Goal: Task Accomplishment & Management: Complete application form

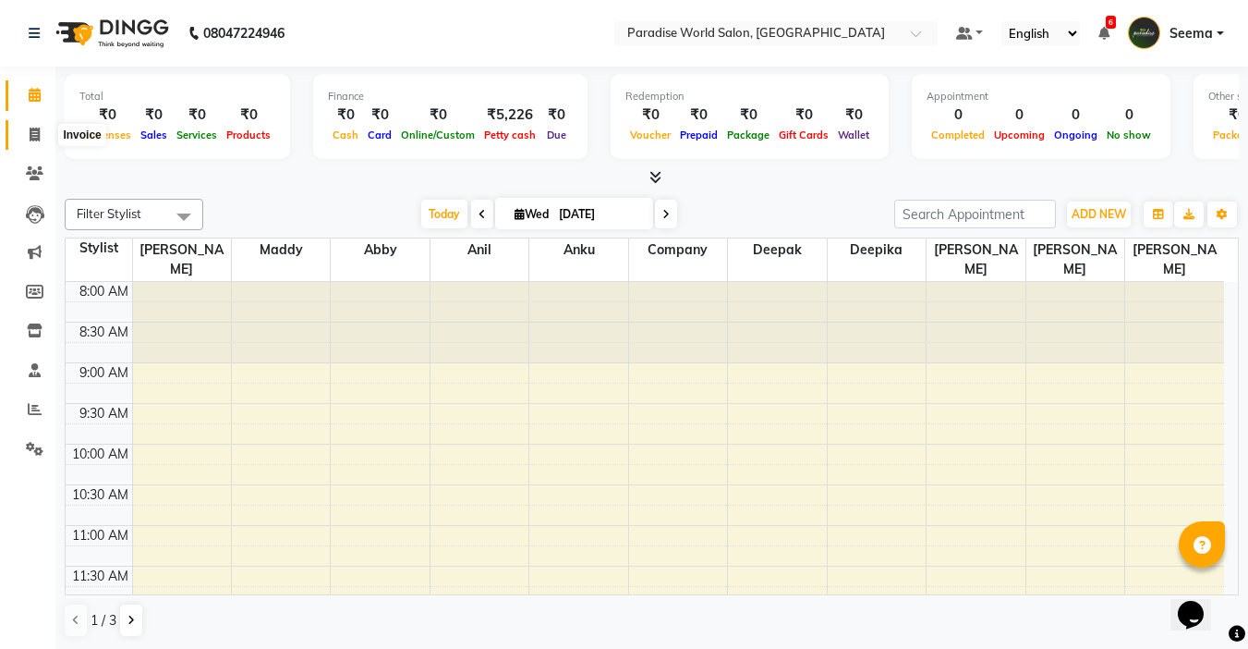
click at [34, 135] on icon at bounding box center [35, 135] width 10 height 14
select select "service"
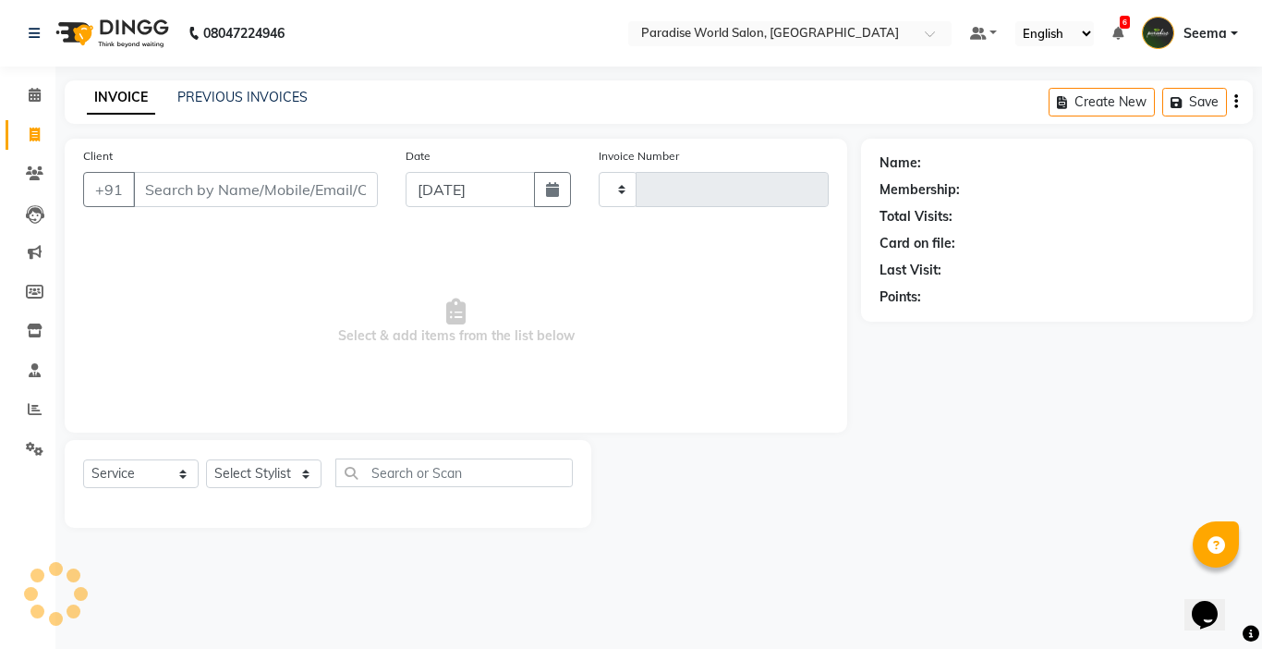
type input "2461"
select select "4451"
click at [213, 179] on input "Client" at bounding box center [255, 189] width 245 height 35
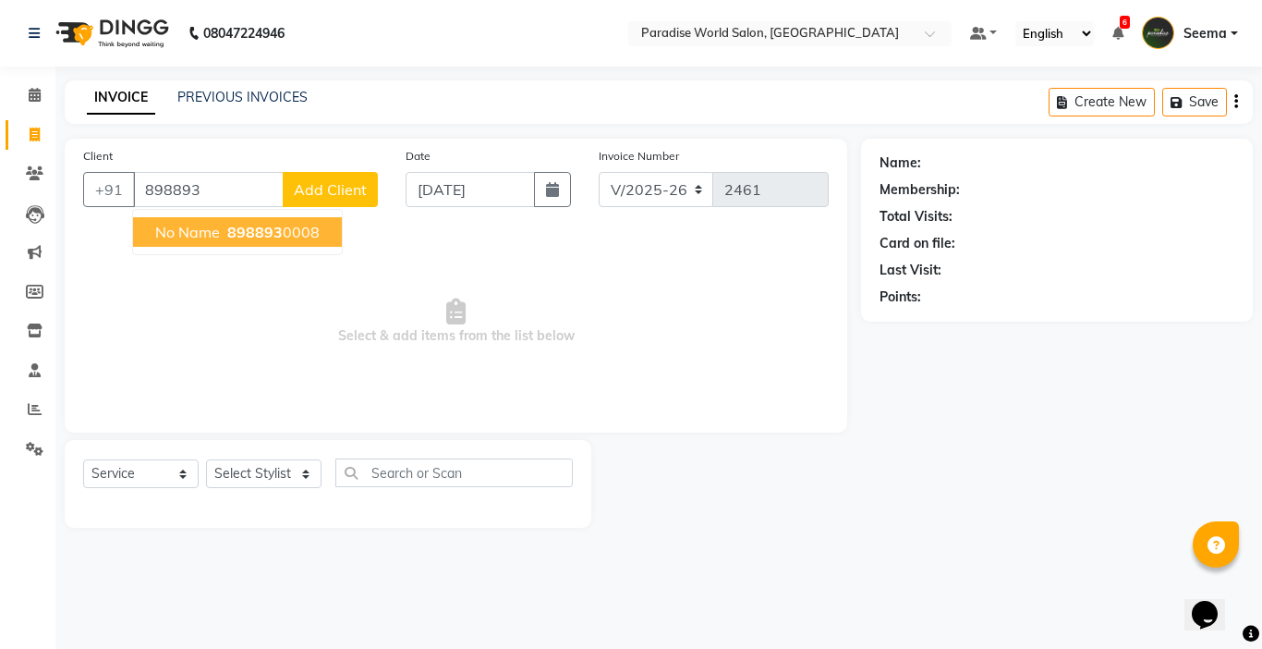
click at [176, 228] on span "no name" at bounding box center [187, 232] width 65 height 18
type input "8988930008"
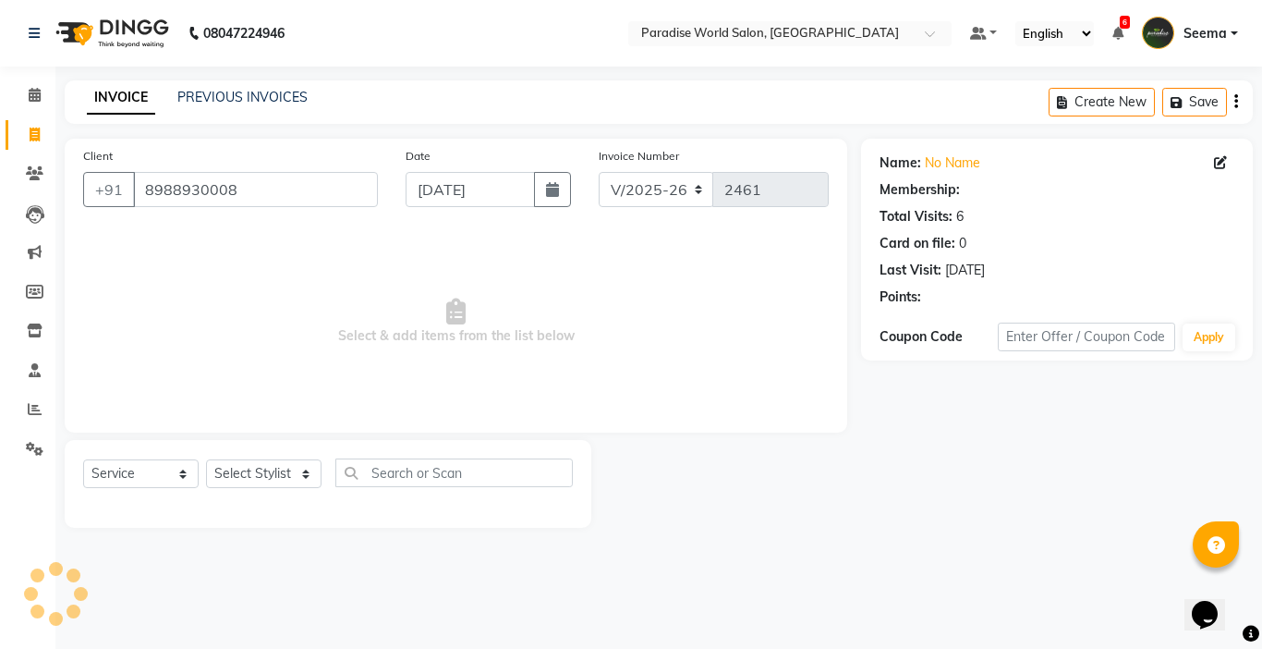
select select "1: Object"
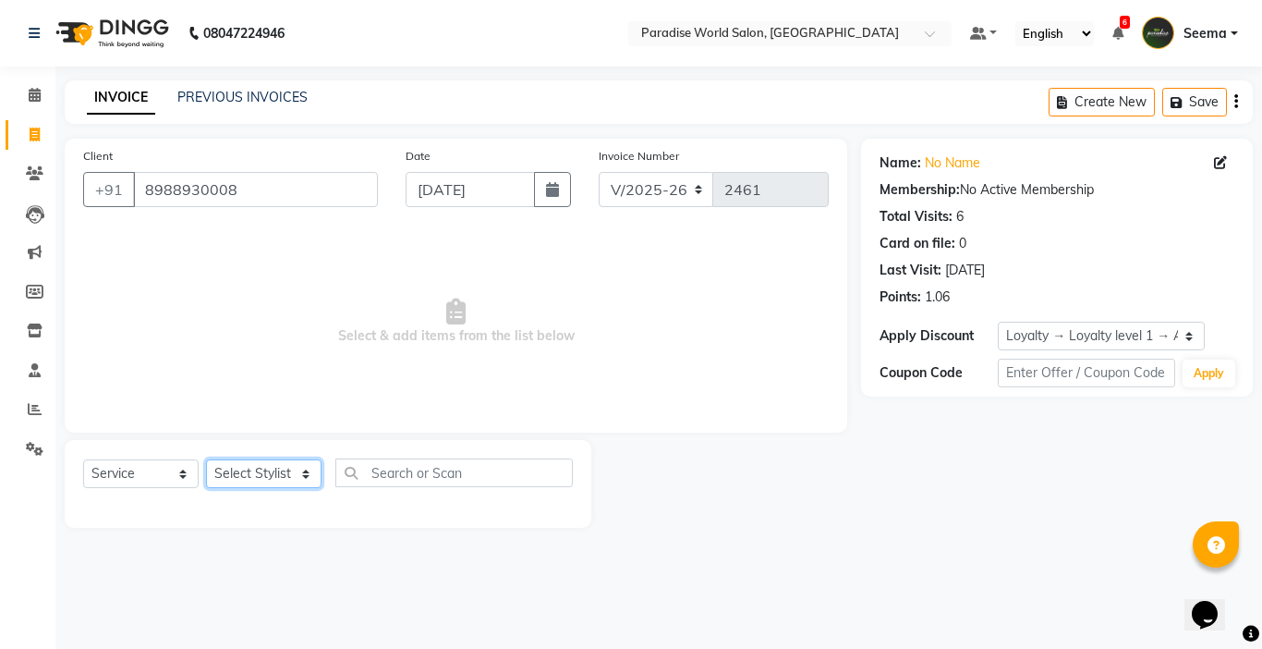
click at [242, 483] on select "Select Stylist [PERSON_NAME] [PERSON_NAME] [PERSON_NAME] company Deepak [PERSON…" at bounding box center [263, 473] width 115 height 29
select select "24941"
click at [206, 459] on select "Select Stylist [PERSON_NAME] [PERSON_NAME] [PERSON_NAME] company Deepak [PERSON…" at bounding box center [263, 473] width 115 height 29
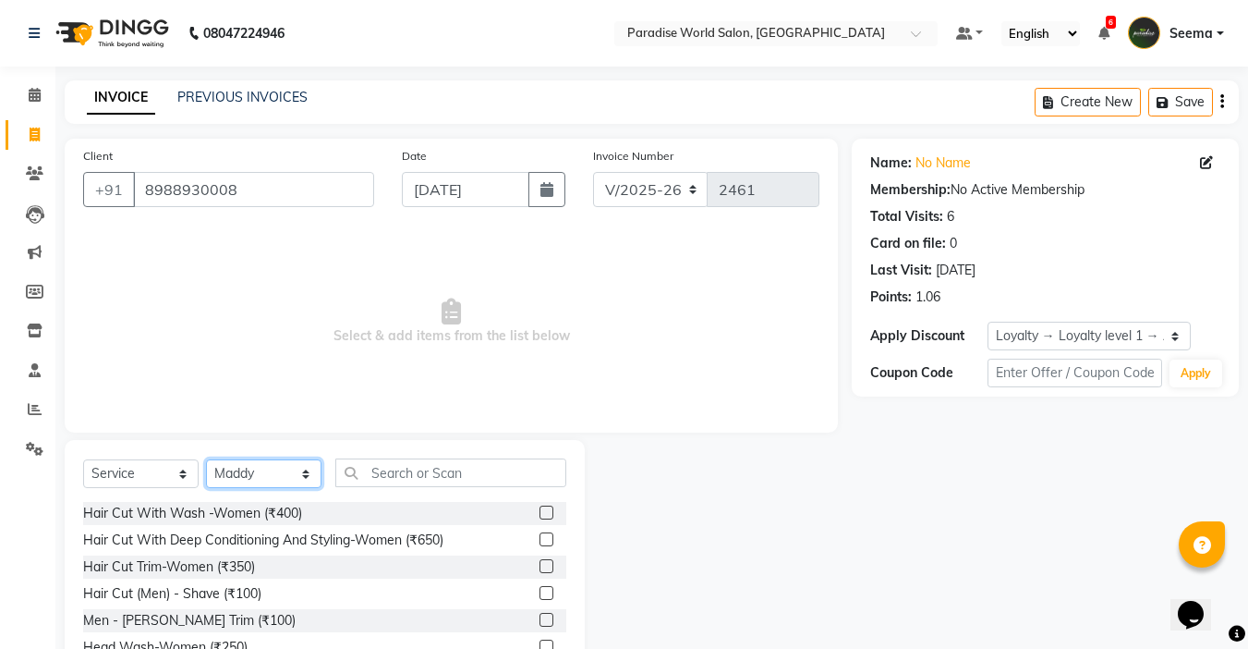
scroll to position [91, 0]
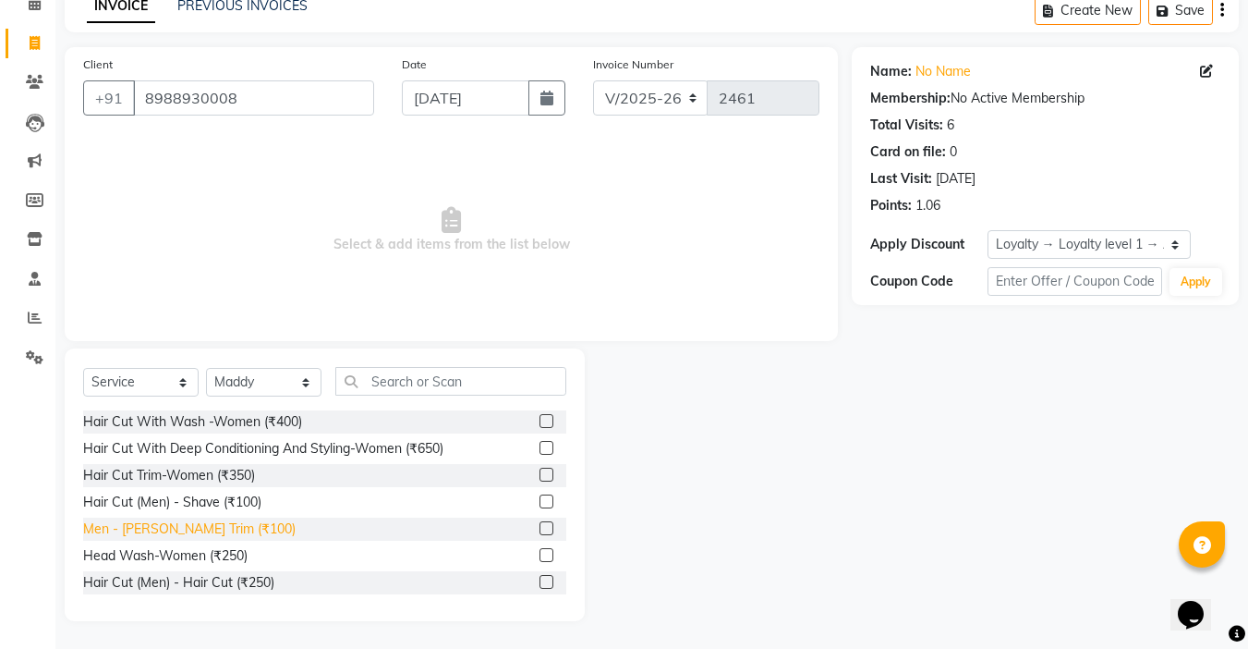
click at [214, 529] on div "Men - [PERSON_NAME] Trim (₹100)" at bounding box center [189, 528] width 213 height 19
checkbox input "false"
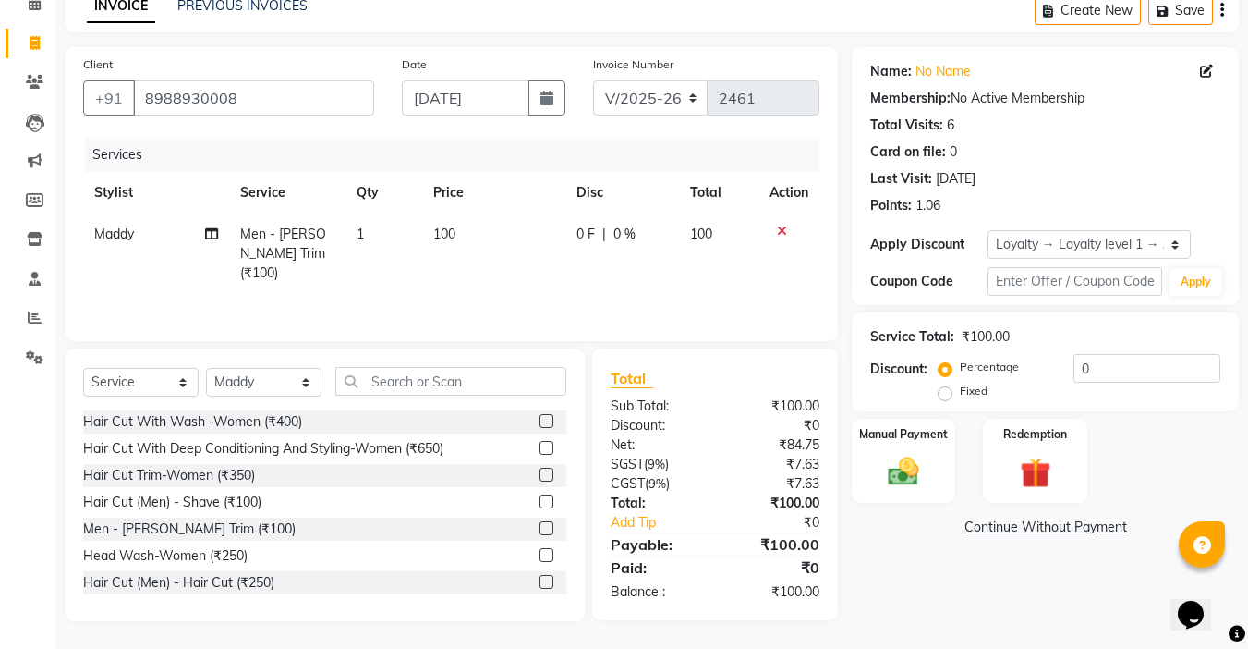
click at [960, 393] on label "Fixed" at bounding box center [974, 391] width 28 height 17
click at [942, 393] on input "Fixed" at bounding box center [948, 390] width 13 height 13
radio input "true"
drag, startPoint x: 1127, startPoint y: 380, endPoint x: 896, endPoint y: 384, distance: 231.0
click at [896, 384] on div "Discount: Percentage Fixed 0" at bounding box center [1045, 379] width 350 height 50
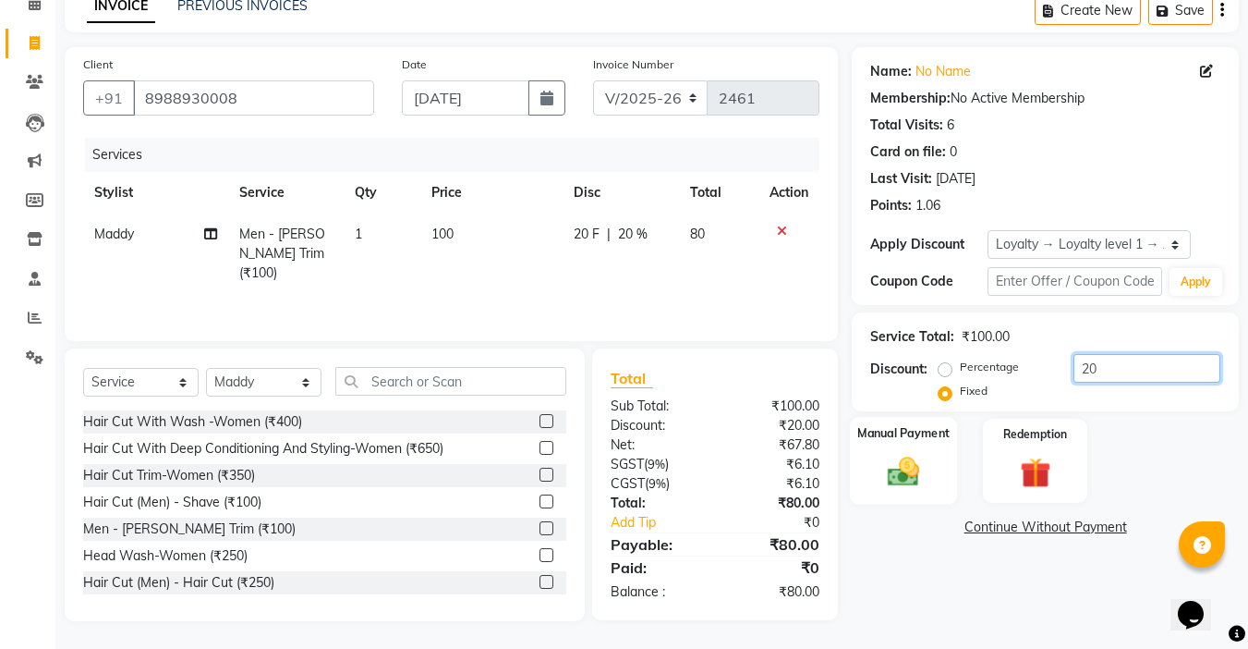
type input "20"
click at [923, 455] on img at bounding box center [904, 471] width 52 height 37
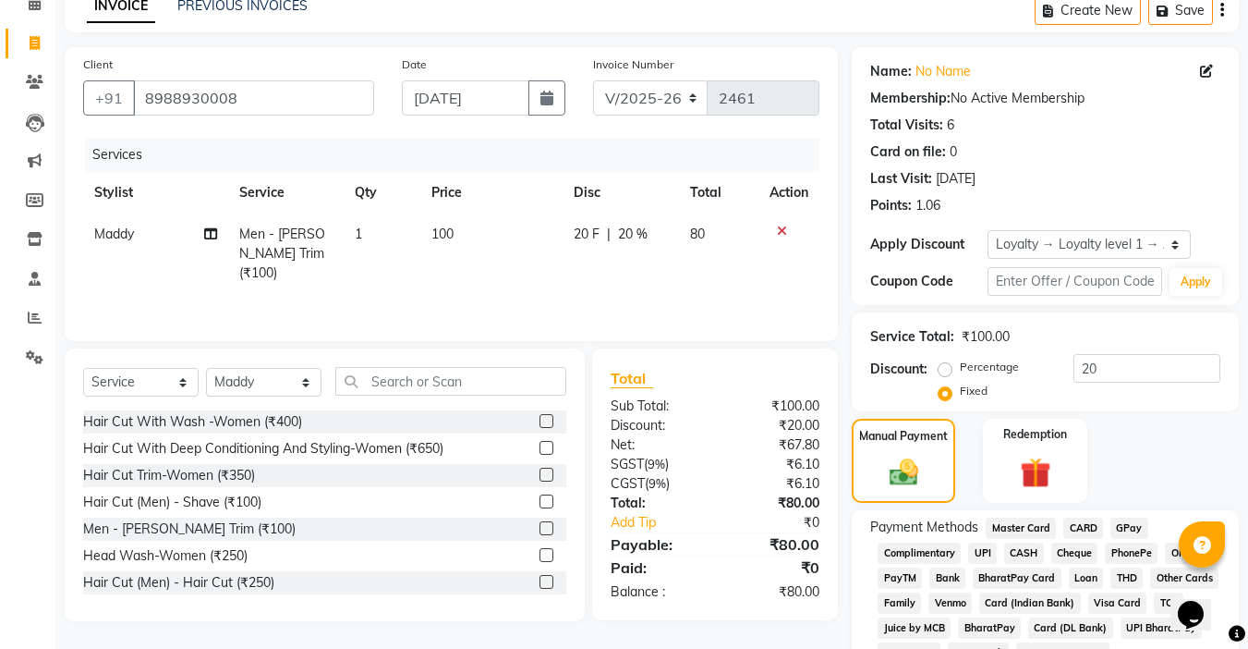
click at [1038, 550] on span "CASH" at bounding box center [1024, 552] width 40 height 21
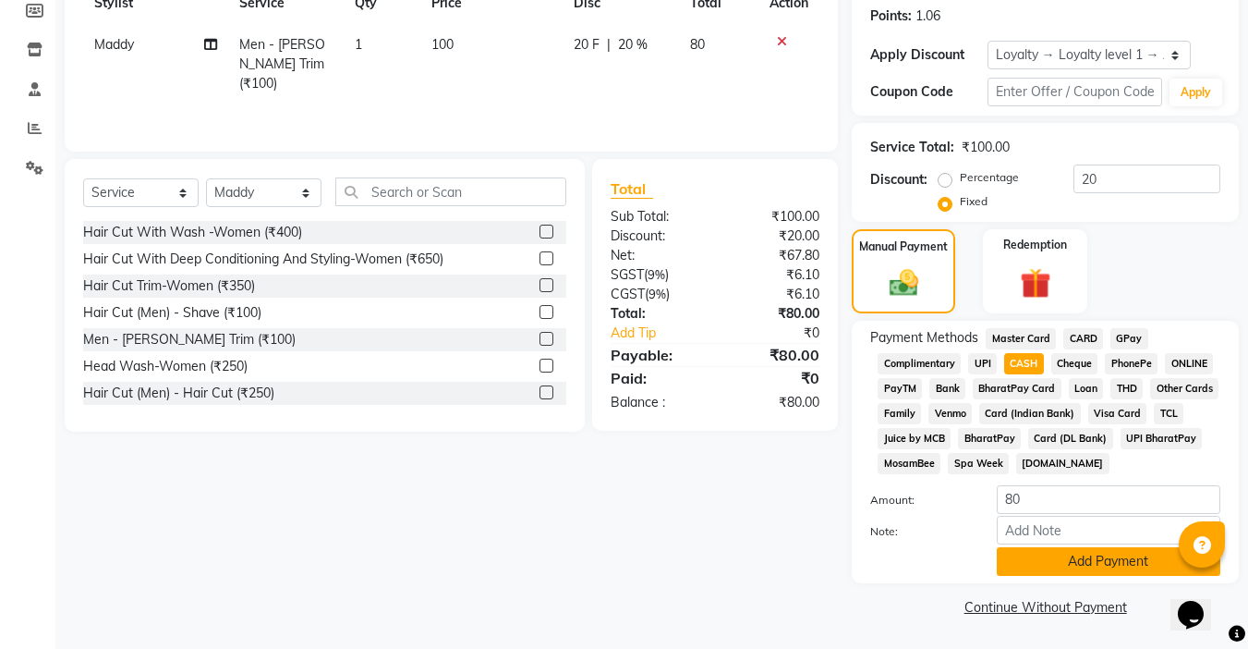
click at [1095, 564] on button "Add Payment" at bounding box center [1109, 561] width 224 height 29
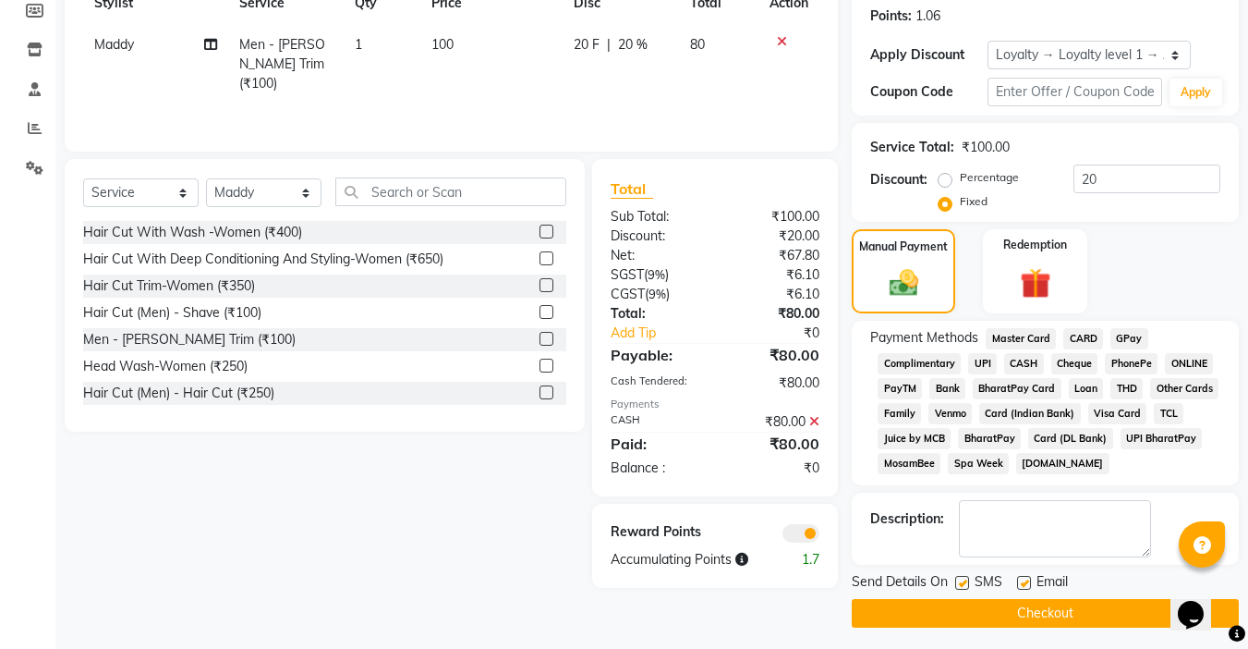
click at [1081, 607] on button "Checkout" at bounding box center [1045, 613] width 387 height 29
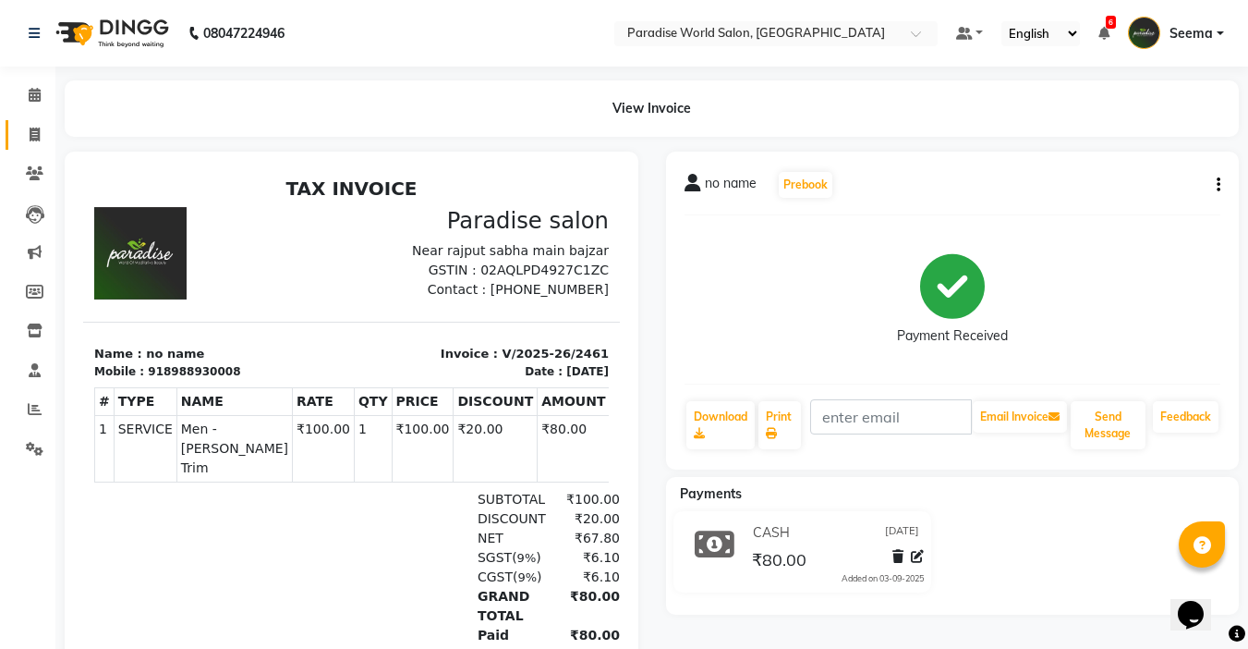
click at [41, 145] on link "Invoice" at bounding box center [28, 135] width 44 height 30
select select "service"
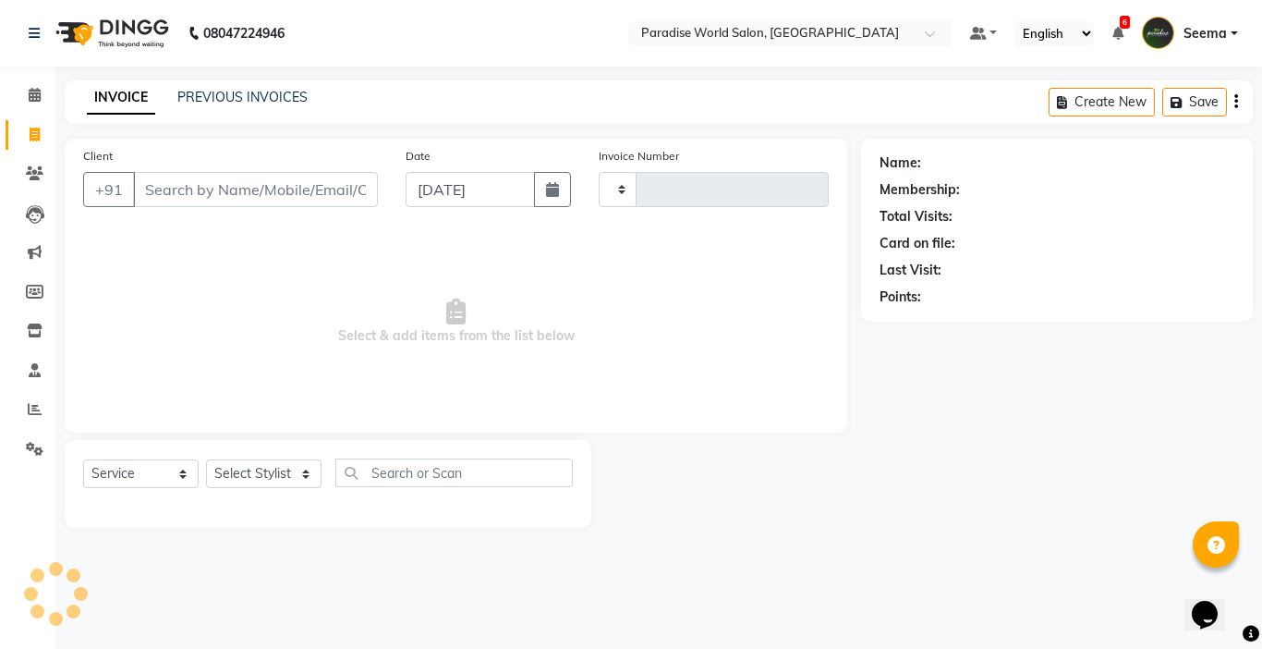
type input "2462"
select select "4451"
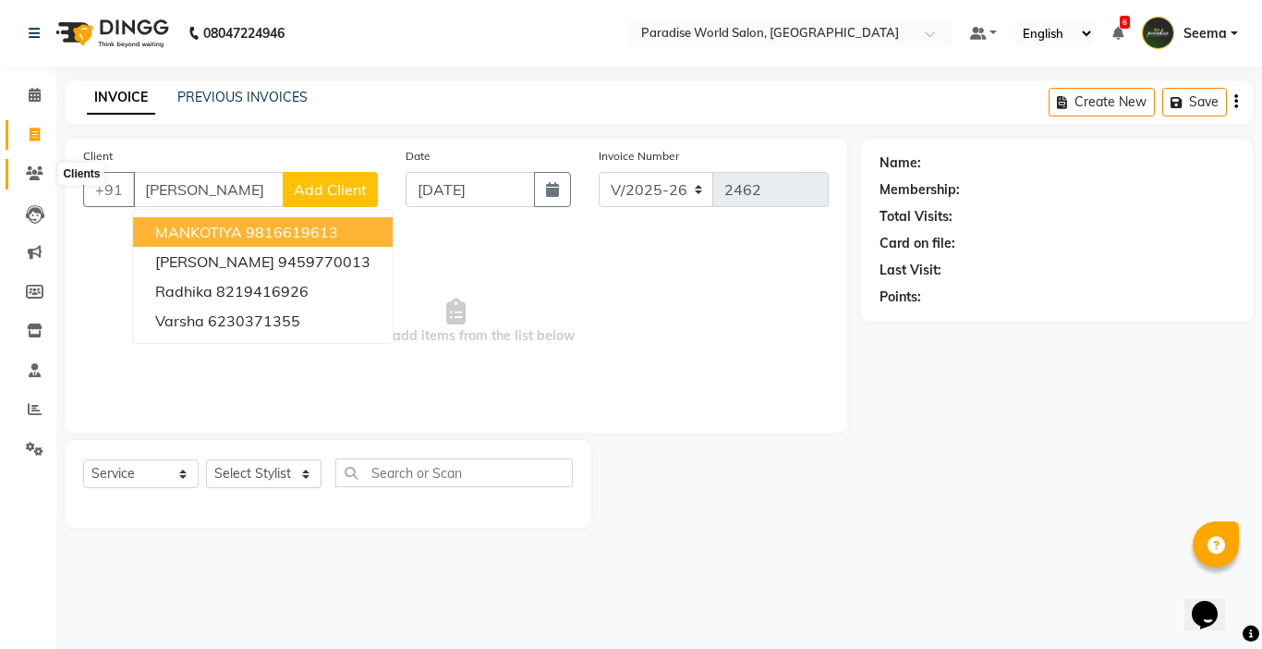
type input "[PERSON_NAME]"
click at [32, 171] on icon at bounding box center [35, 173] width 18 height 14
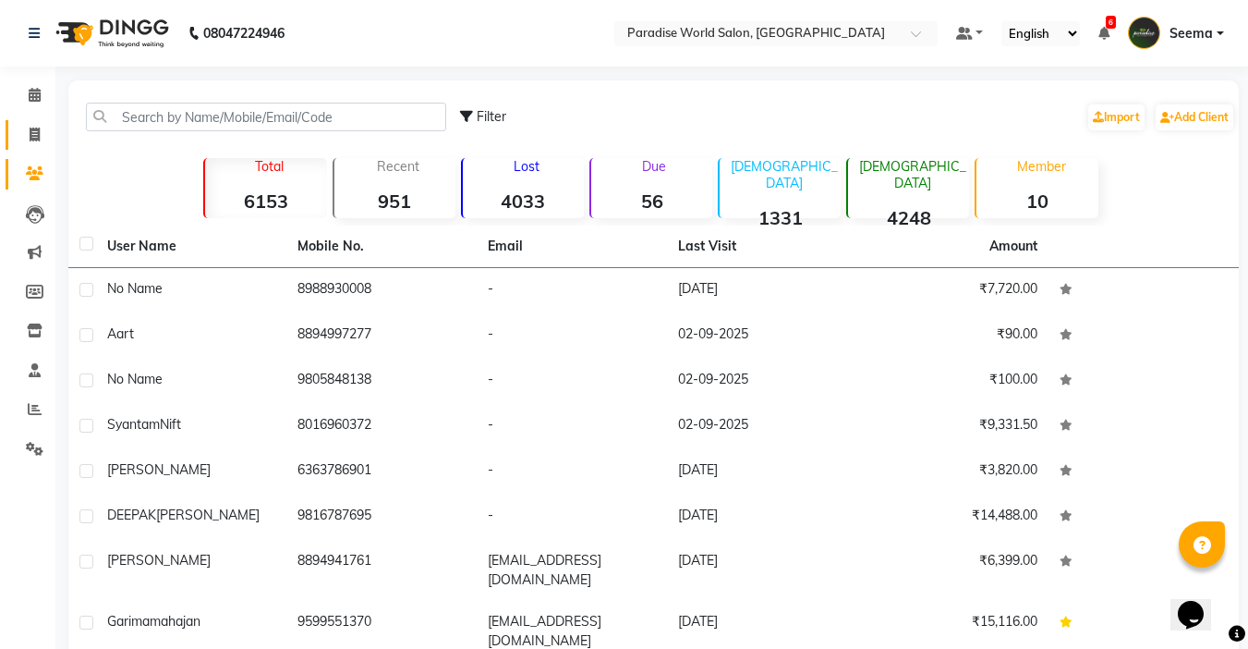
click at [39, 135] on icon at bounding box center [35, 135] width 10 height 14
select select "service"
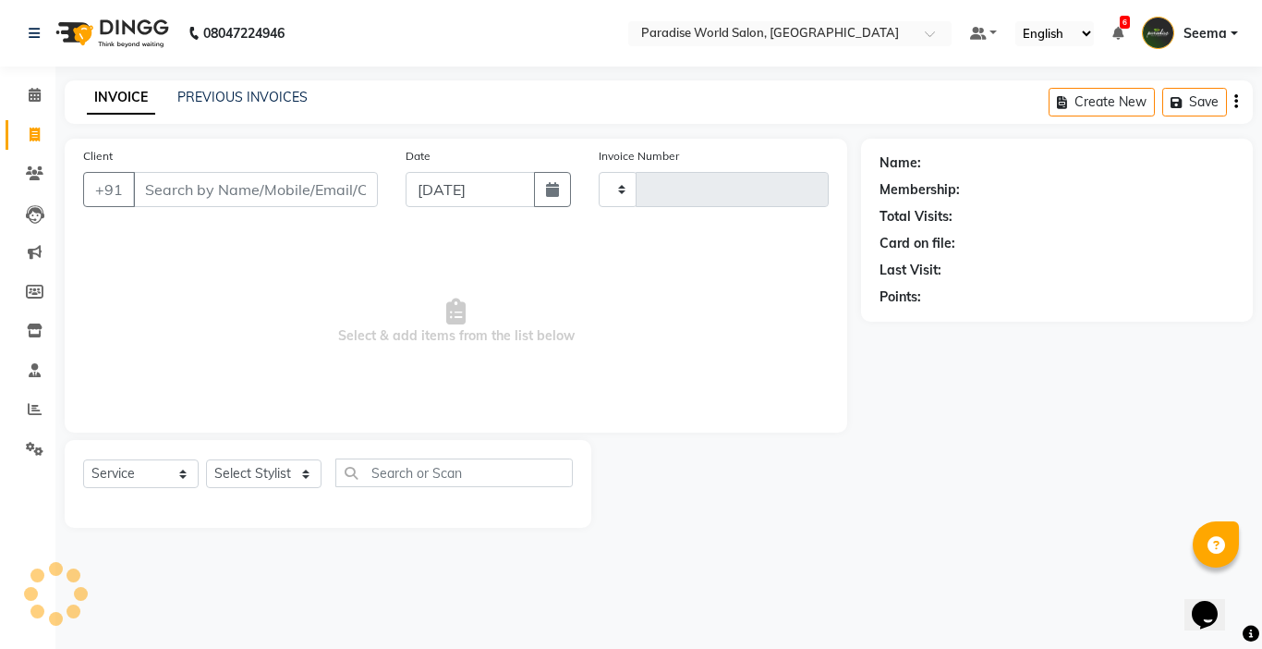
type input "2462"
select select "4451"
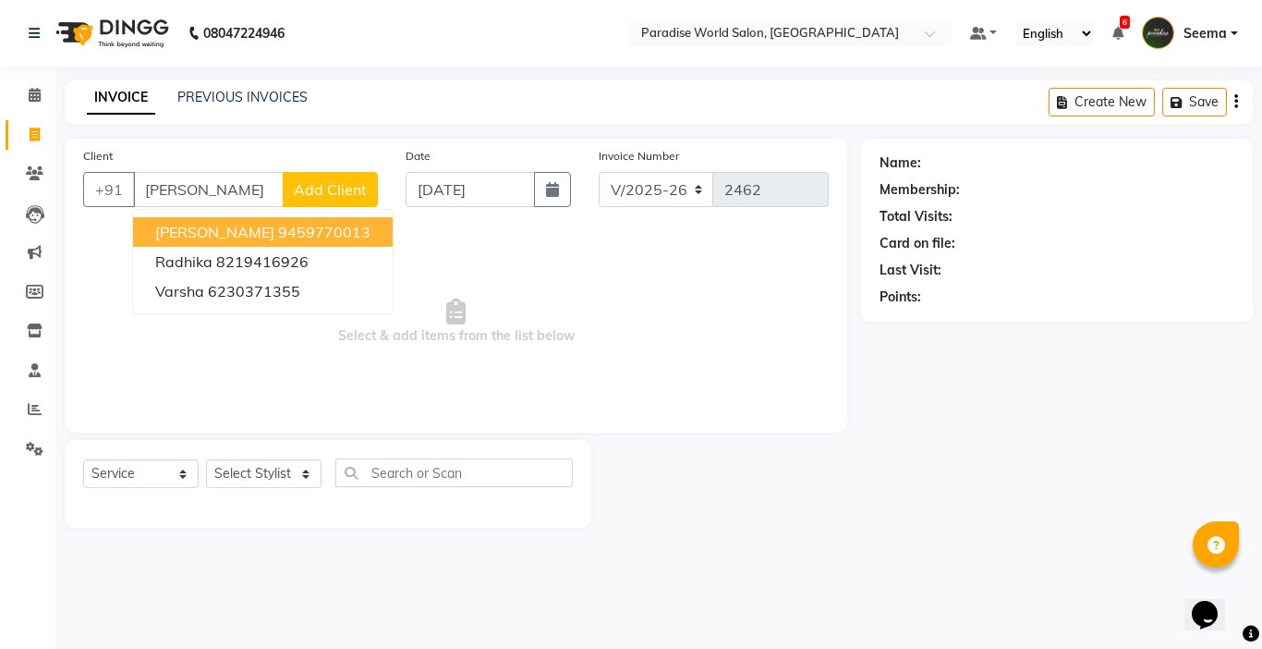
click at [335, 220] on button "[PERSON_NAME] 9459770013" at bounding box center [263, 232] width 260 height 30
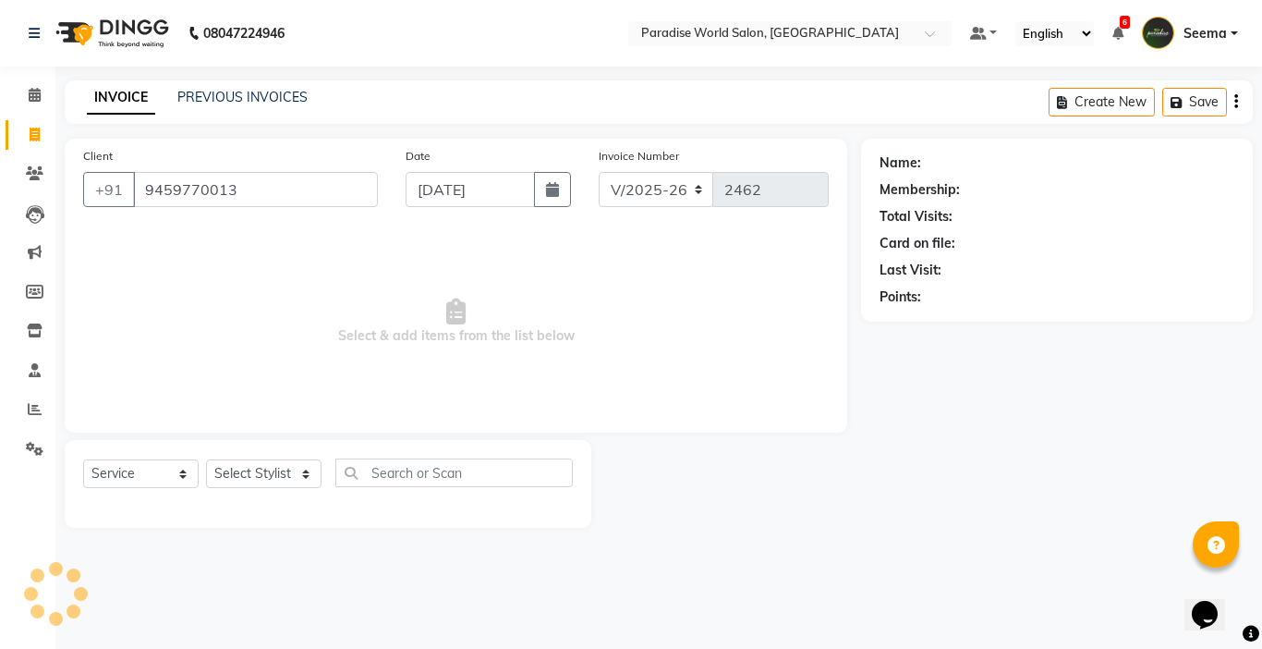
type input "9459770013"
select select "1: Object"
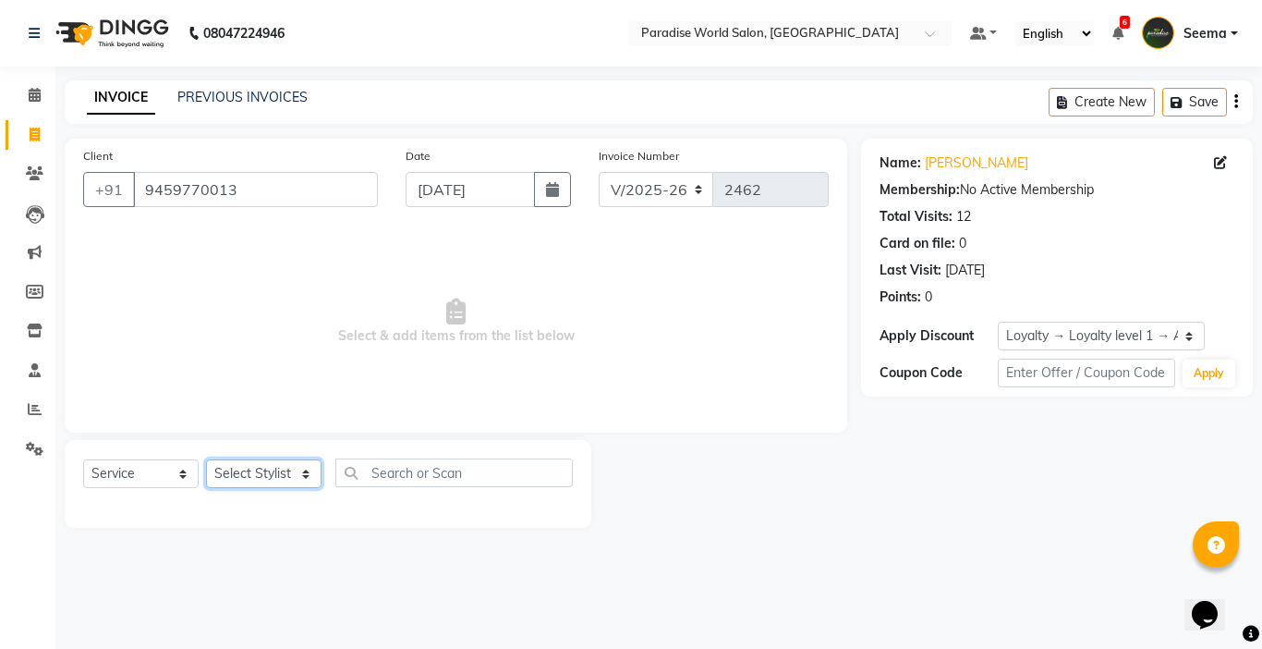
click at [266, 470] on select "Select Stylist [PERSON_NAME] [PERSON_NAME] [PERSON_NAME] company Deepak [PERSON…" at bounding box center [263, 473] width 115 height 29
select select "24941"
click at [206, 459] on select "Select Stylist [PERSON_NAME] [PERSON_NAME] [PERSON_NAME] company Deepak [PERSON…" at bounding box center [263, 473] width 115 height 29
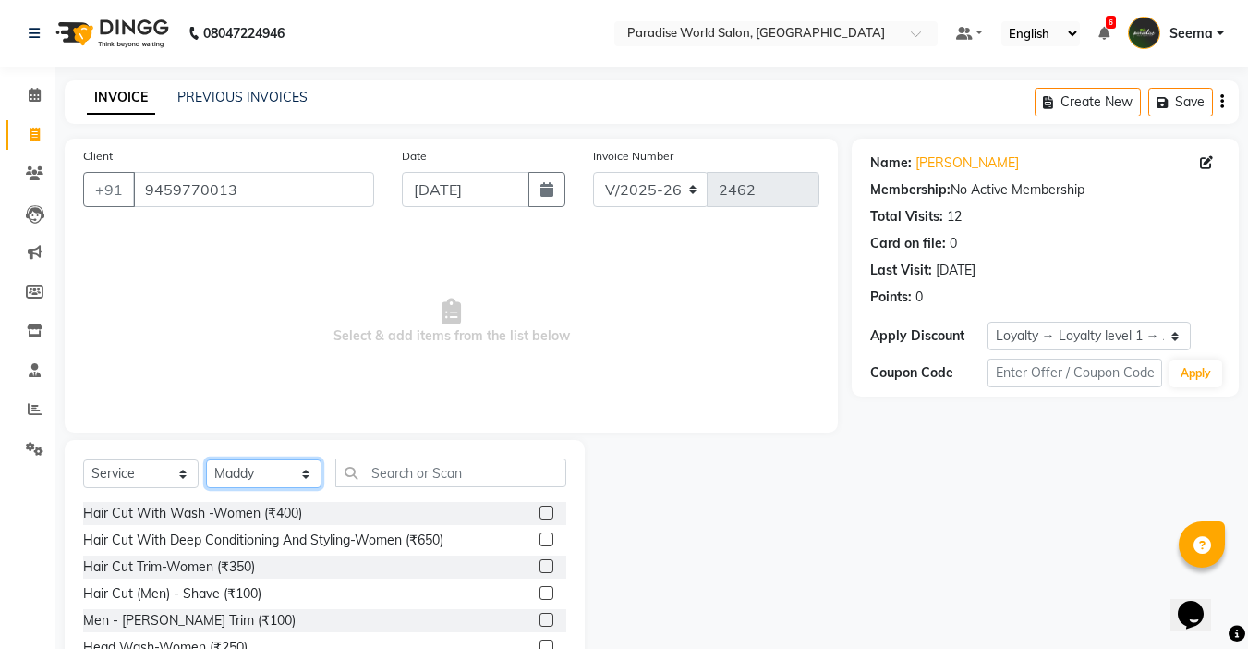
scroll to position [91, 0]
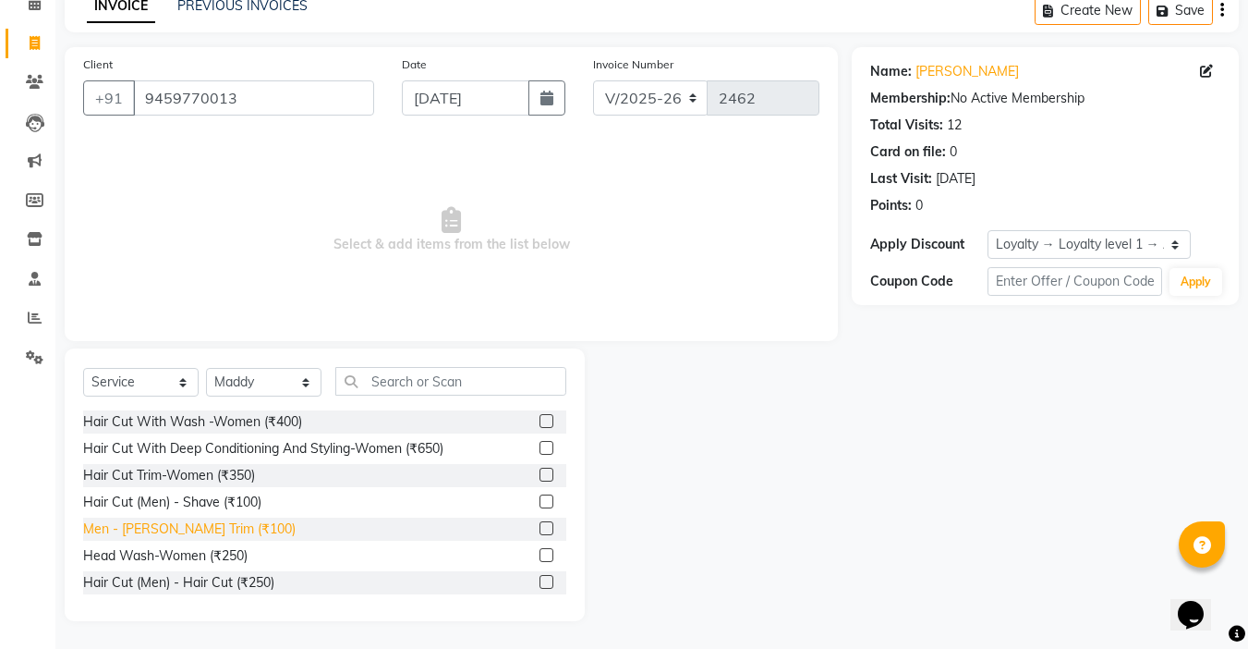
click at [192, 527] on div "Men - [PERSON_NAME] Trim (₹100)" at bounding box center [189, 528] width 213 height 19
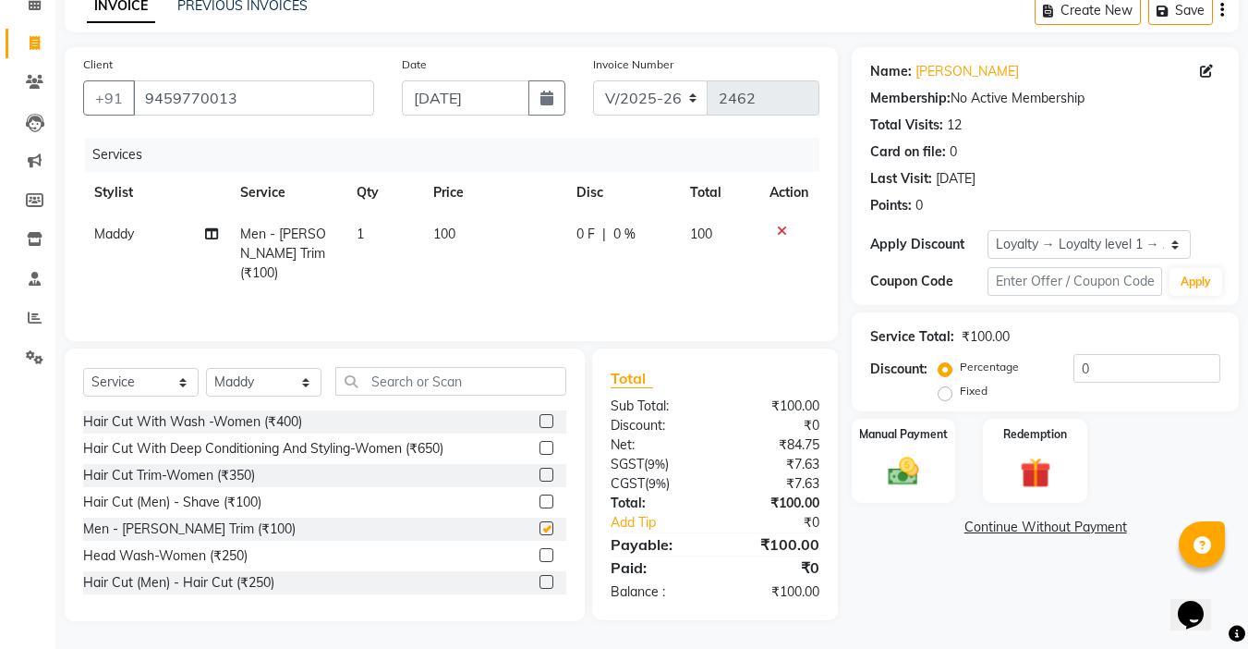
checkbox input "false"
click at [437, 251] on td "100" at bounding box center [493, 253] width 143 height 80
select select "24941"
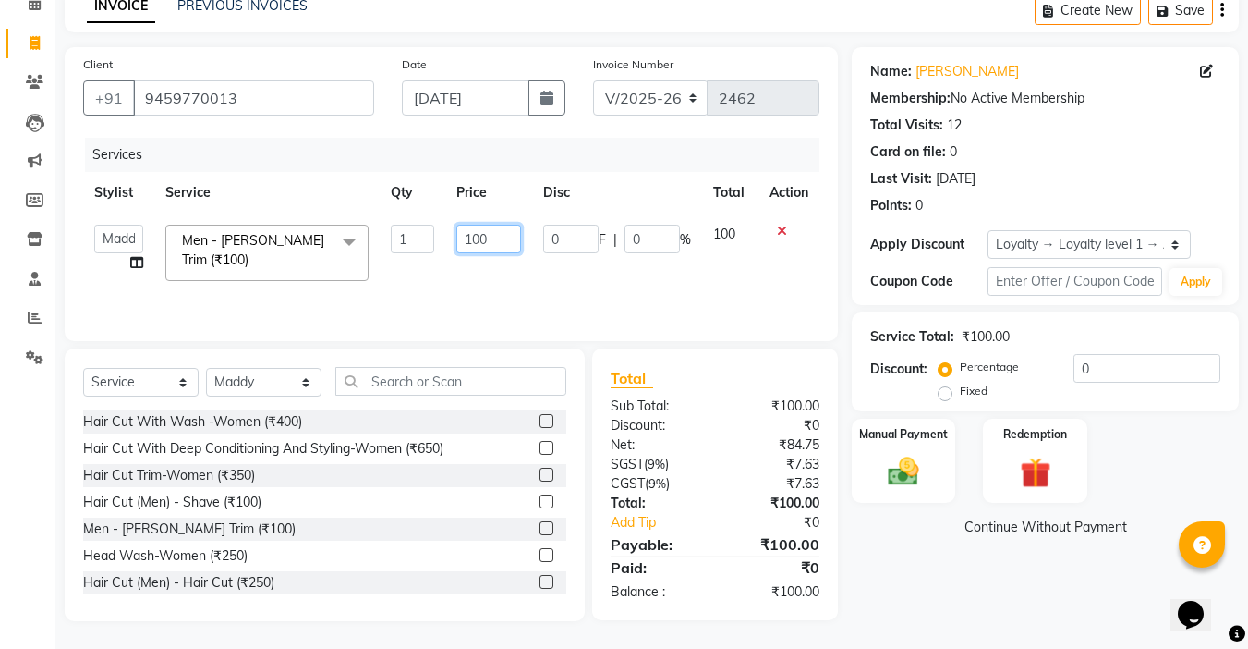
click at [478, 240] on input "100" at bounding box center [488, 239] width 64 height 29
type input "150"
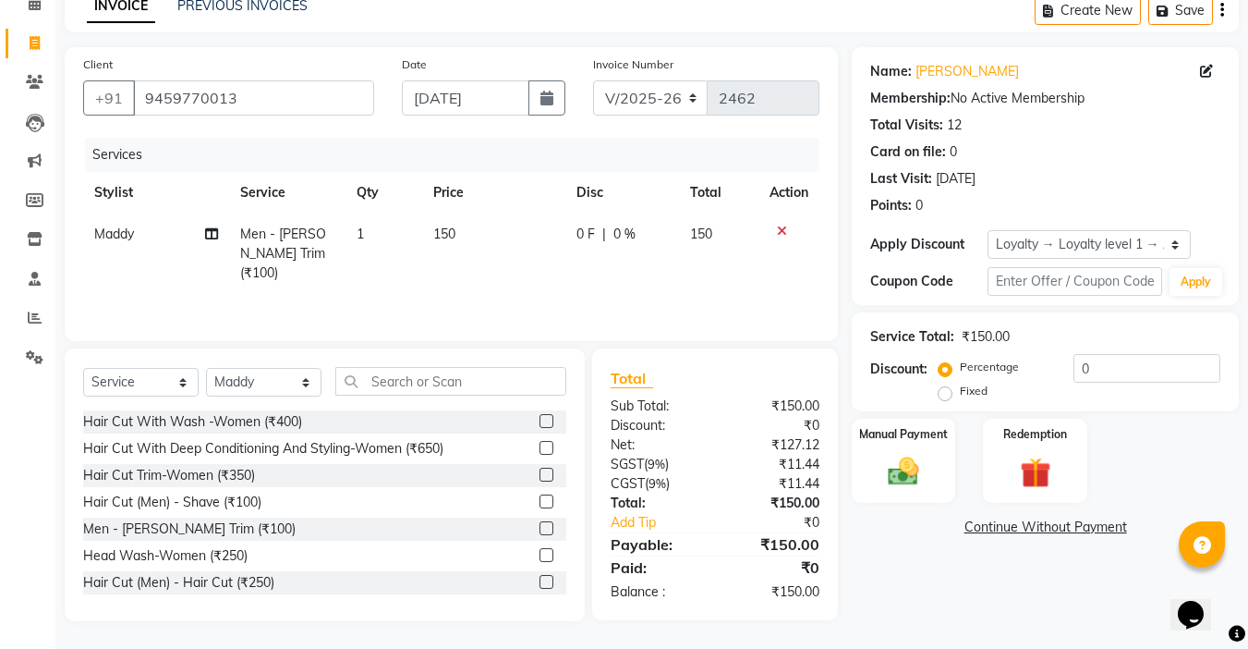
click at [480, 255] on td "150" at bounding box center [493, 253] width 143 height 80
select select "24941"
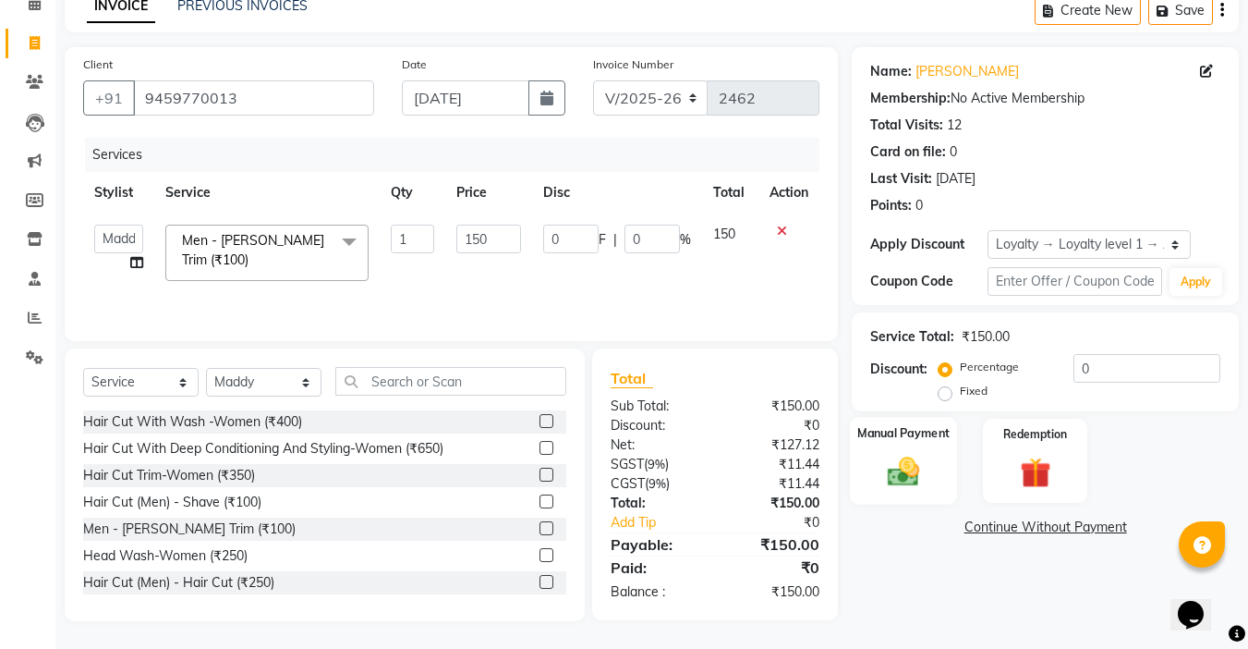
click at [915, 468] on img at bounding box center [904, 471] width 52 height 37
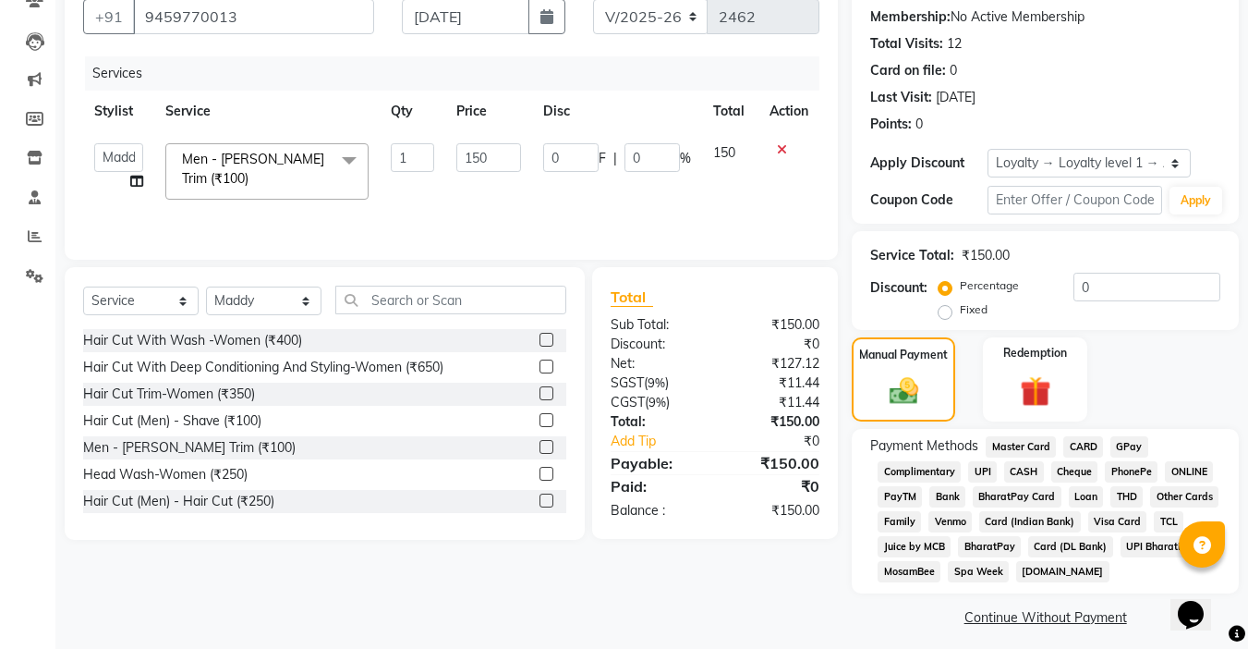
scroll to position [183, 0]
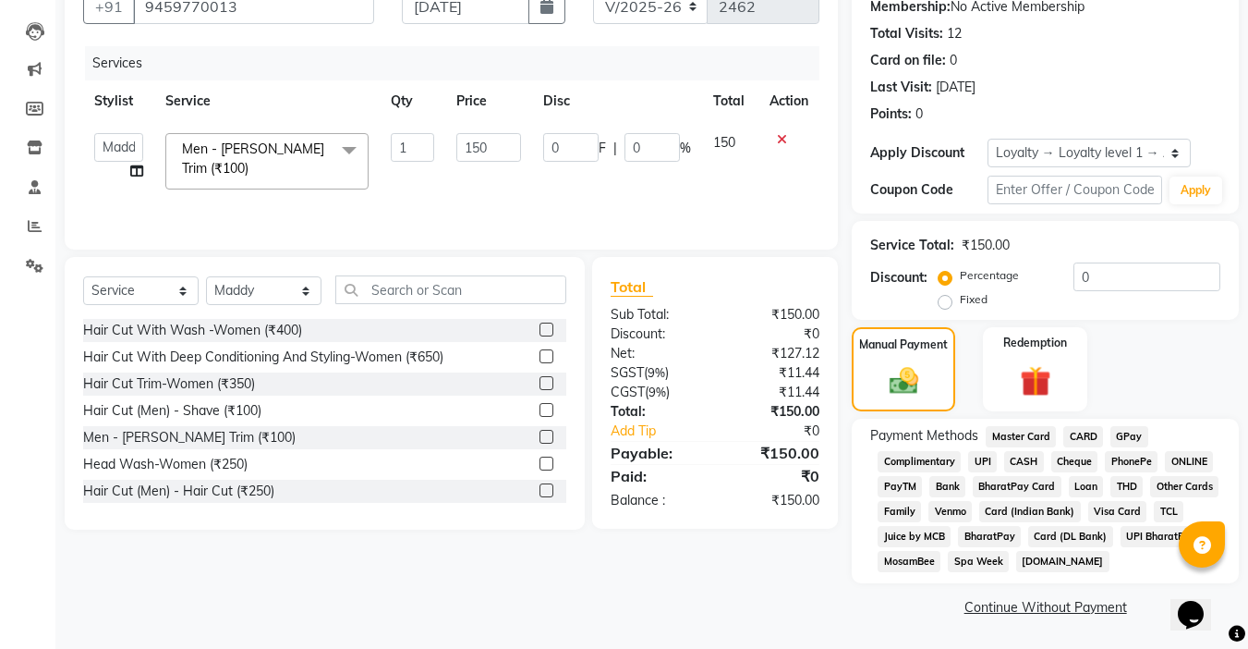
click at [1136, 432] on span "GPay" at bounding box center [1130, 436] width 38 height 21
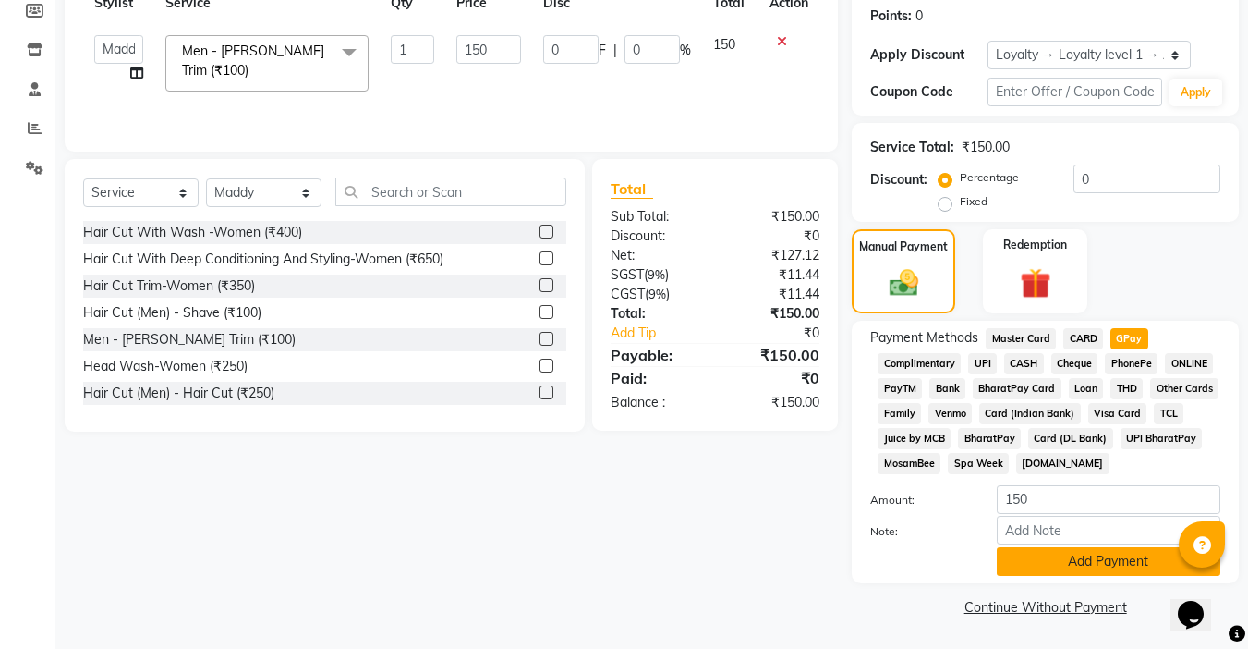
click at [1089, 560] on button "Add Payment" at bounding box center [1109, 561] width 224 height 29
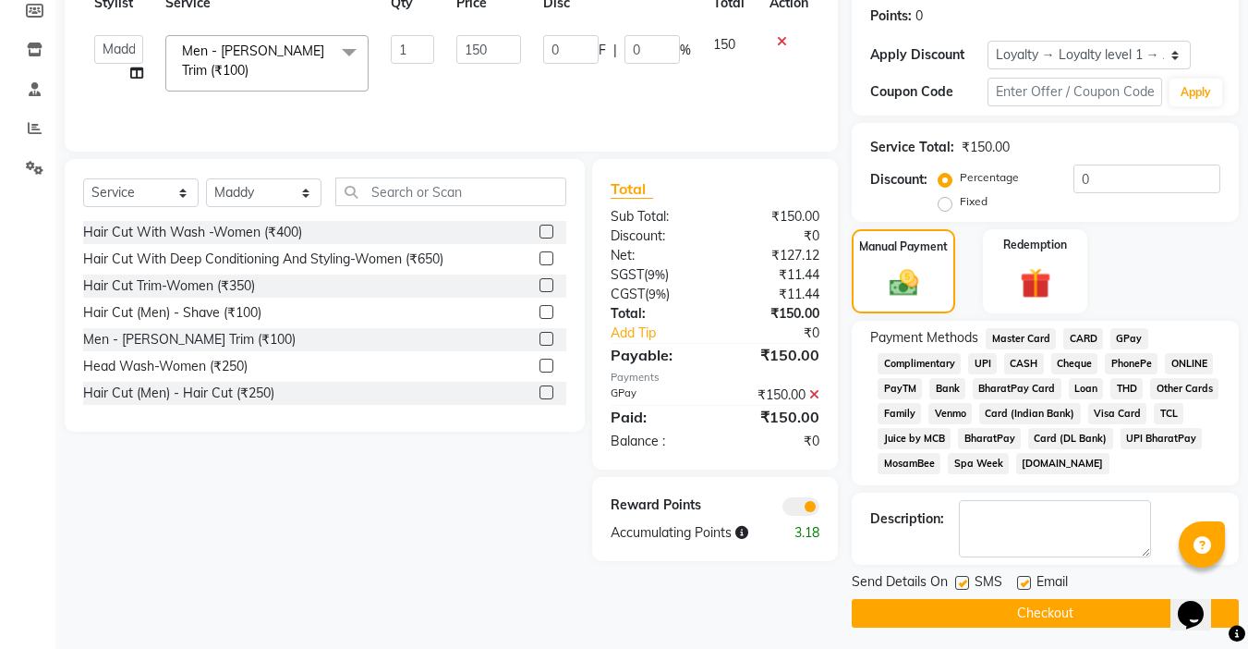
click at [1075, 617] on button "Checkout" at bounding box center [1045, 613] width 387 height 29
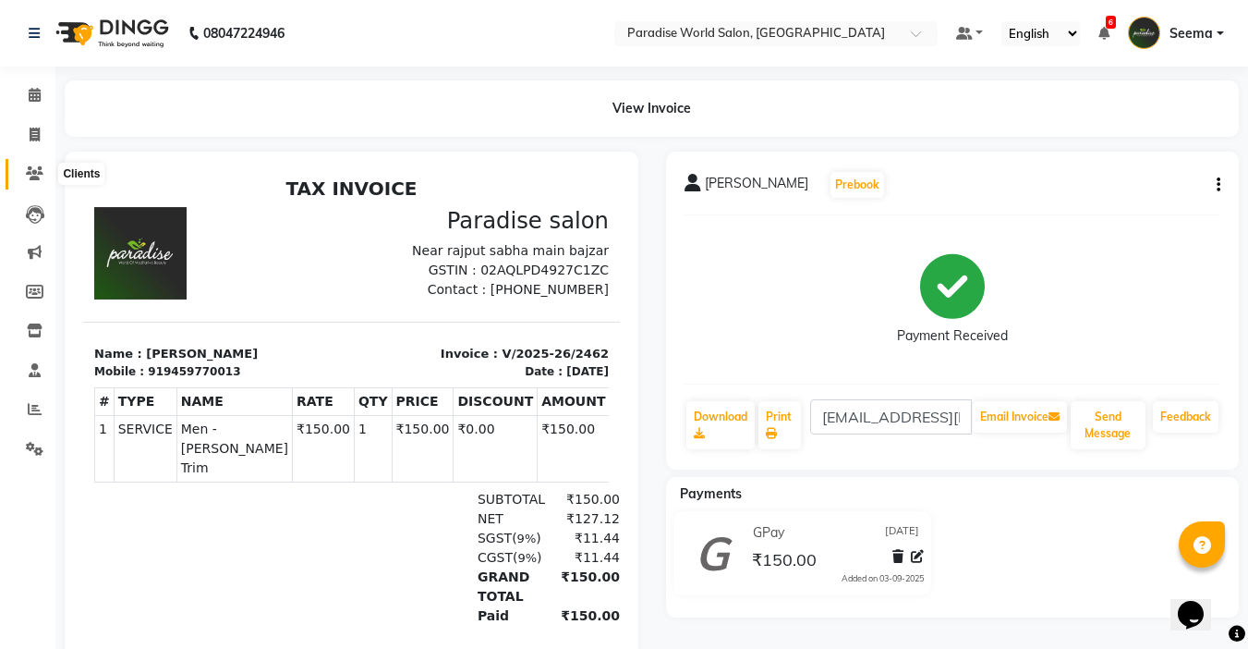
click at [42, 173] on icon at bounding box center [35, 173] width 18 height 14
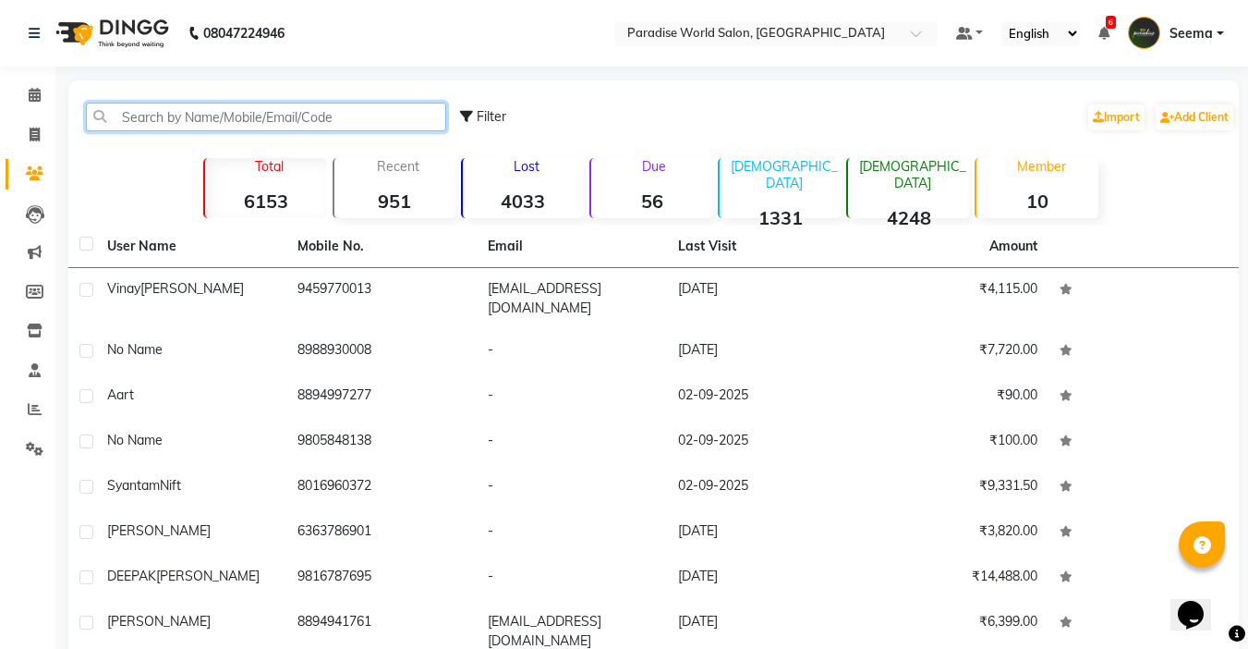
click at [239, 129] on input "text" at bounding box center [266, 117] width 360 height 29
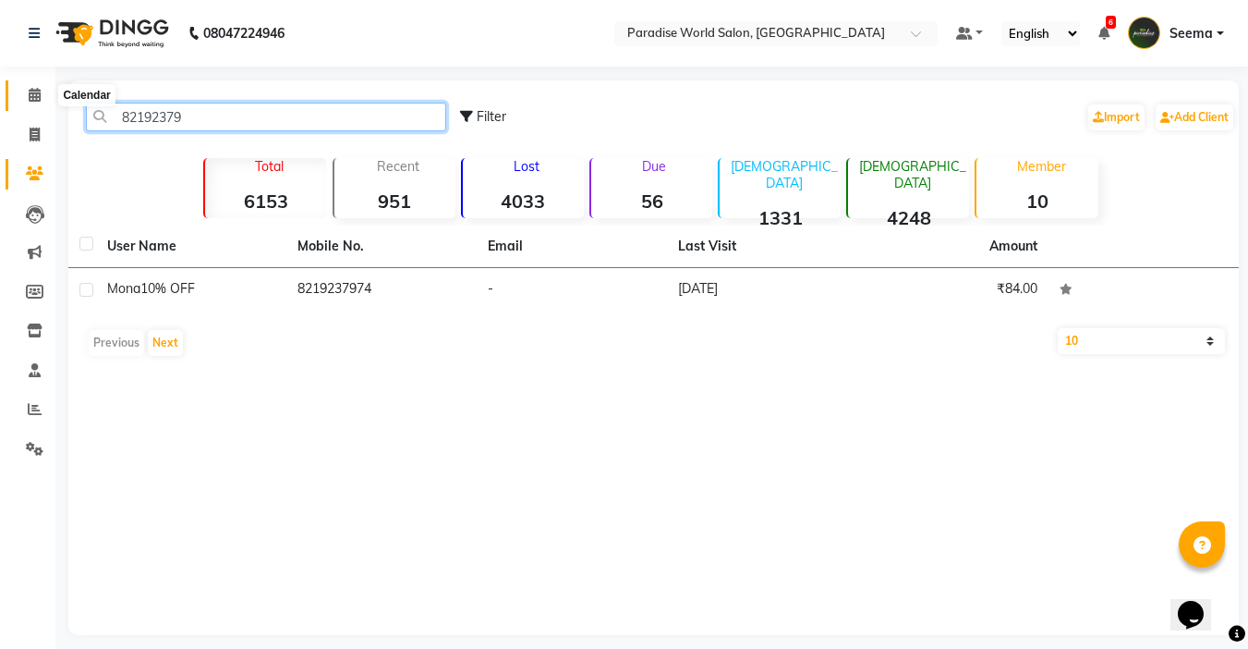
type input "82192379"
click at [36, 103] on span at bounding box center [34, 95] width 32 height 21
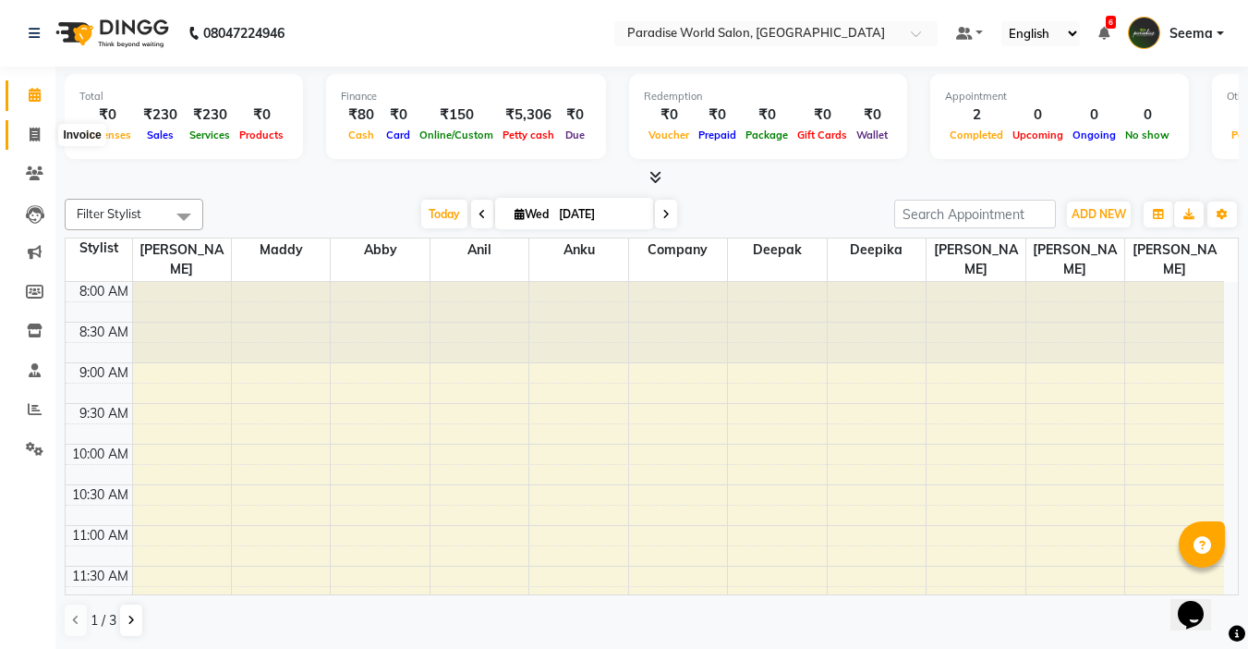
click at [40, 136] on icon at bounding box center [35, 135] width 10 height 14
select select "service"
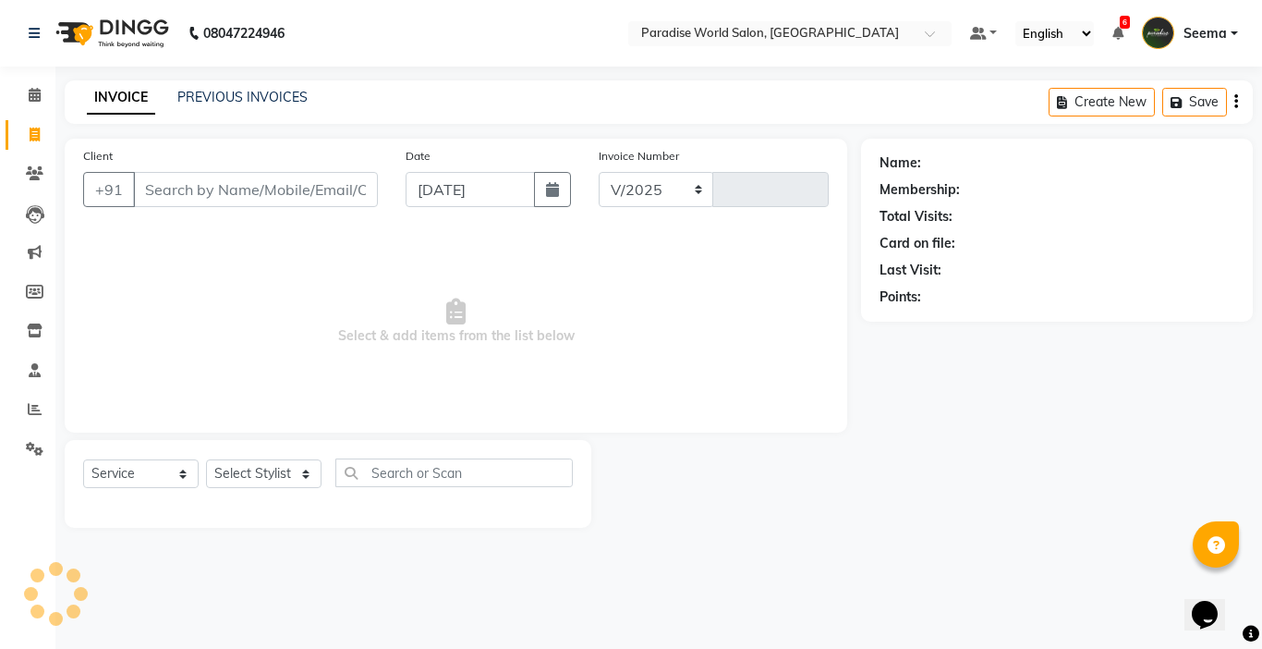
select select "4451"
type input "2463"
click at [174, 196] on input "Client" at bounding box center [255, 189] width 245 height 35
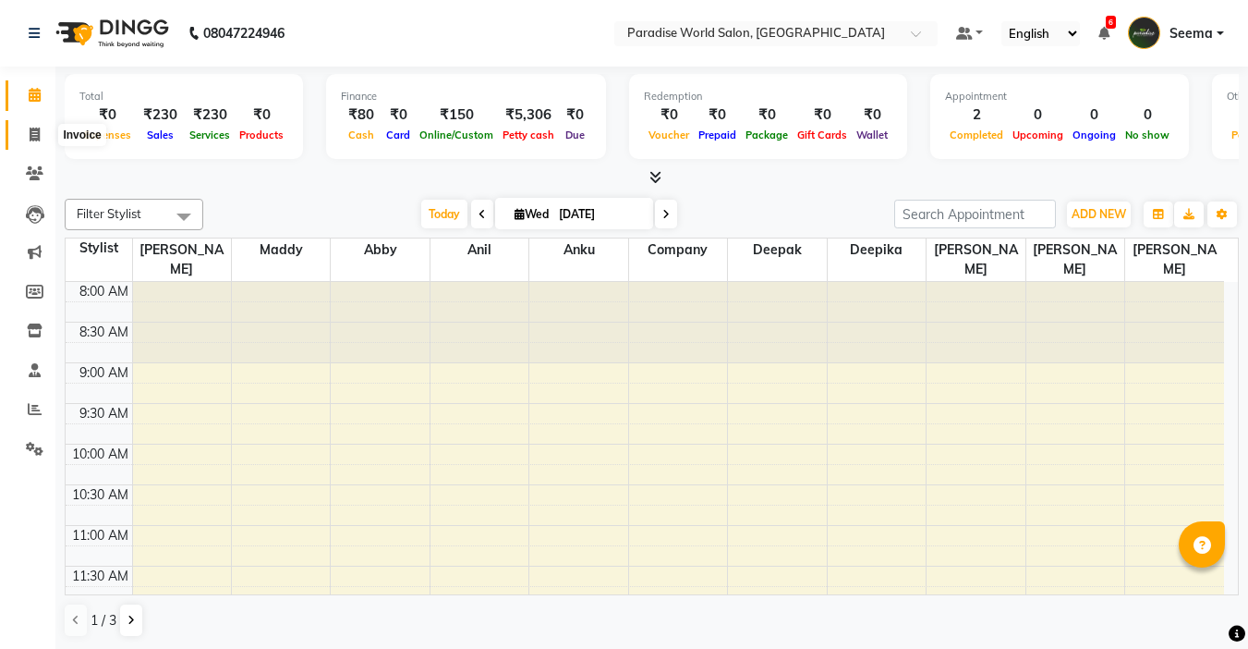
click at [34, 141] on span at bounding box center [34, 135] width 32 height 21
select select "service"
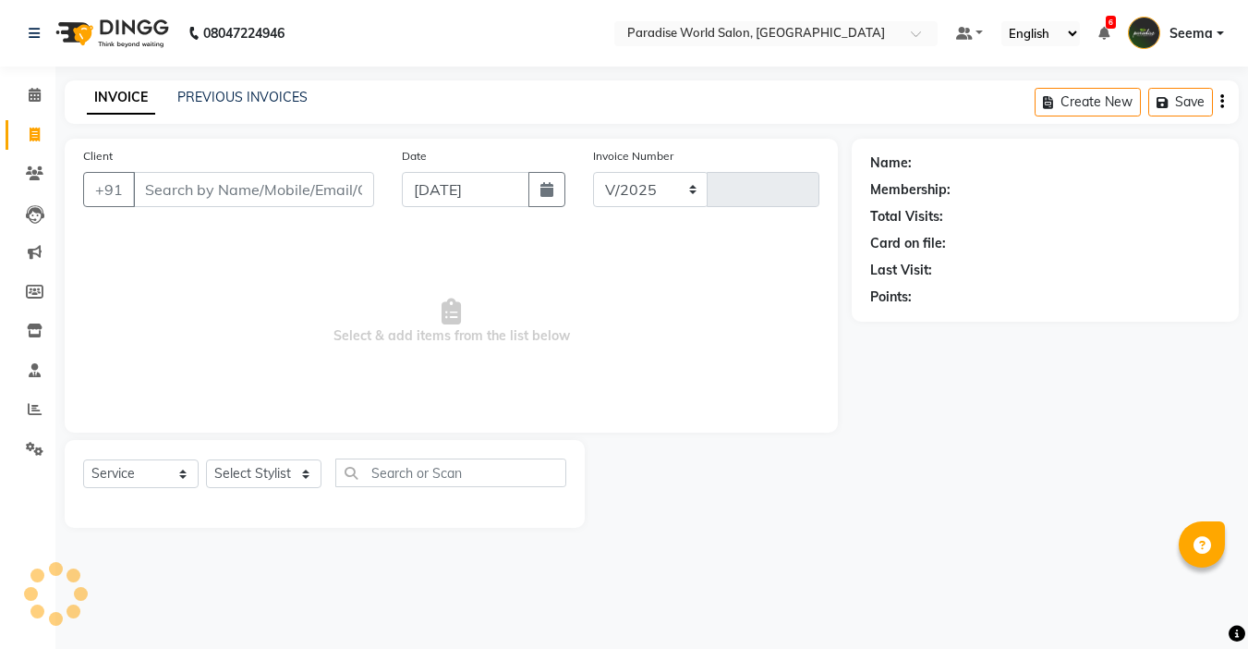
select select "4451"
type input "2463"
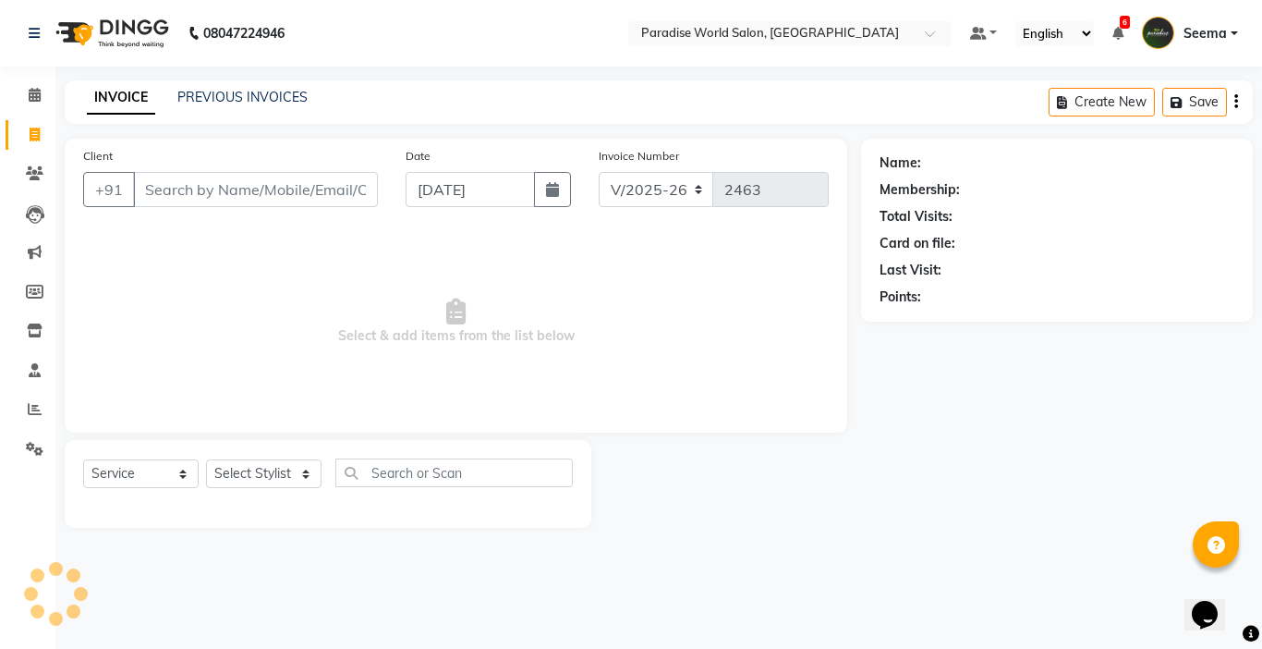
click at [237, 196] on input "Client" at bounding box center [255, 189] width 245 height 35
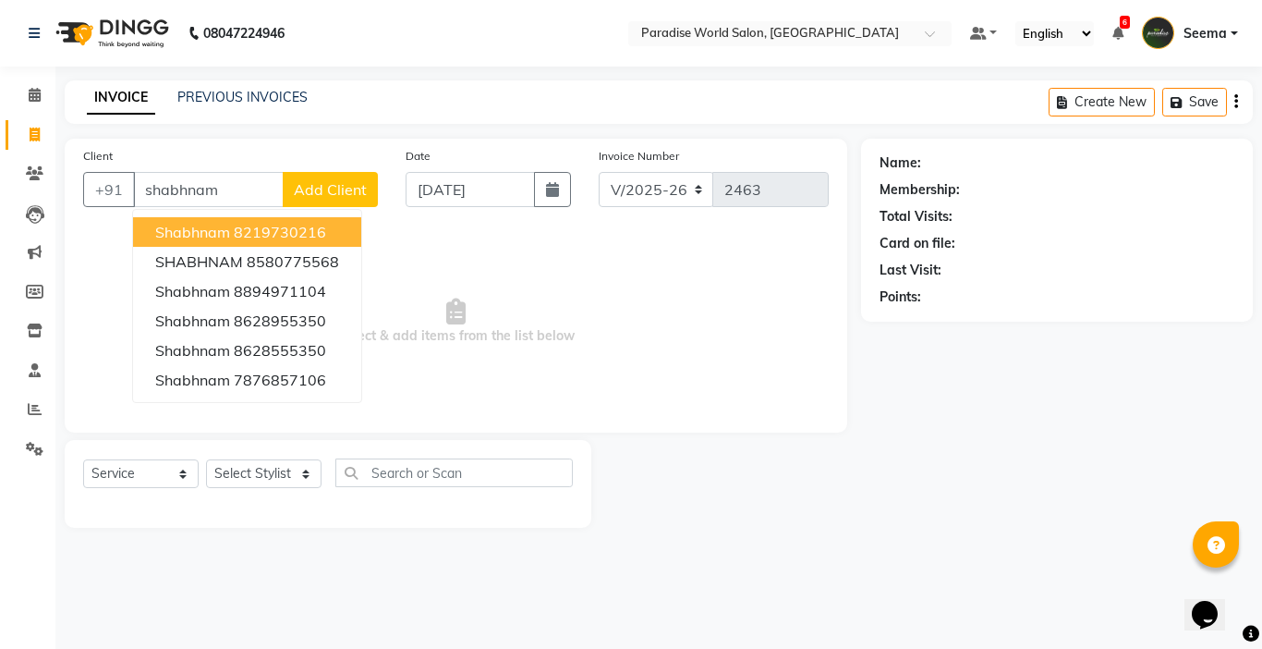
click at [305, 240] on ngb-highlight "8219730216" at bounding box center [280, 232] width 92 height 18
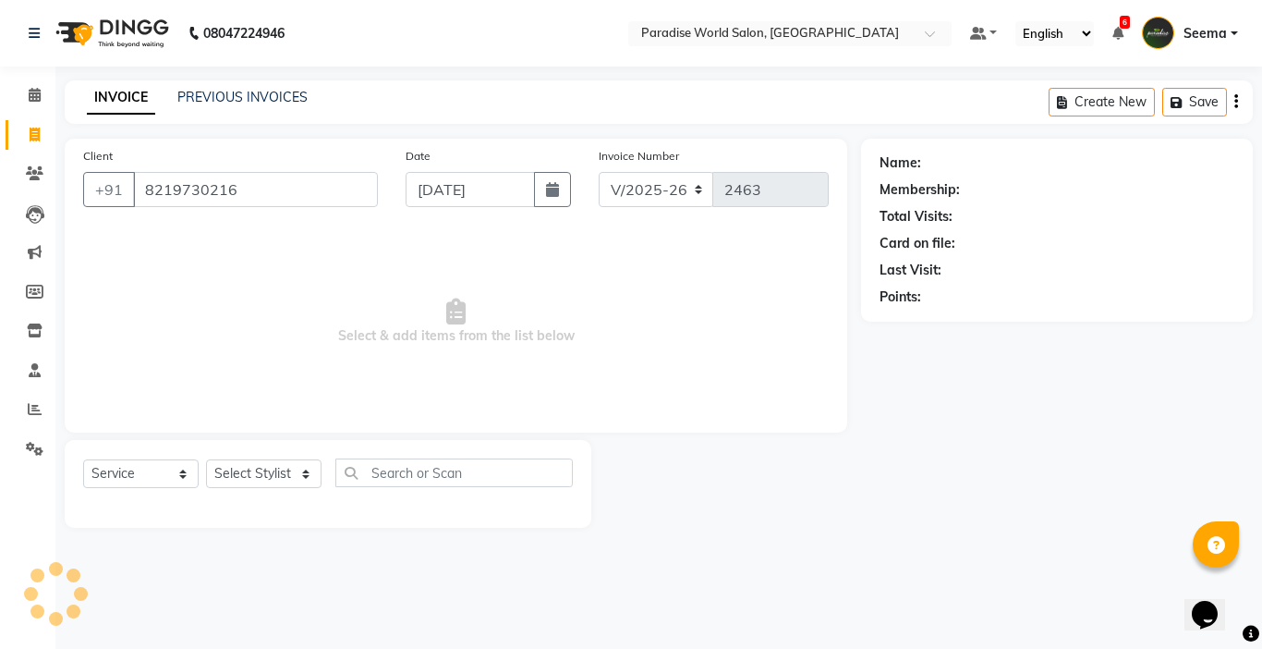
type input "8219730216"
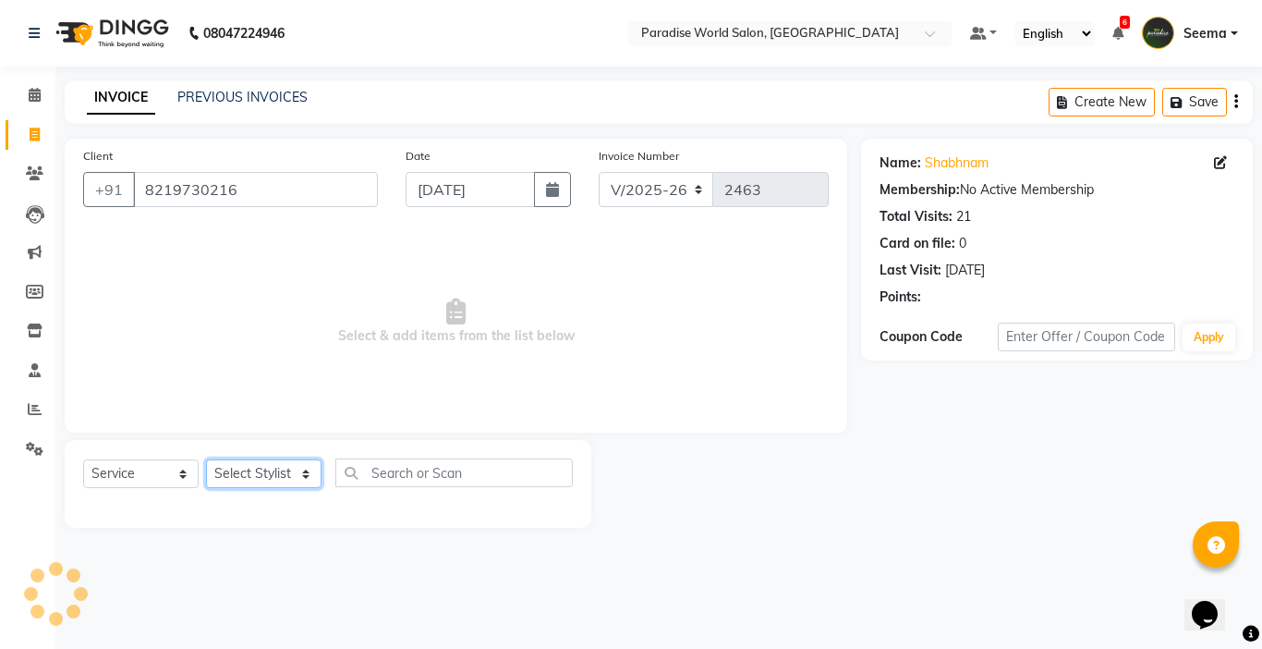
click at [268, 480] on select "Select Stylist [PERSON_NAME] [PERSON_NAME] [PERSON_NAME] company Deepak [PERSON…" at bounding box center [263, 473] width 115 height 29
select select "24938"
click at [206, 459] on select "Select Stylist [PERSON_NAME] [PERSON_NAME] [PERSON_NAME] company Deepak [PERSON…" at bounding box center [263, 473] width 115 height 29
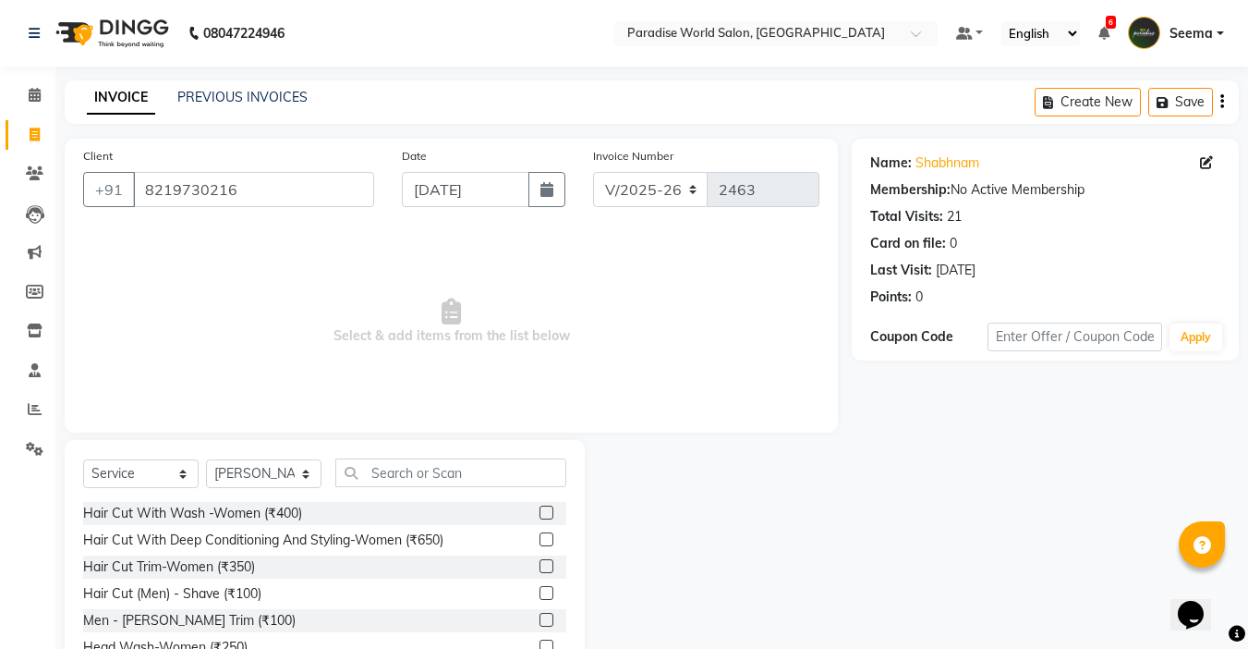
click at [406, 489] on div "Select Service Product Membership Package Voucher Prepaid Gift Card Select Styl…" at bounding box center [324, 479] width 483 height 43
click at [408, 475] on input "text" at bounding box center [450, 472] width 231 height 29
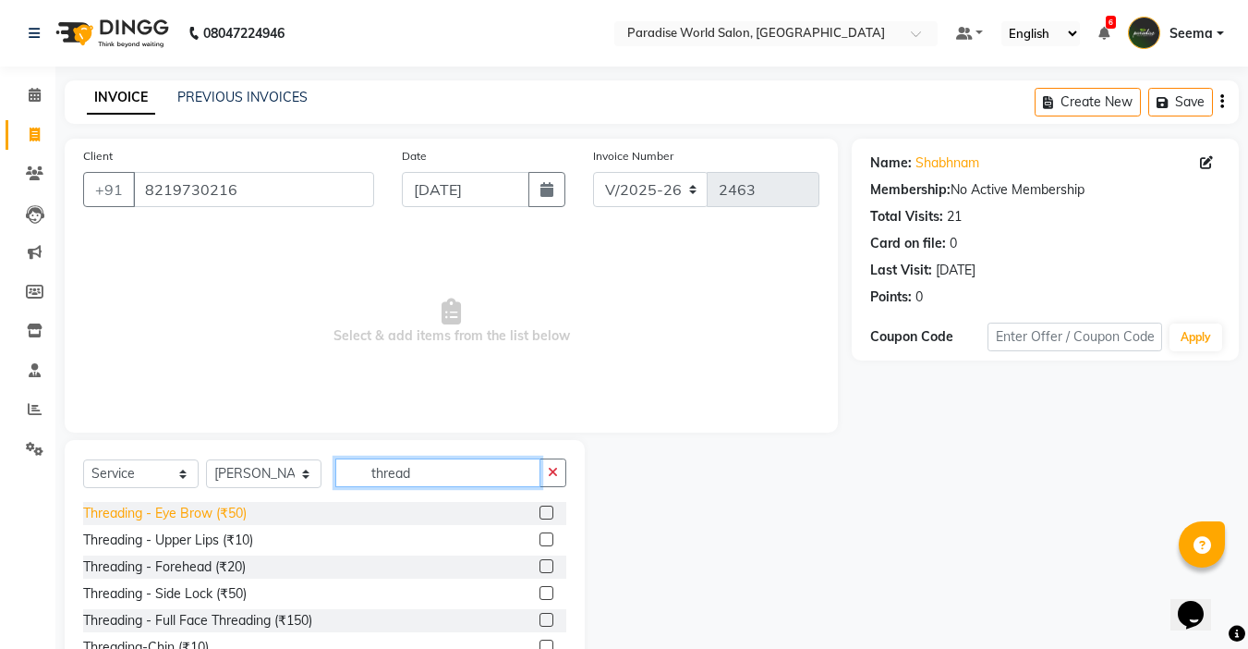
type input "thread"
click at [234, 517] on div "Threading - Eye Brow (₹50)" at bounding box center [165, 513] width 164 height 19
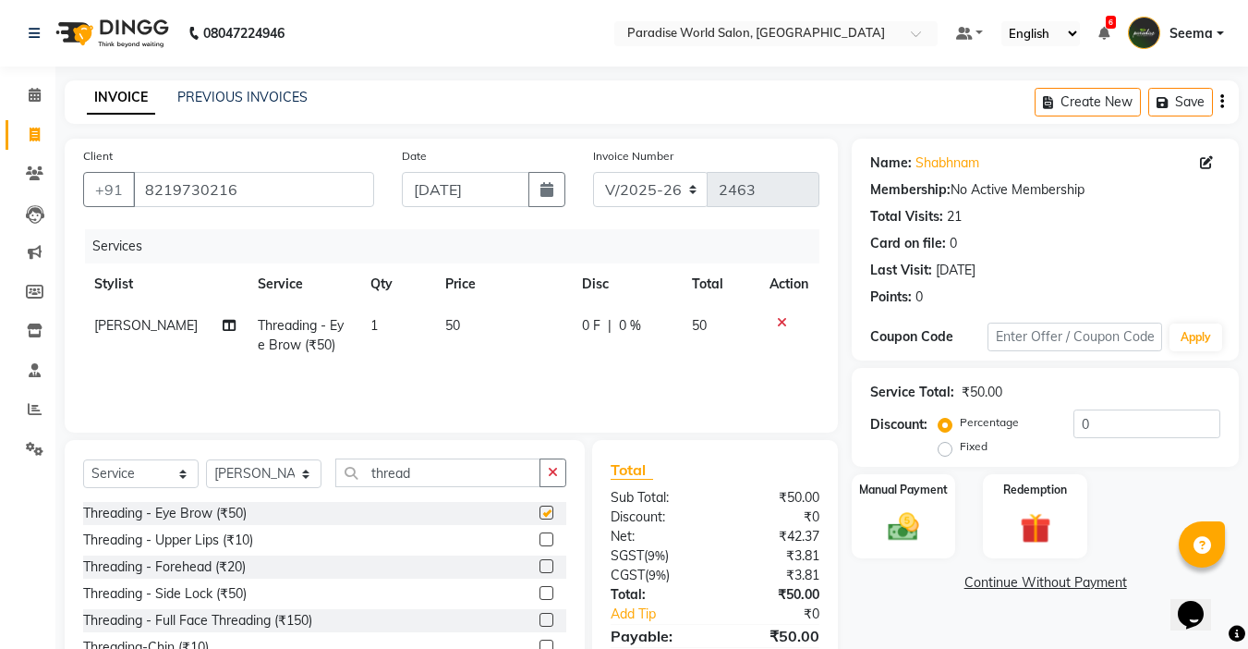
checkbox input "false"
click at [247, 546] on div "Threading - Upper Lips (₹10)" at bounding box center [168, 539] width 170 height 19
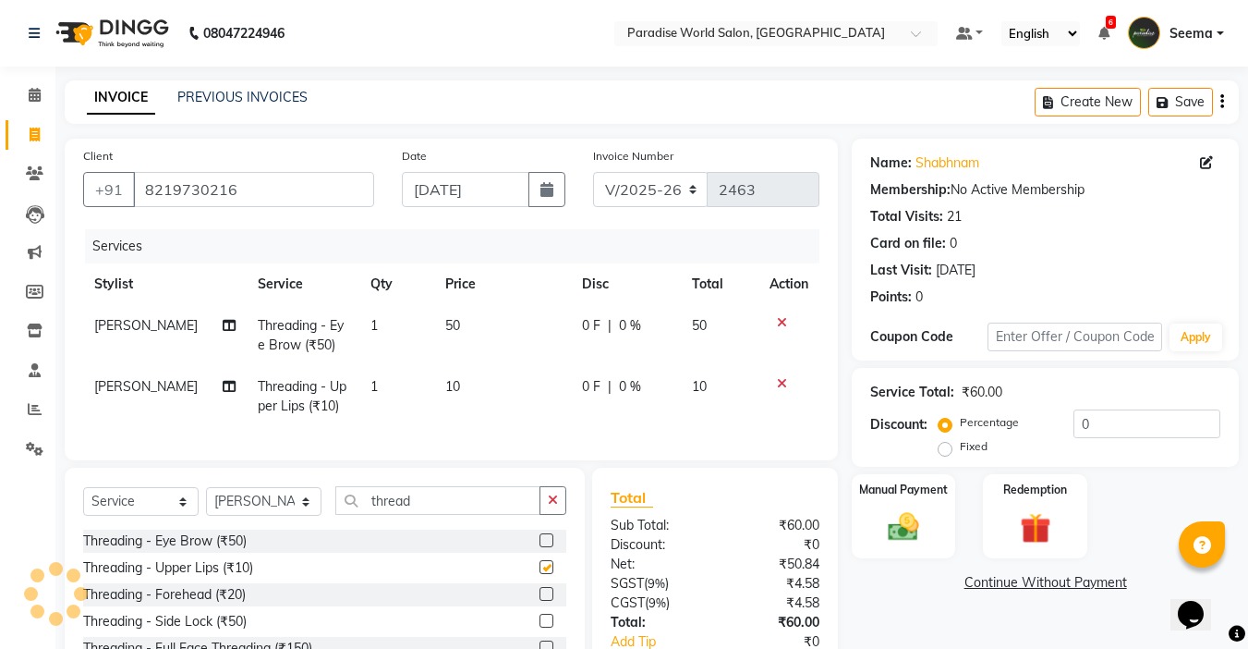
checkbox input "false"
click at [930, 517] on img at bounding box center [904, 526] width 52 height 37
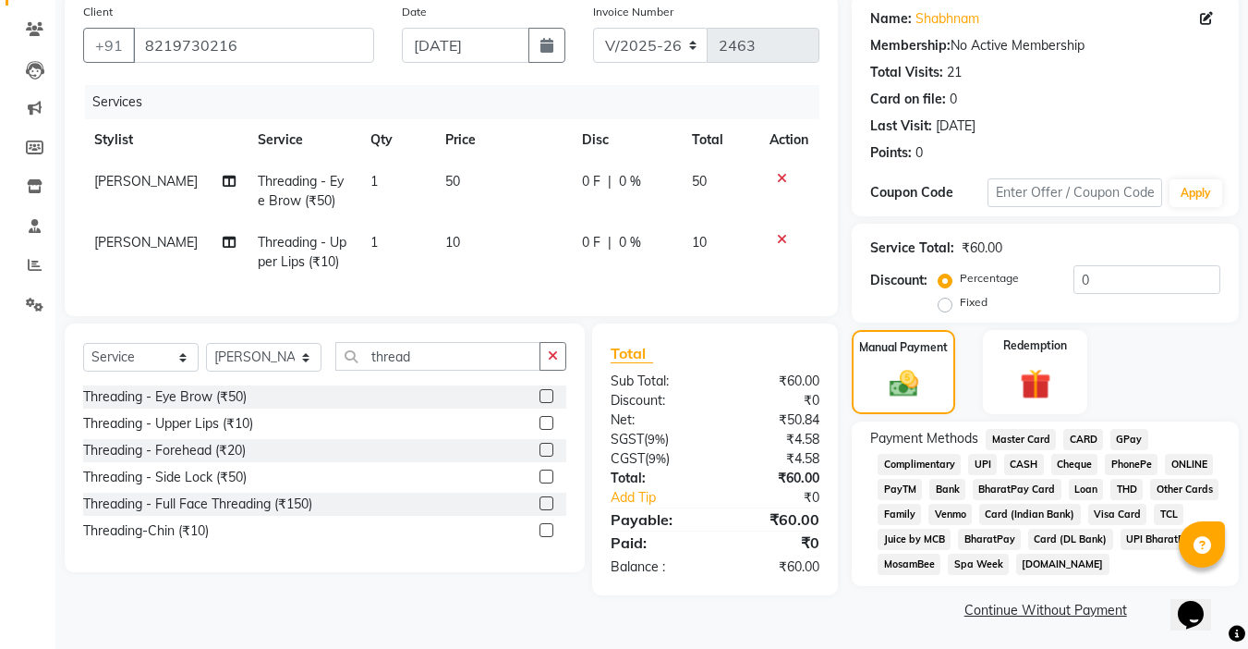
scroll to position [147, 0]
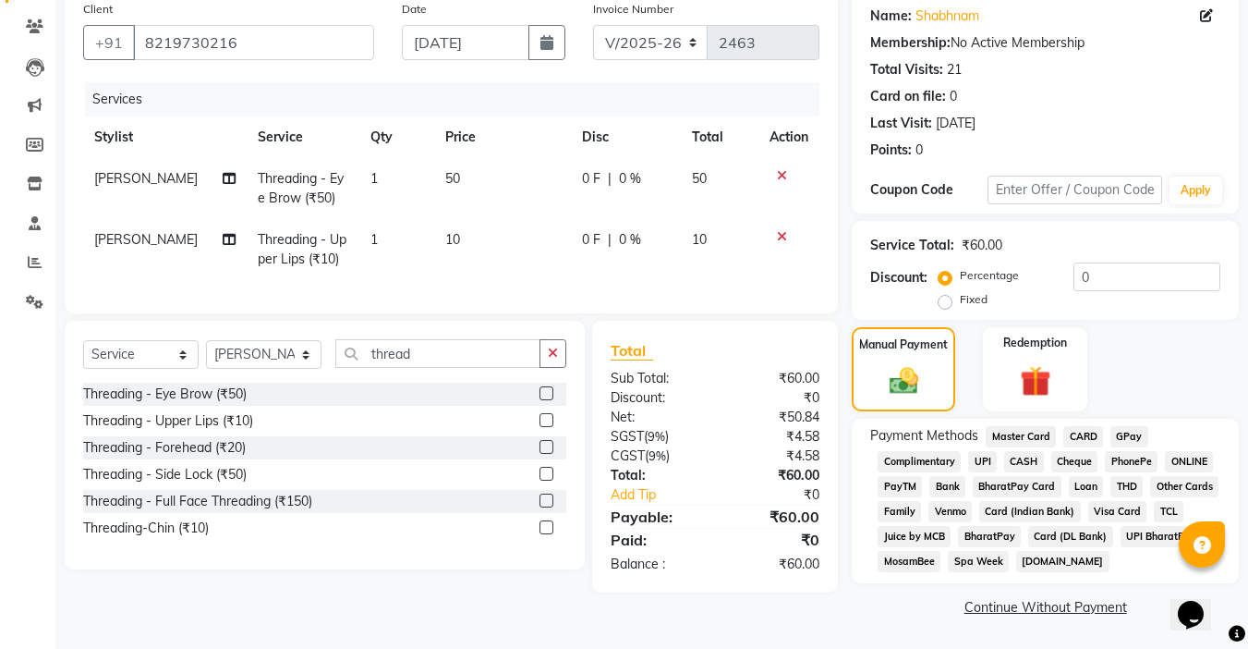
click at [1030, 464] on span "CASH" at bounding box center [1024, 461] width 40 height 21
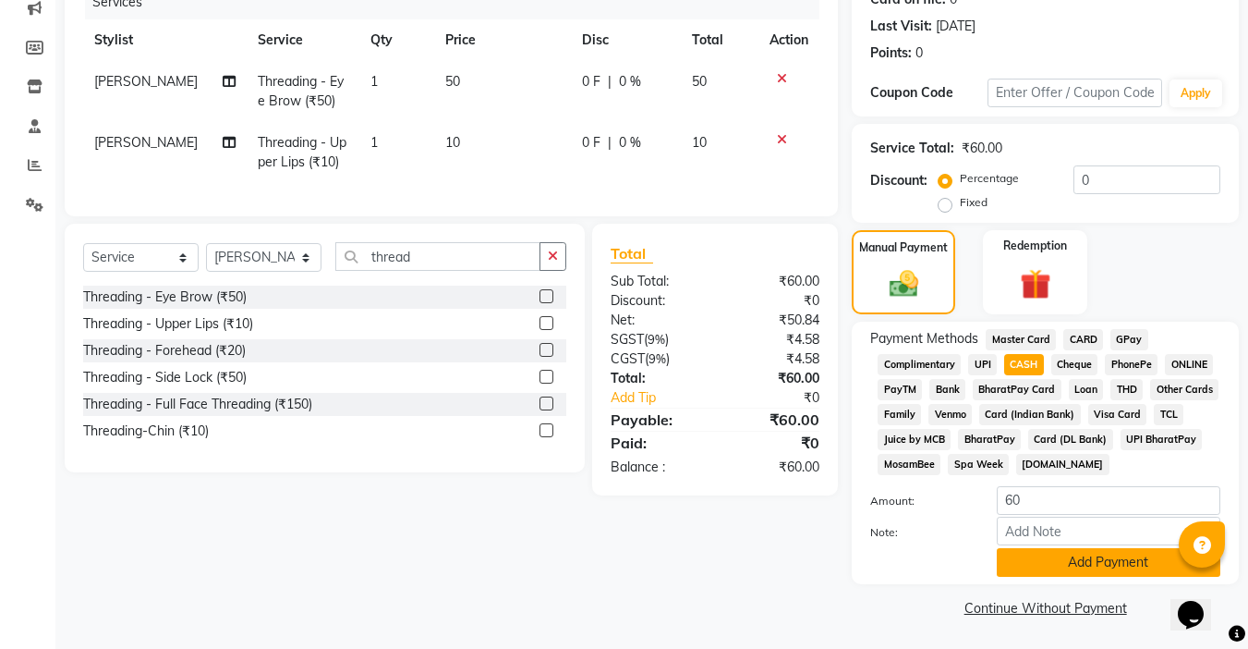
scroll to position [245, 0]
click at [1076, 556] on button "Add Payment" at bounding box center [1109, 561] width 224 height 29
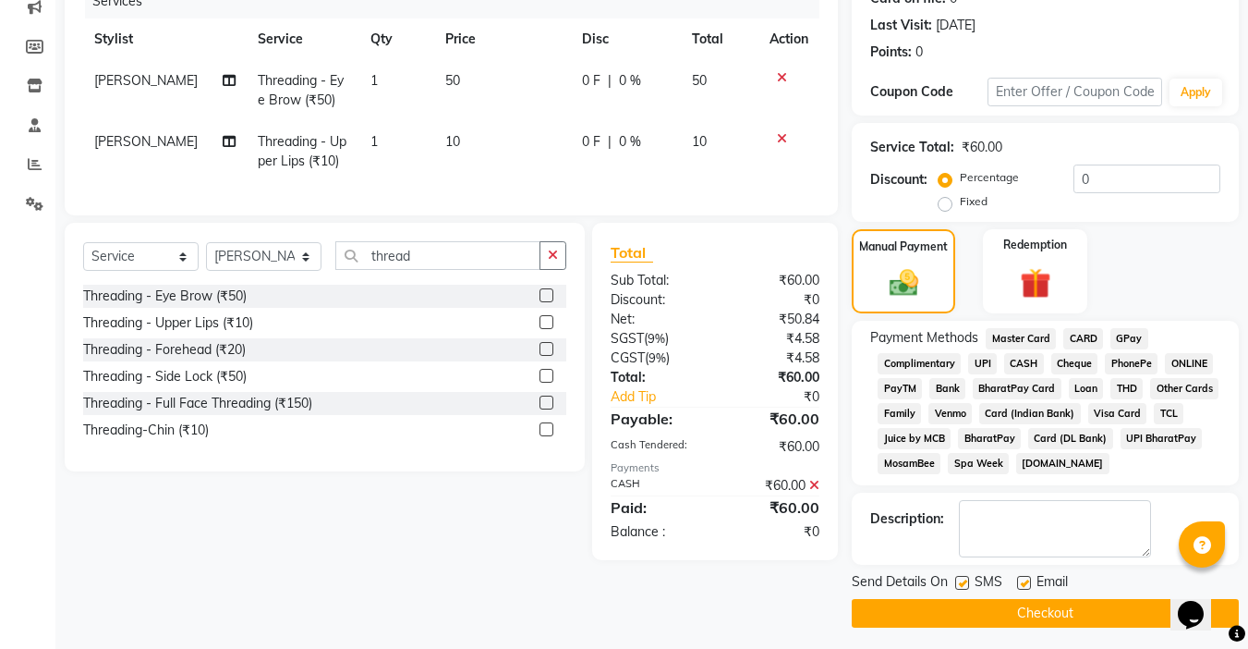
click at [1025, 582] on label at bounding box center [1024, 583] width 14 height 14
click at [1025, 582] on input "checkbox" at bounding box center [1023, 583] width 12 height 12
checkbox input "false"
click at [966, 588] on label at bounding box center [962, 583] width 14 height 14
click at [966, 588] on input "checkbox" at bounding box center [961, 583] width 12 height 12
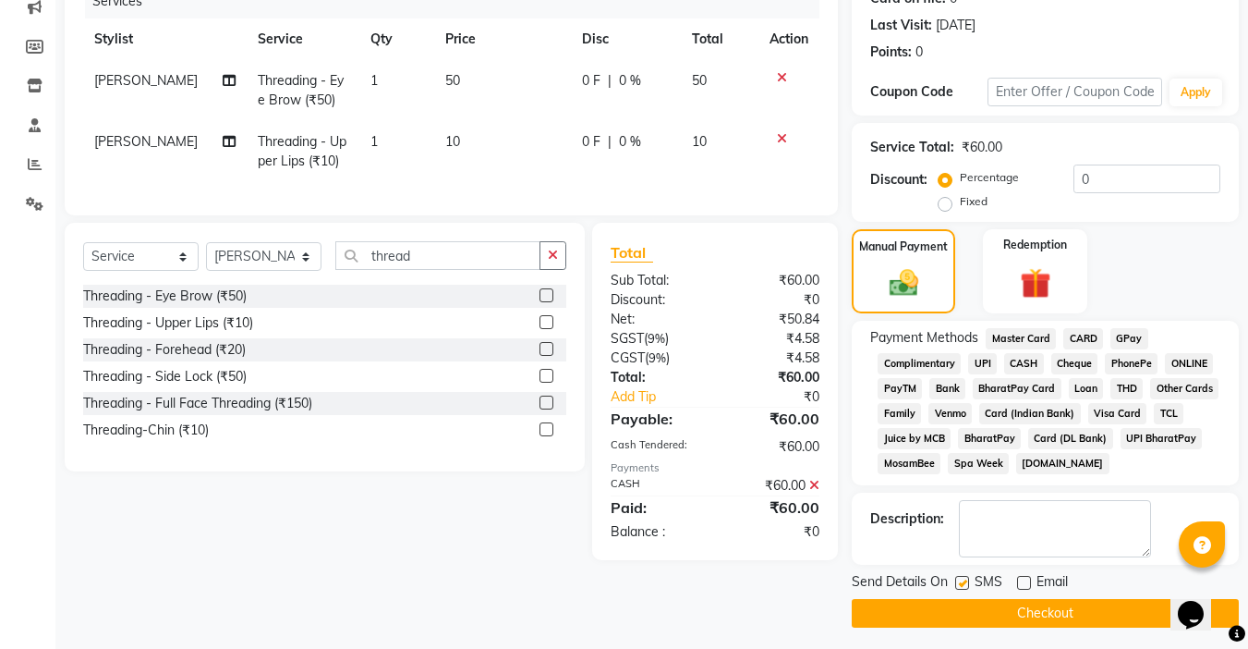
checkbox input "false"
click at [1034, 614] on button "Checkout" at bounding box center [1045, 613] width 387 height 29
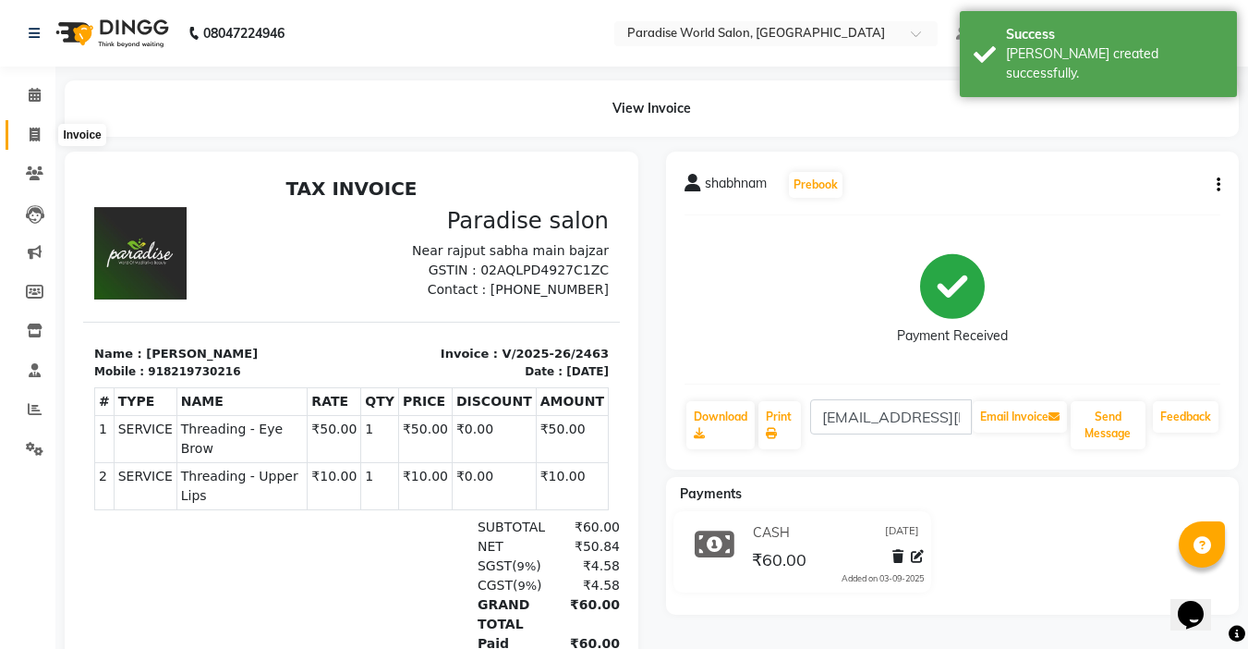
click at [31, 136] on icon at bounding box center [35, 135] width 10 height 14
select select "service"
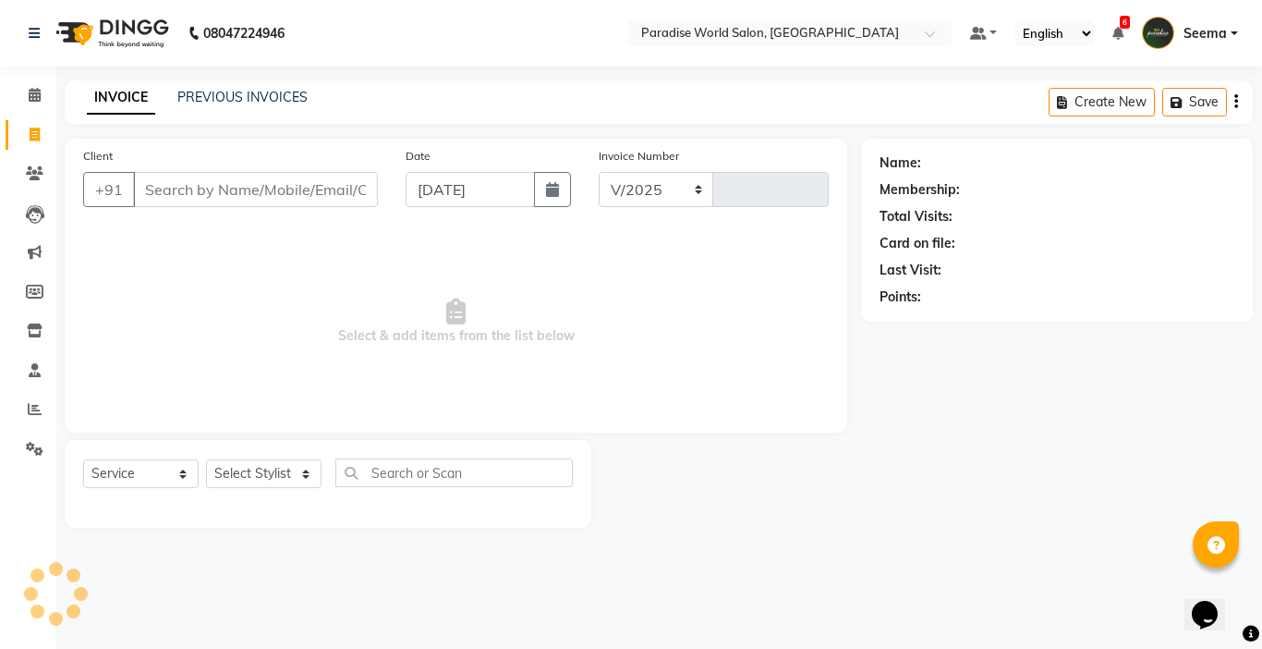
select select "4451"
type input "2464"
click at [231, 196] on input "Client" at bounding box center [255, 189] width 245 height 35
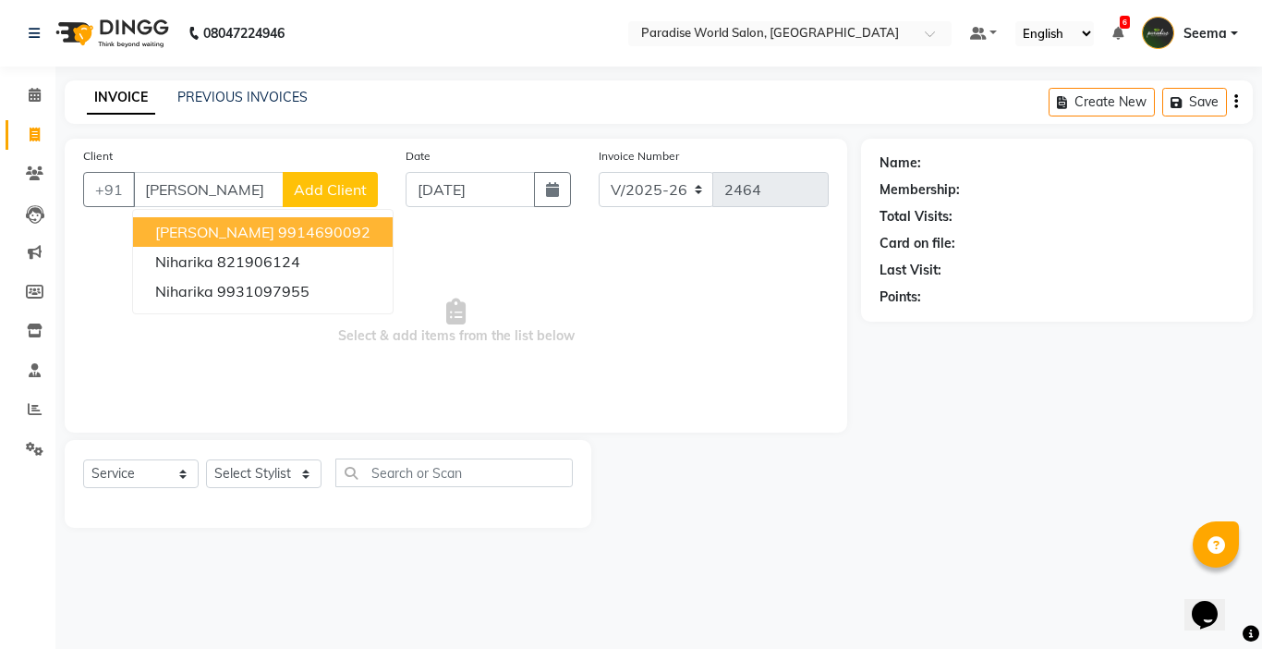
click at [310, 236] on button "niharika 9914690092" at bounding box center [263, 232] width 260 height 30
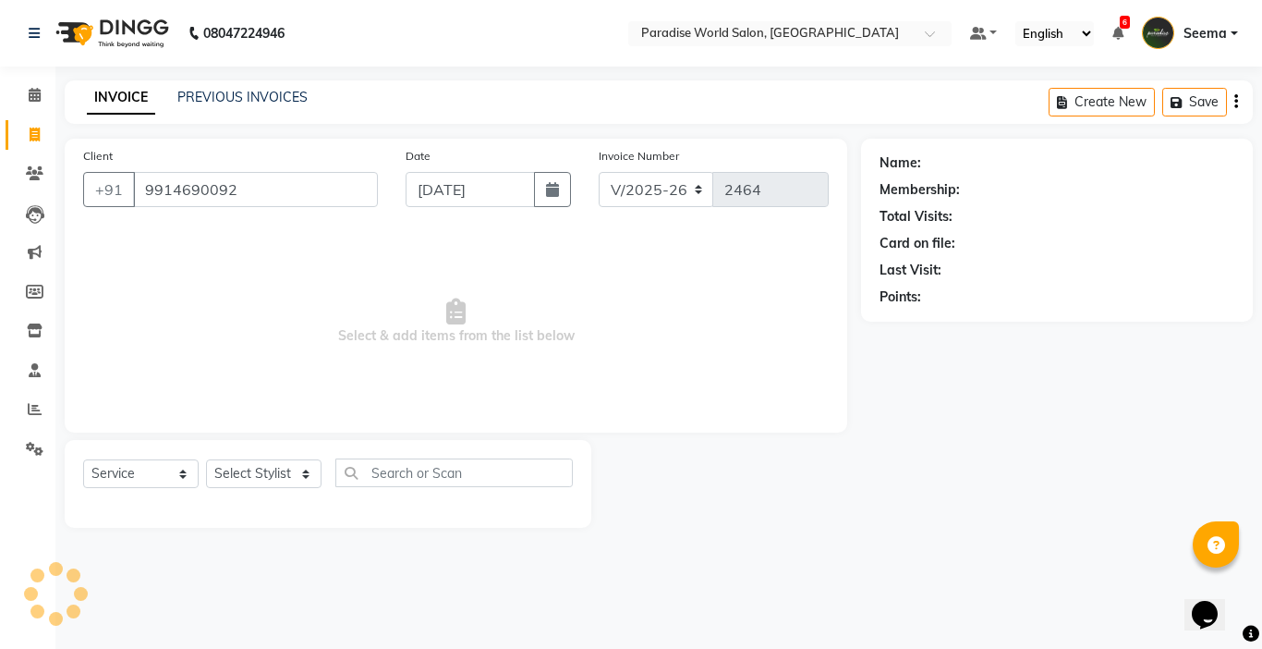
type input "9914690092"
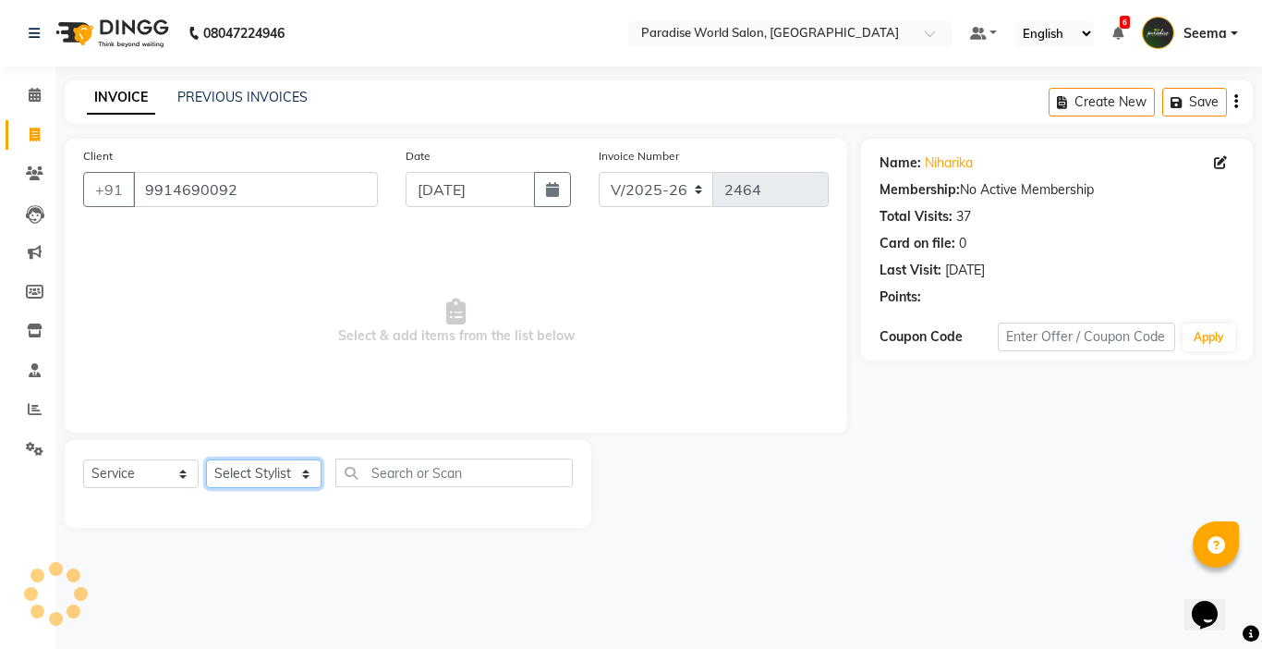
click at [237, 468] on select "Select Stylist [PERSON_NAME] [PERSON_NAME] [PERSON_NAME] company Deepak [PERSON…" at bounding box center [263, 473] width 115 height 29
select select "24939"
click at [206, 459] on select "Select Stylist [PERSON_NAME] [PERSON_NAME] [PERSON_NAME] company Deepak [PERSON…" at bounding box center [263, 473] width 115 height 29
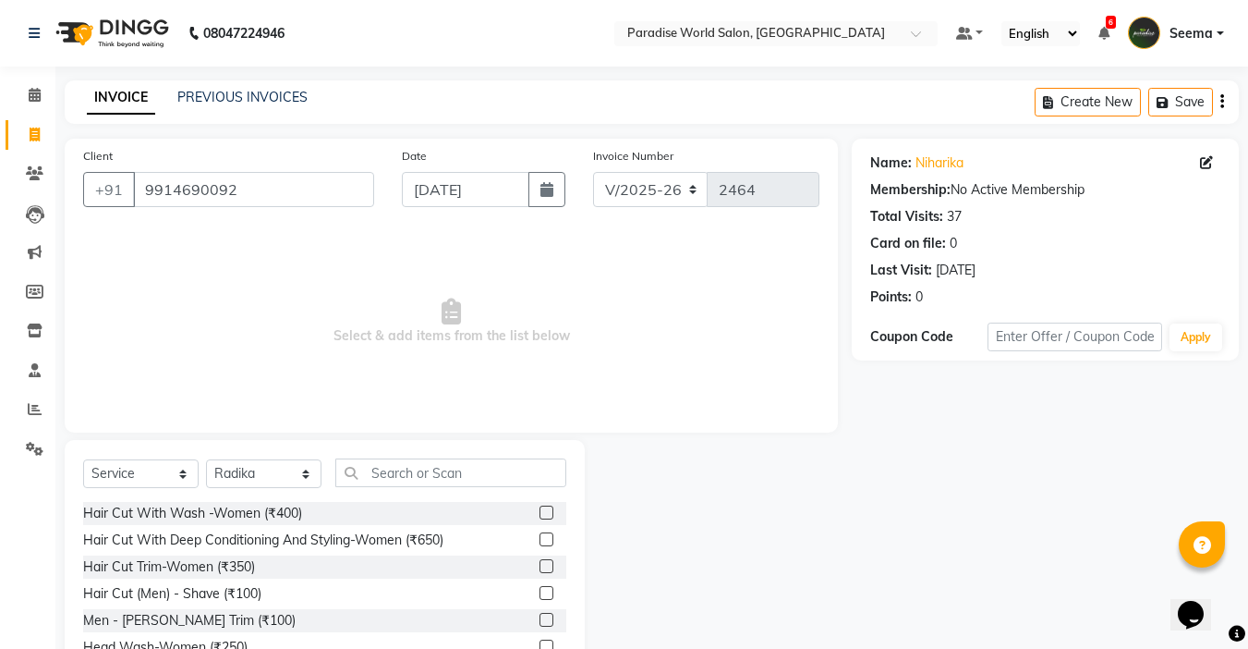
click at [419, 453] on div "Select Service Product Membership Package Voucher Prepaid Gift Card Select Styl…" at bounding box center [325, 576] width 520 height 273
click at [424, 466] on input "text" at bounding box center [450, 472] width 231 height 29
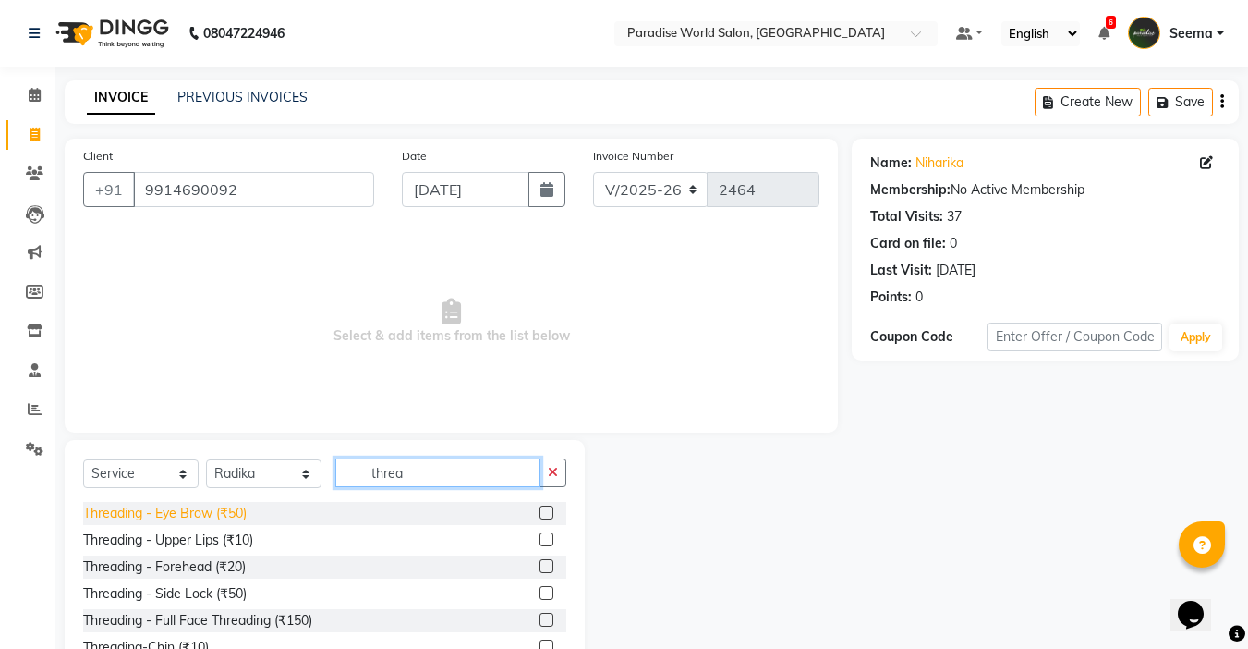
type input "threa"
click at [235, 516] on div "Threading - Eye Brow (₹50)" at bounding box center [165, 513] width 164 height 19
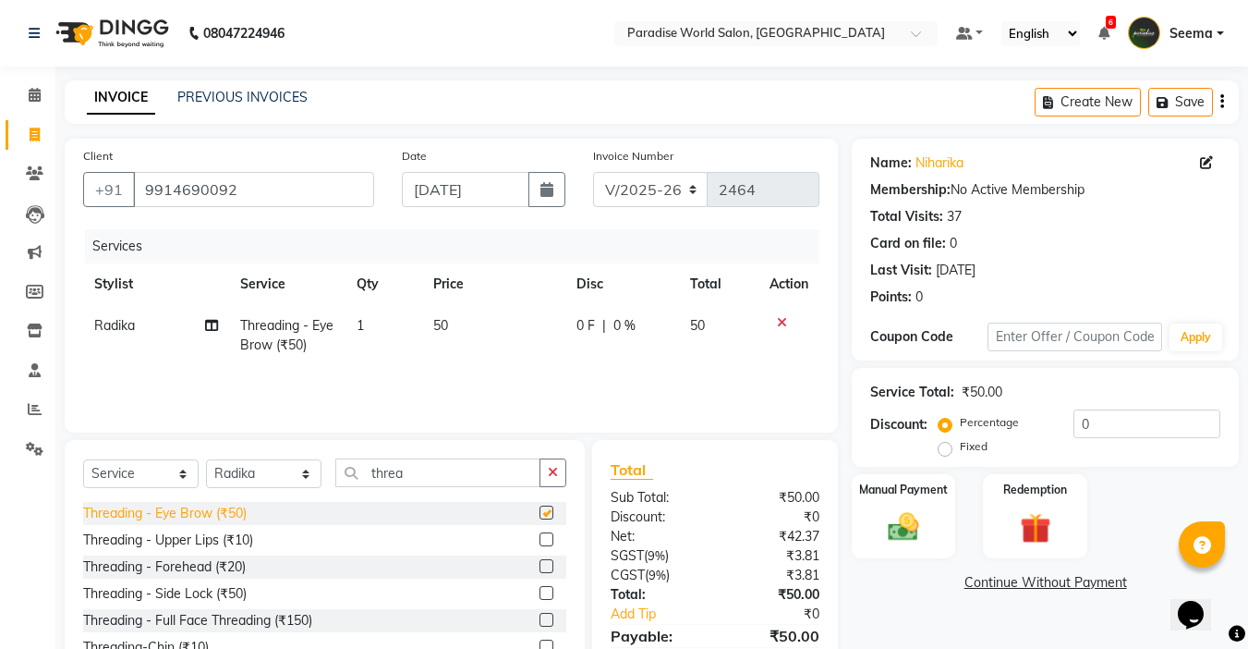
checkbox input "false"
click at [237, 542] on div "Threading - Upper Lips (₹10)" at bounding box center [168, 539] width 170 height 19
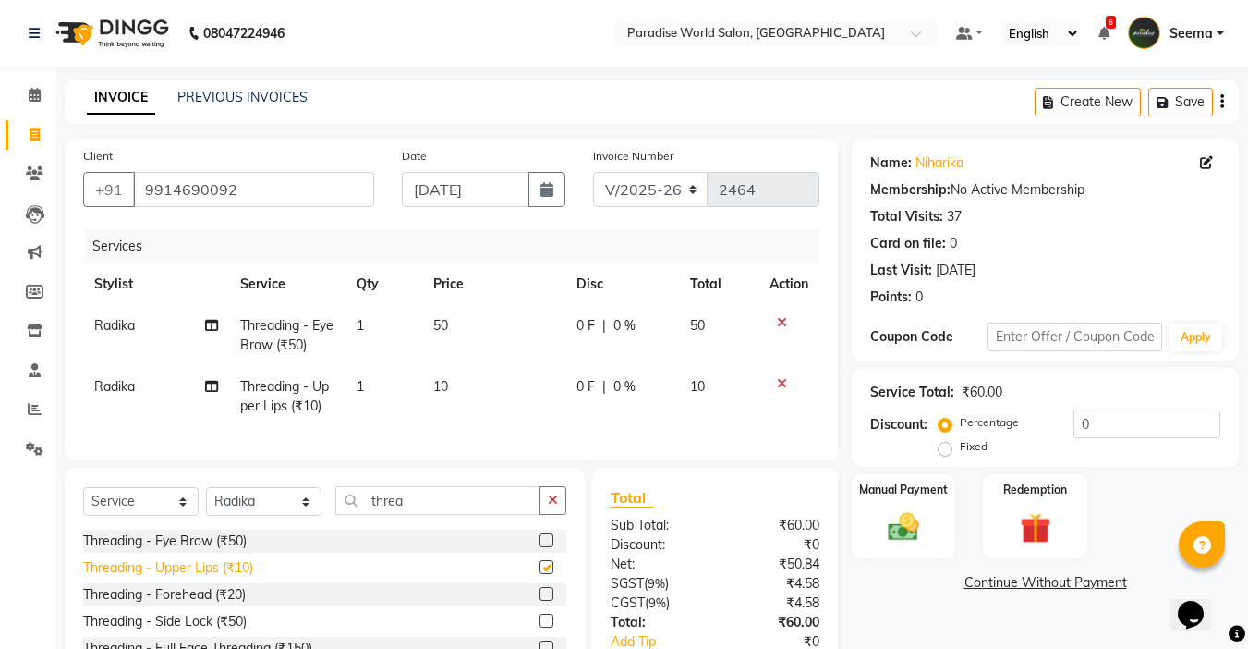
checkbox input "false"
click at [236, 604] on div "Threading - Forehead (₹20)" at bounding box center [164, 594] width 163 height 19
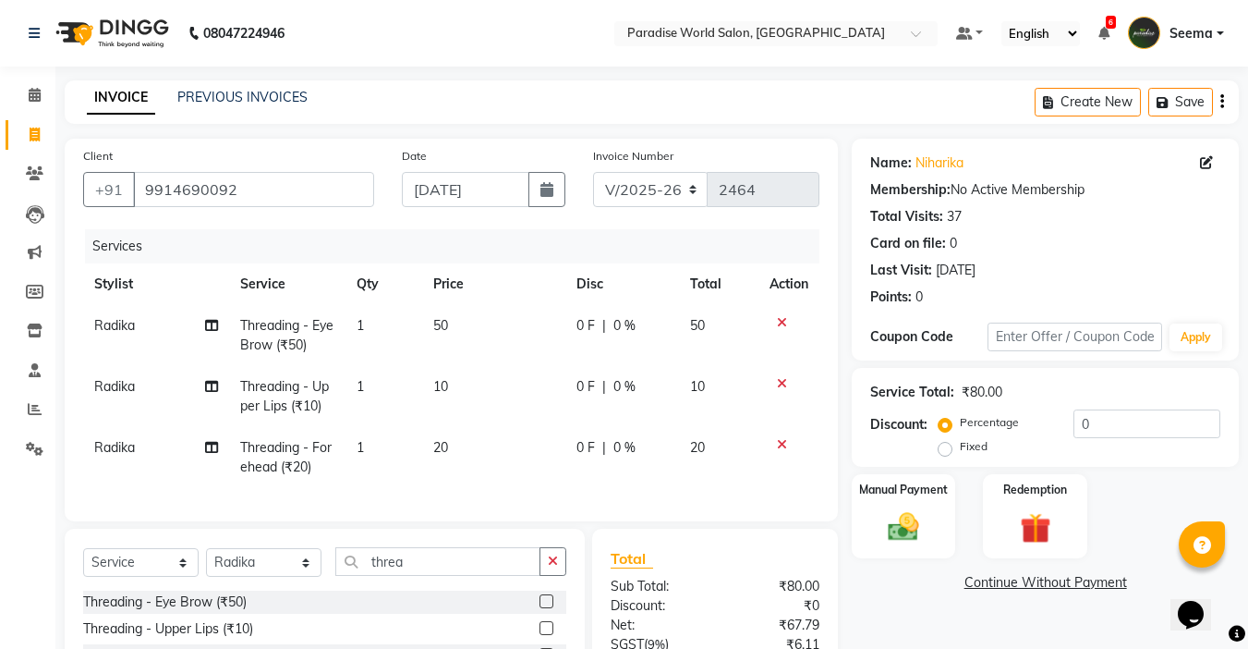
checkbox input "false"
click at [923, 515] on img at bounding box center [904, 526] width 52 height 37
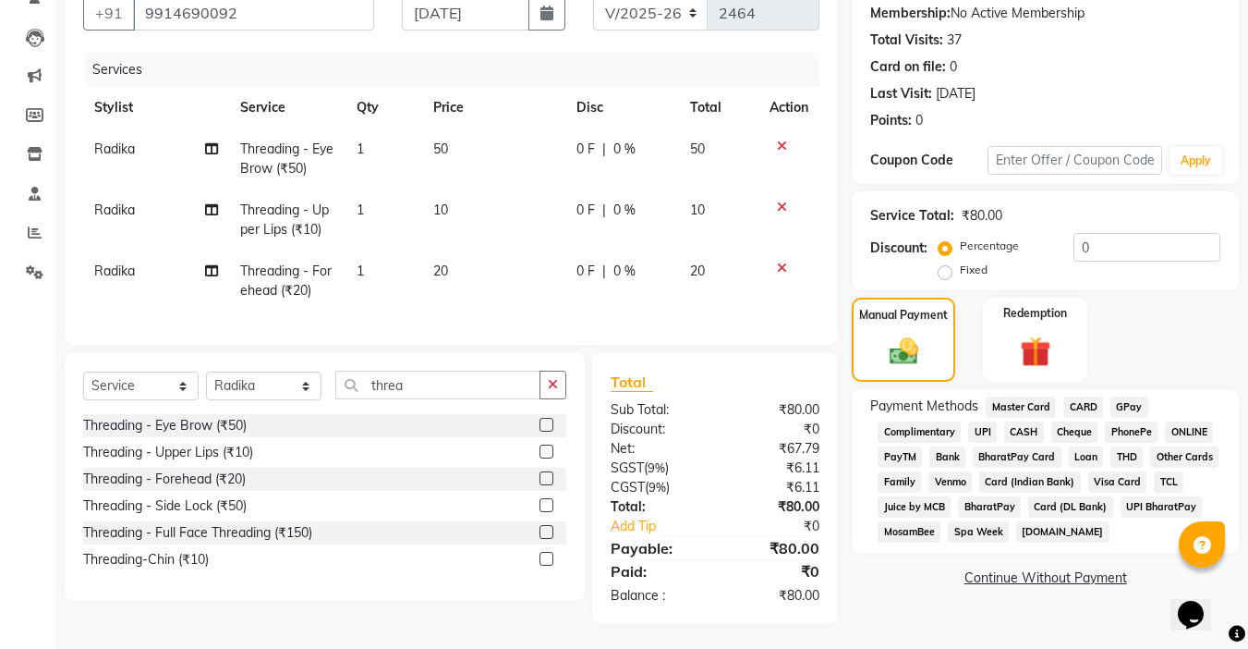
scroll to position [185, 0]
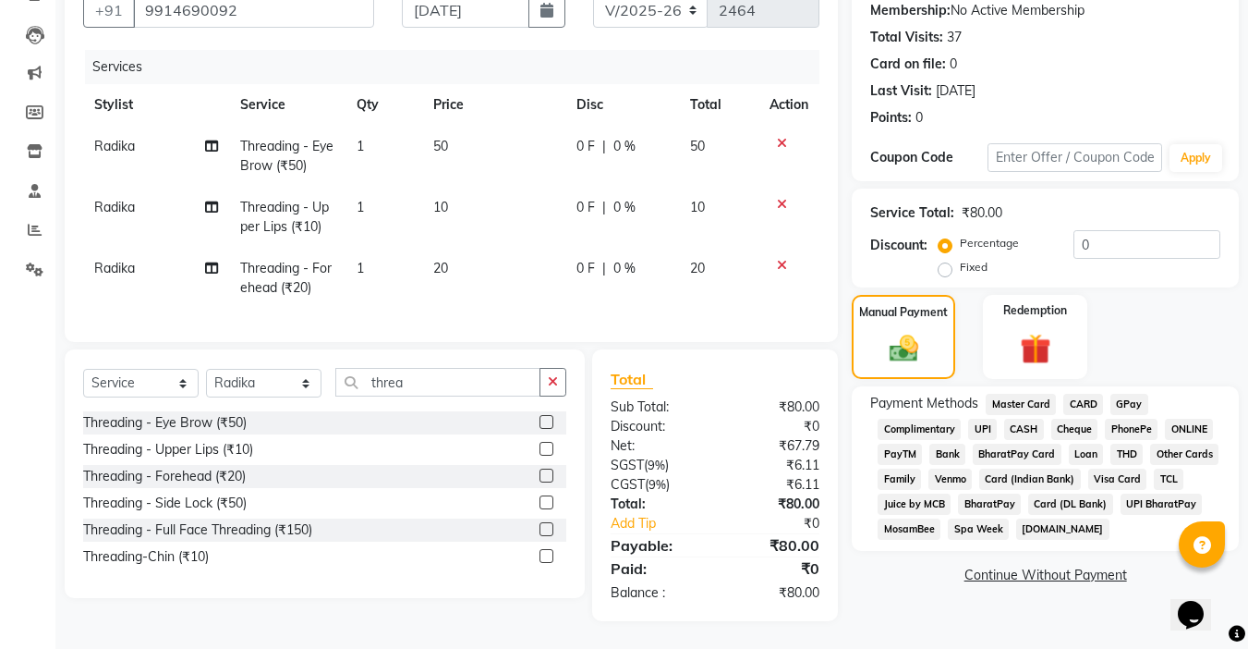
click at [1037, 420] on span "CASH" at bounding box center [1024, 429] width 40 height 21
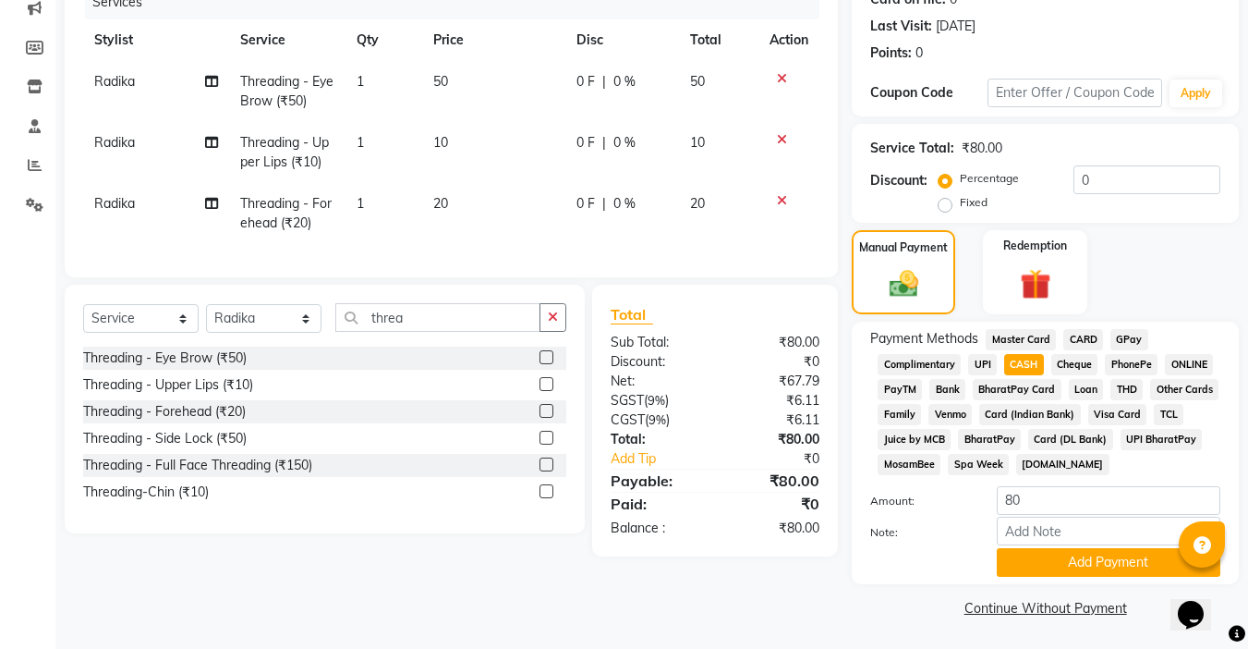
scroll to position [245, 0]
click at [1065, 558] on button "Add Payment" at bounding box center [1109, 561] width 224 height 29
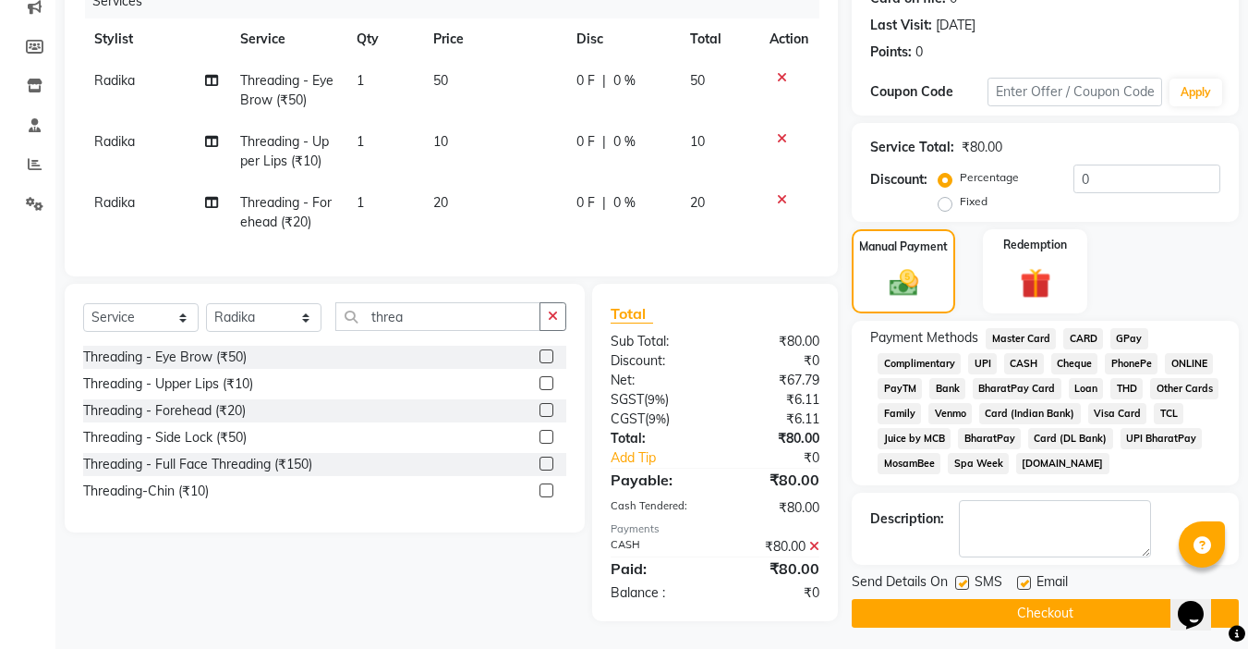
click at [1029, 581] on label at bounding box center [1024, 583] width 14 height 14
click at [1029, 581] on input "checkbox" at bounding box center [1023, 583] width 12 height 12
checkbox input "false"
click at [966, 586] on label at bounding box center [962, 583] width 14 height 14
click at [966, 586] on input "checkbox" at bounding box center [961, 583] width 12 height 12
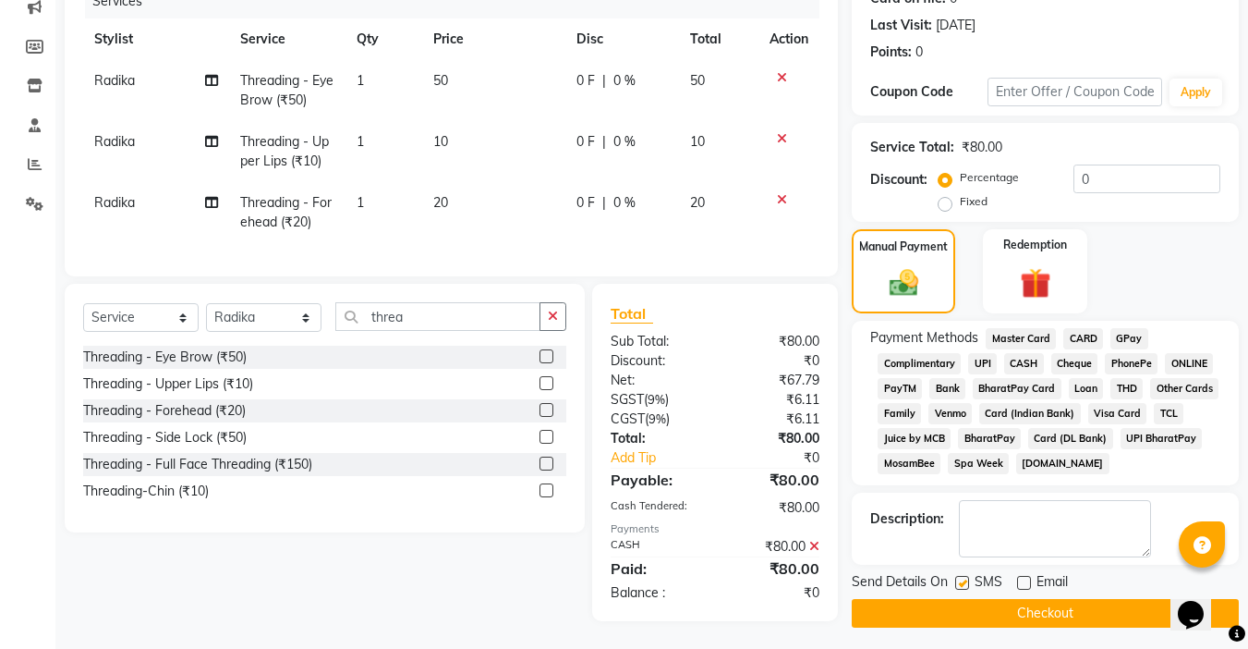
checkbox input "false"
click at [1006, 612] on button "Checkout" at bounding box center [1045, 613] width 387 height 29
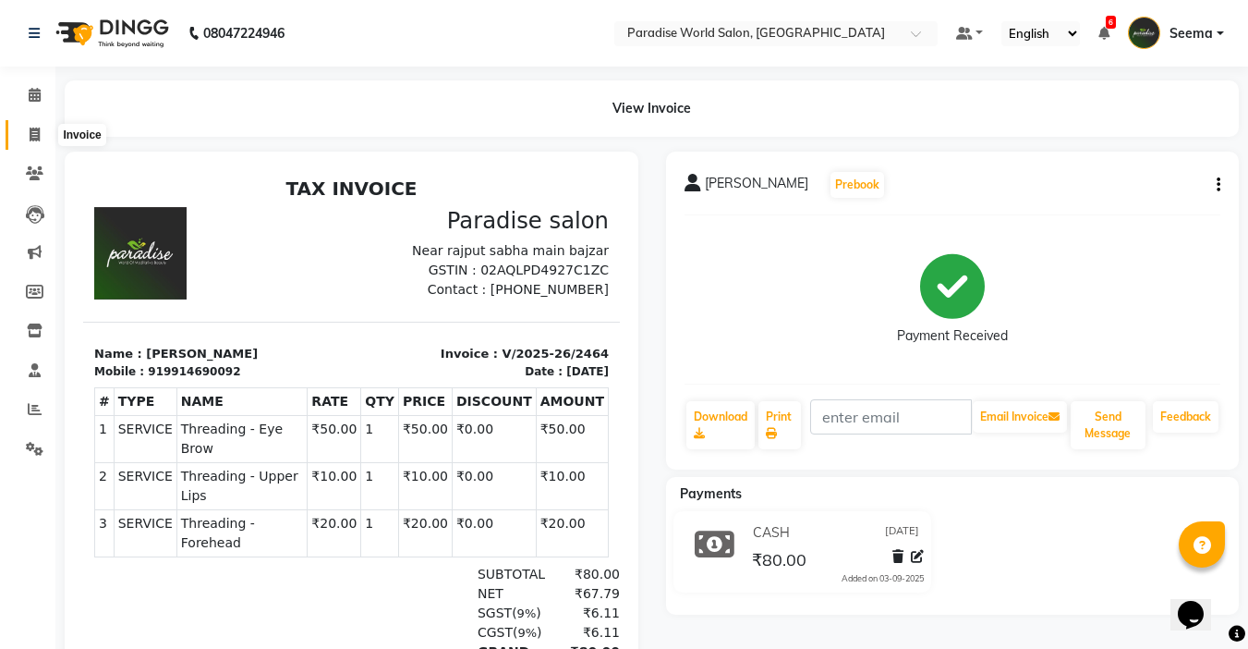
click at [43, 135] on span at bounding box center [34, 135] width 32 height 21
select select "4451"
select select "service"
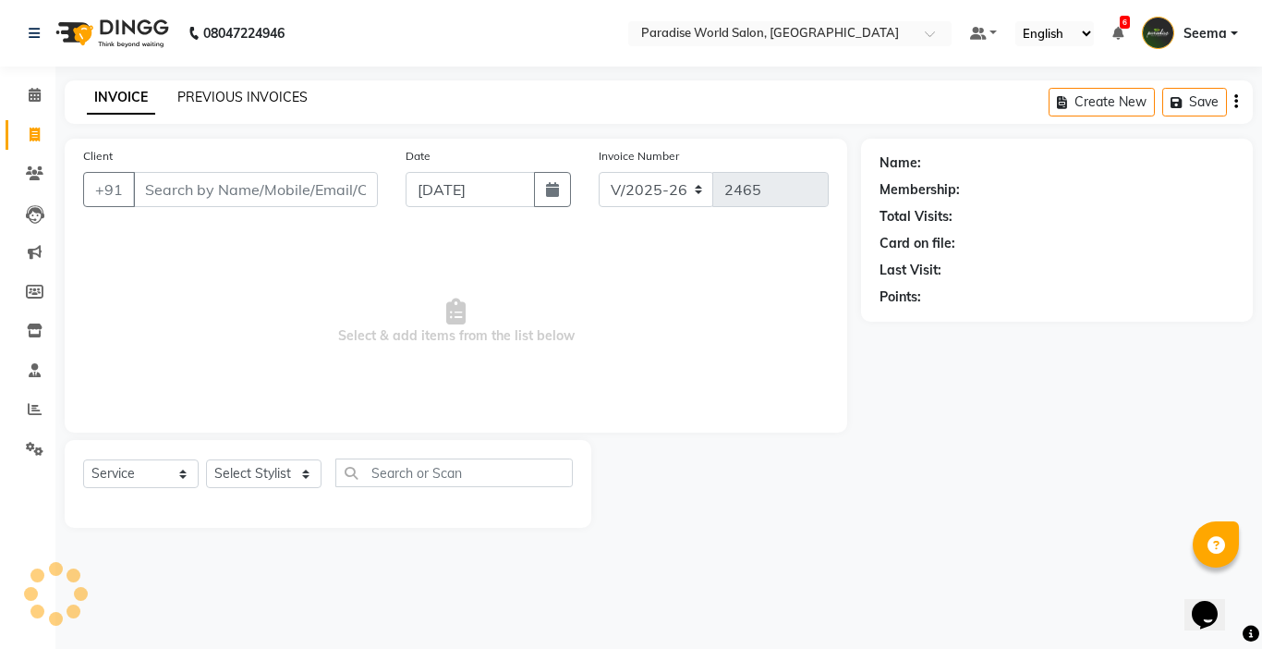
click at [235, 92] on link "PREVIOUS INVOICES" at bounding box center [242, 97] width 130 height 17
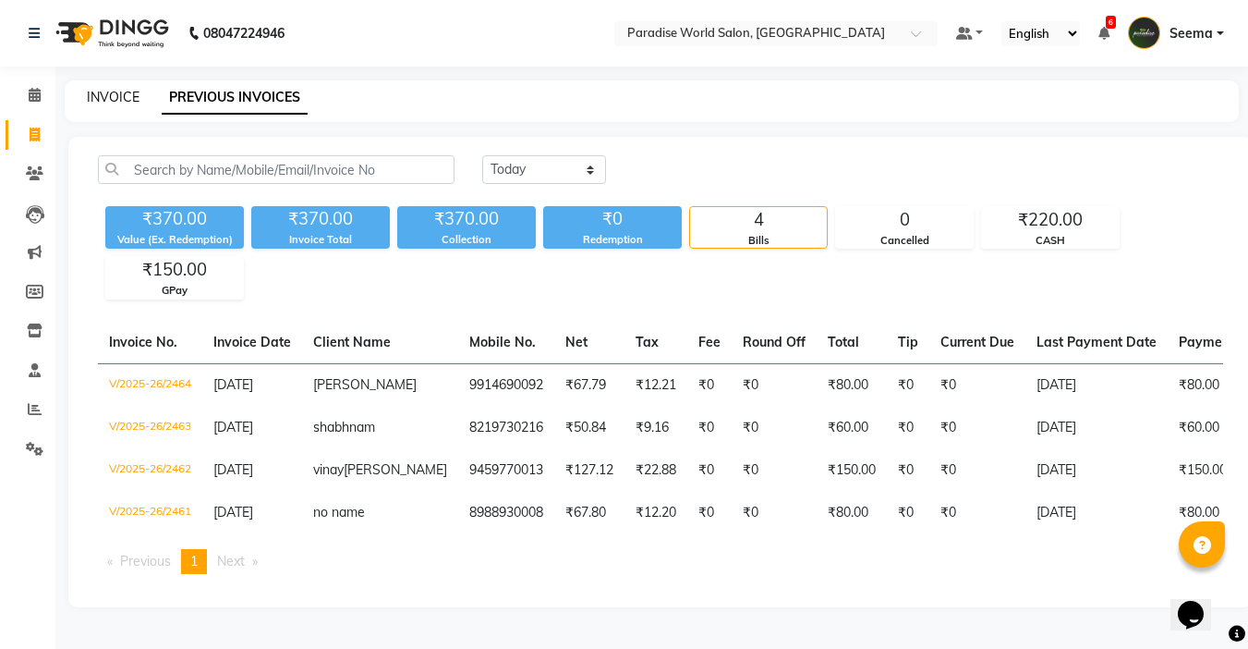
click at [109, 95] on link "INVOICE" at bounding box center [113, 97] width 53 height 17
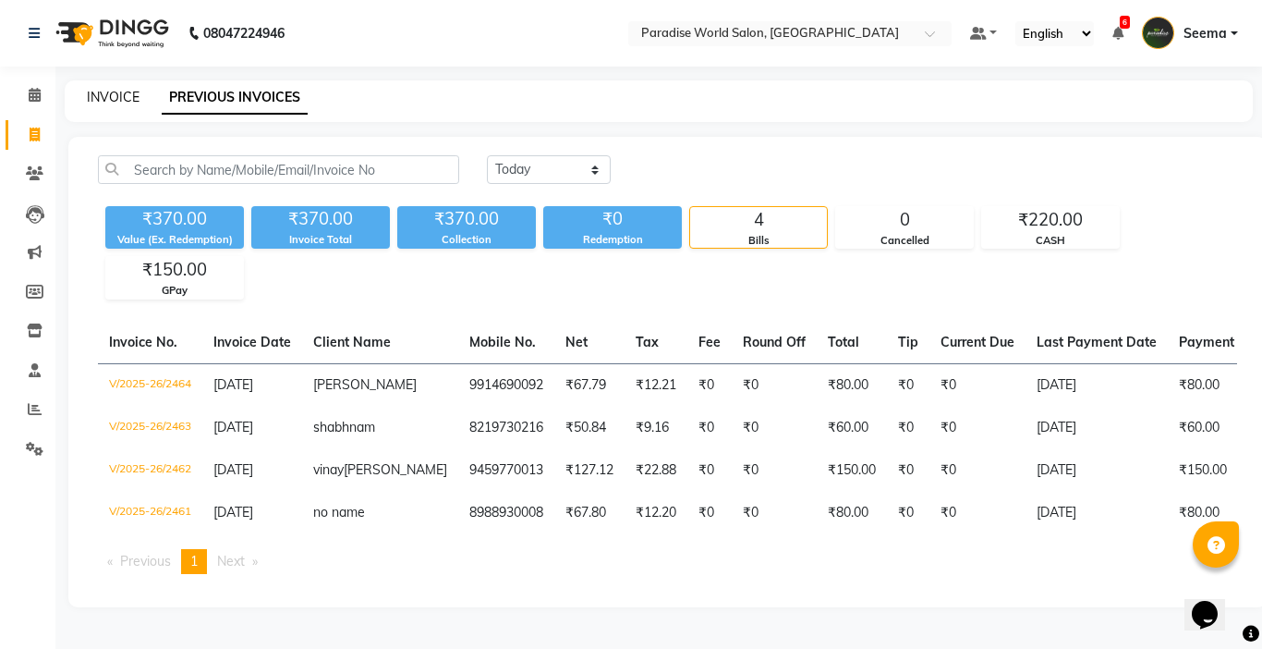
select select "4451"
select select "service"
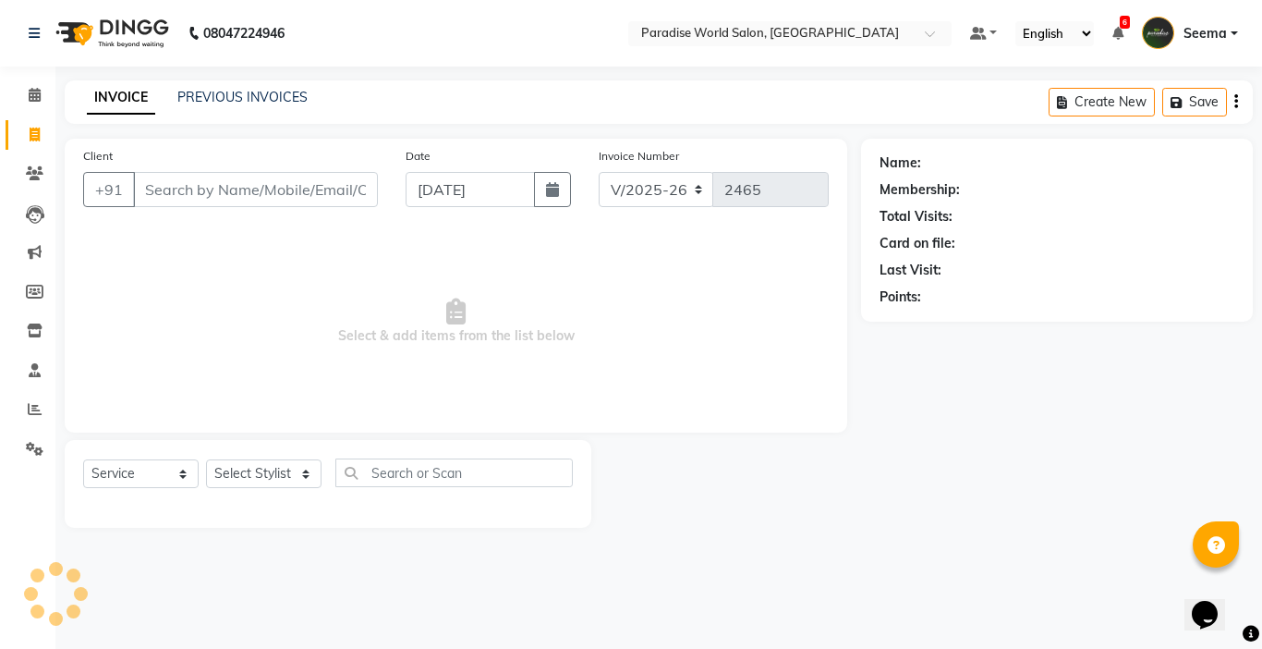
click at [230, 185] on input "Client" at bounding box center [255, 189] width 245 height 35
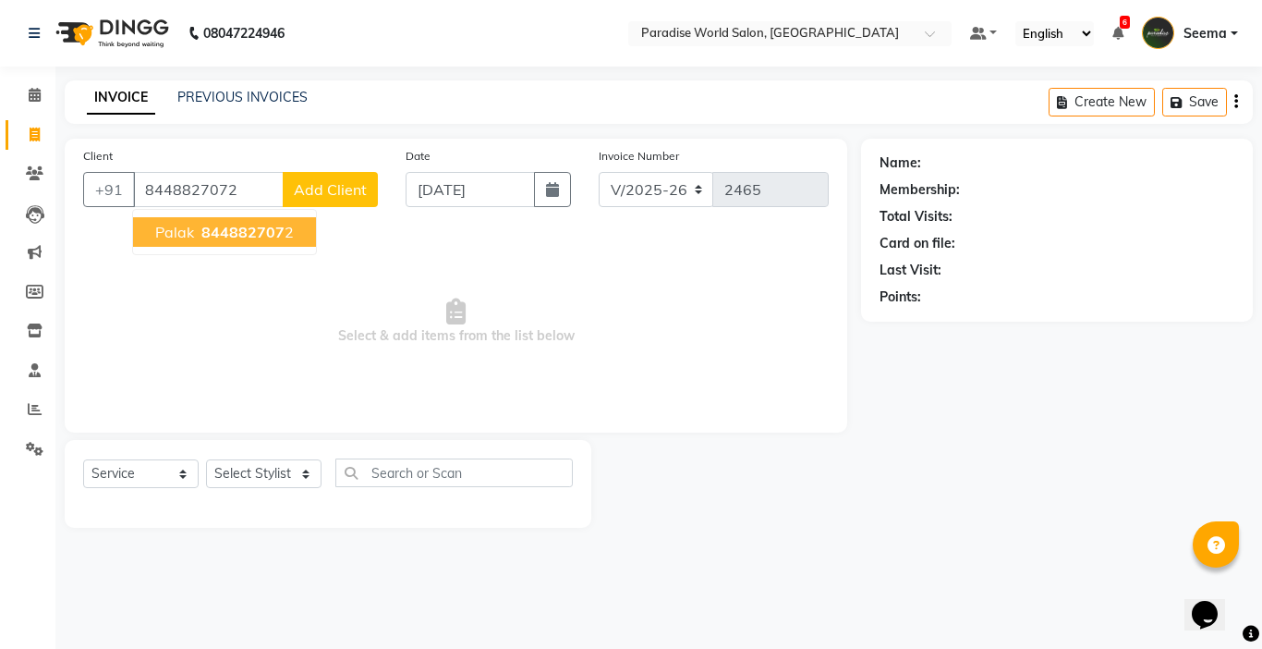
type input "8448827072"
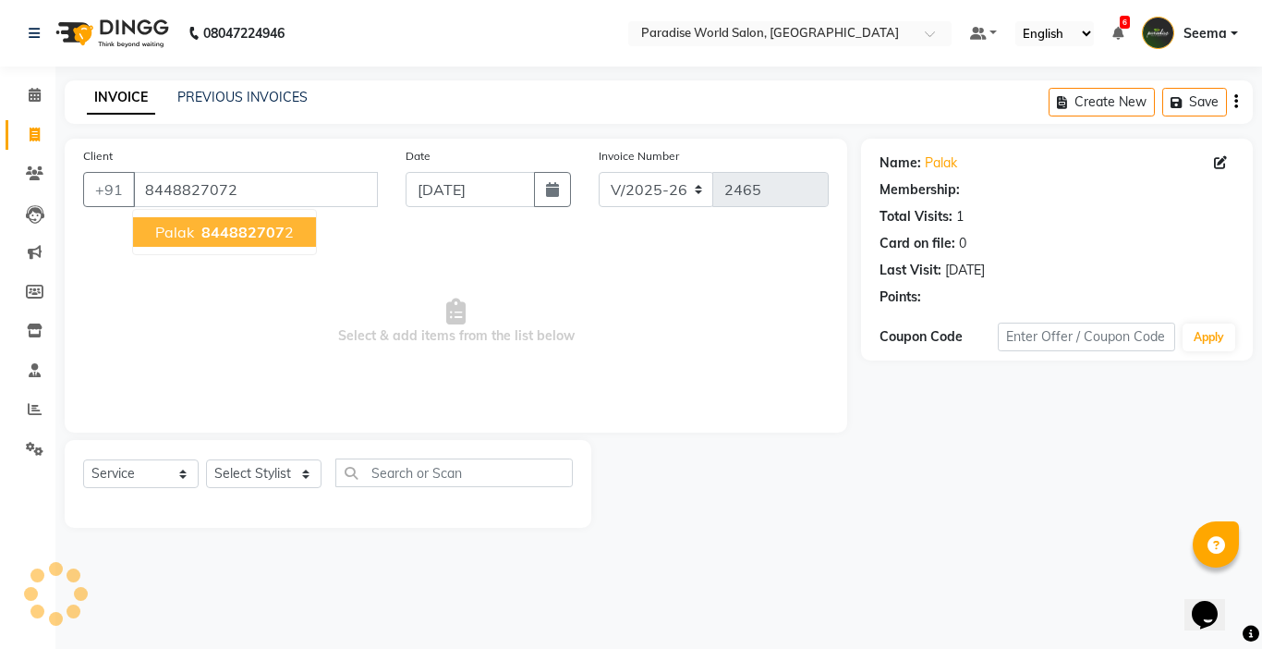
select select "1: Object"
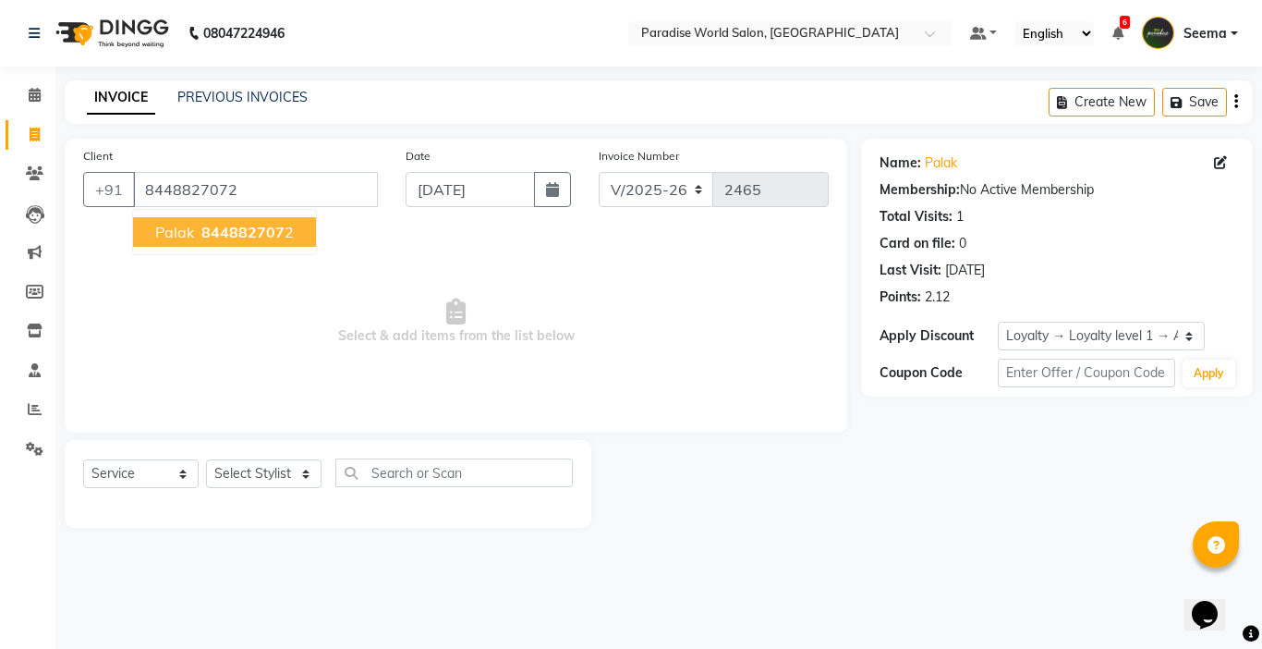
click at [241, 222] on button "palak 844882707 2" at bounding box center [224, 232] width 183 height 30
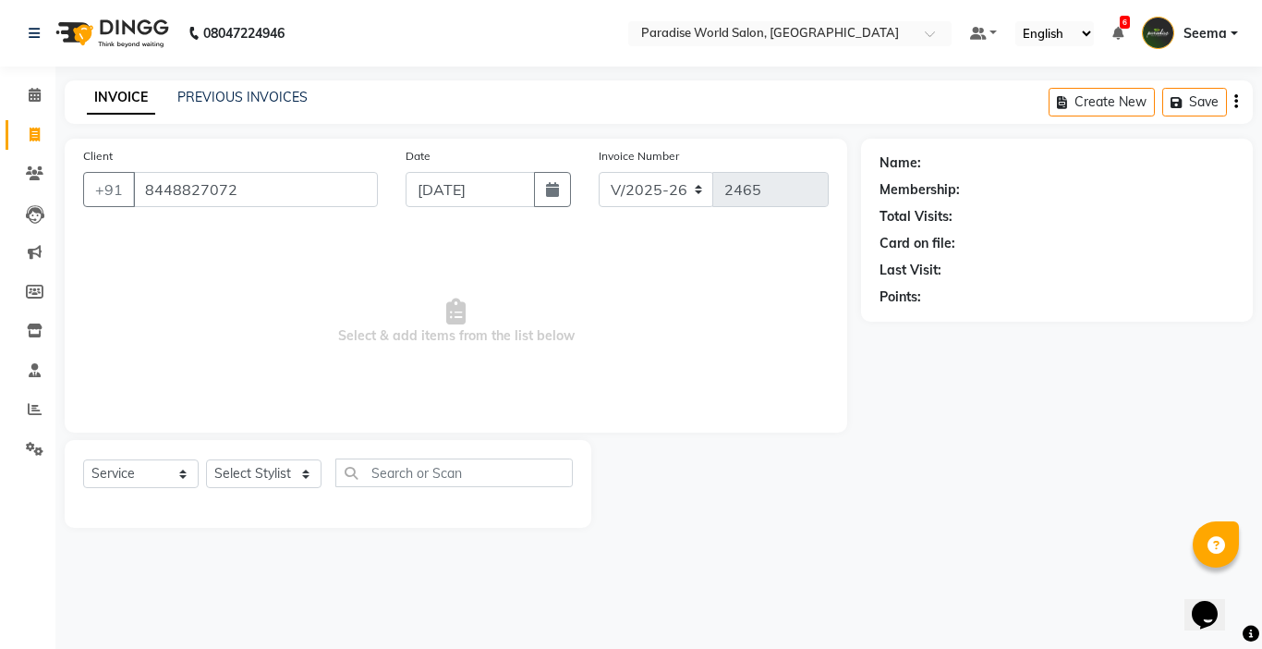
select select "1: Object"
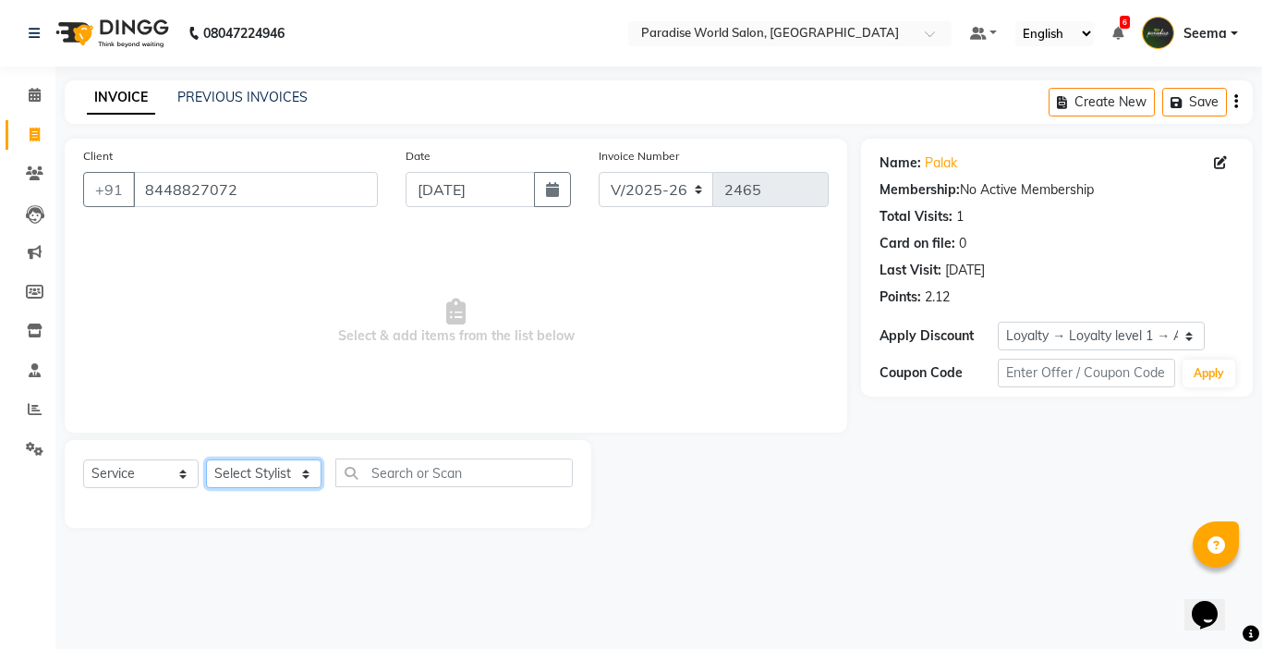
click at [257, 469] on select "Select Stylist [PERSON_NAME] [PERSON_NAME] [PERSON_NAME] company Deepak [PERSON…" at bounding box center [263, 473] width 115 height 29
select select "24938"
click at [206, 459] on select "Select Stylist [PERSON_NAME] [PERSON_NAME] [PERSON_NAME] company Deepak [PERSON…" at bounding box center [263, 473] width 115 height 29
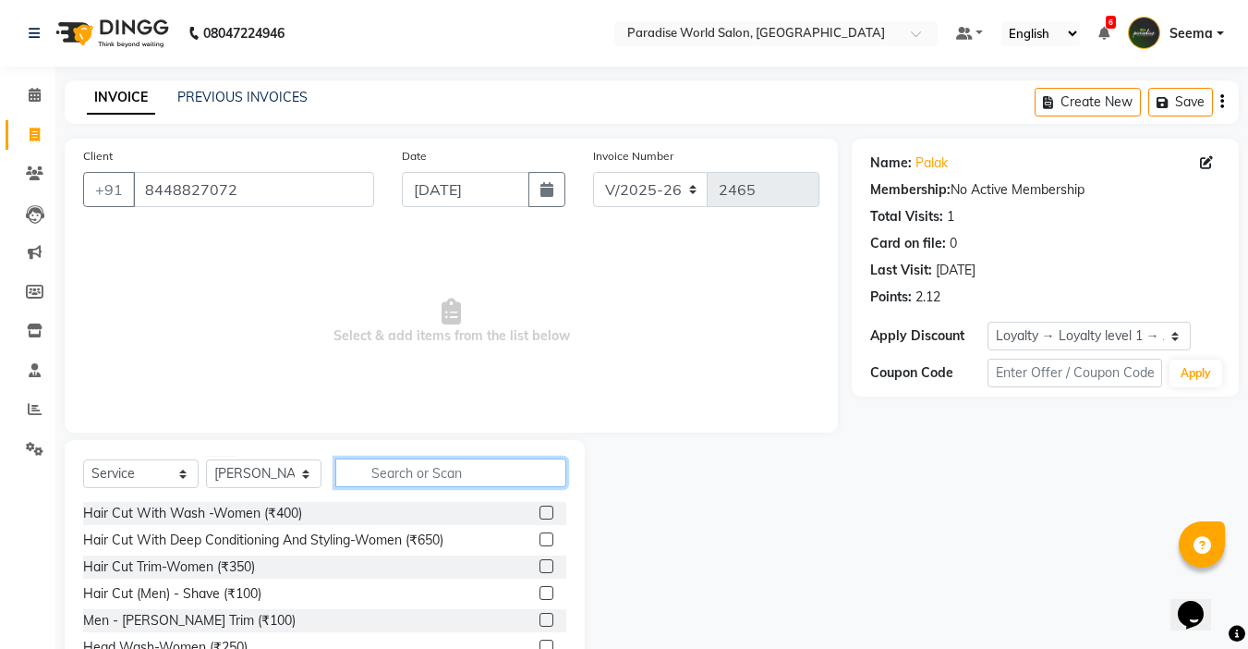
click at [396, 468] on input "text" at bounding box center [450, 472] width 231 height 29
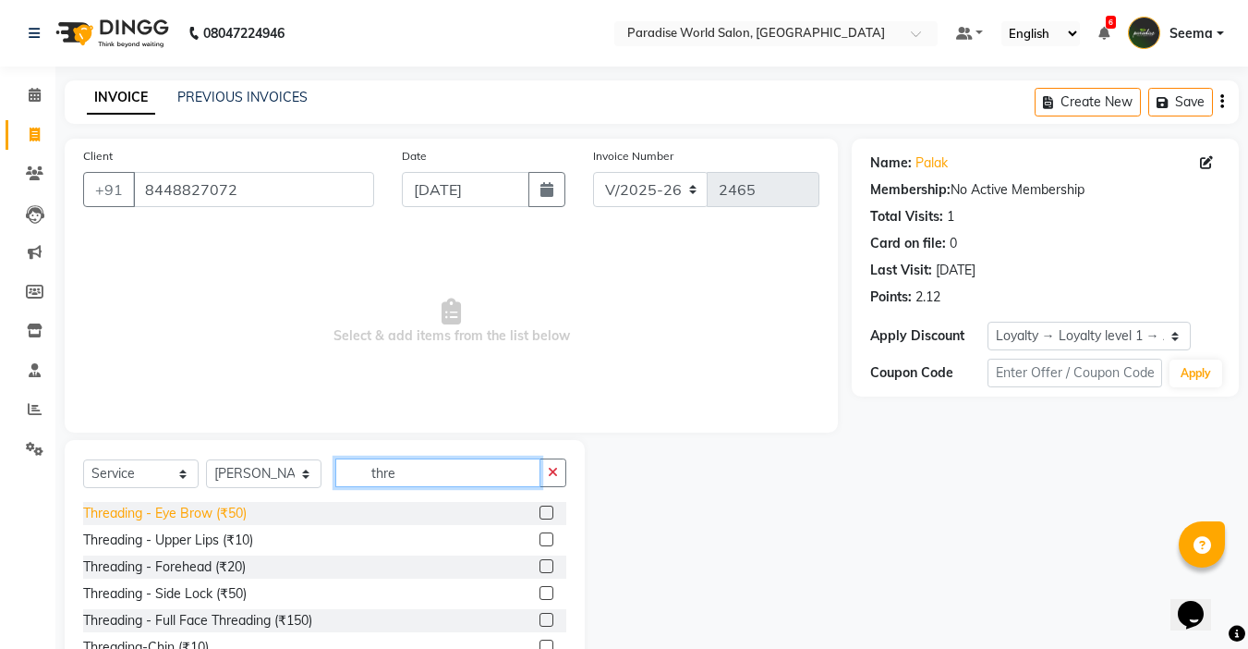
type input "thre"
click at [220, 514] on div "Threading - Eye Brow (₹50)" at bounding box center [165, 513] width 164 height 19
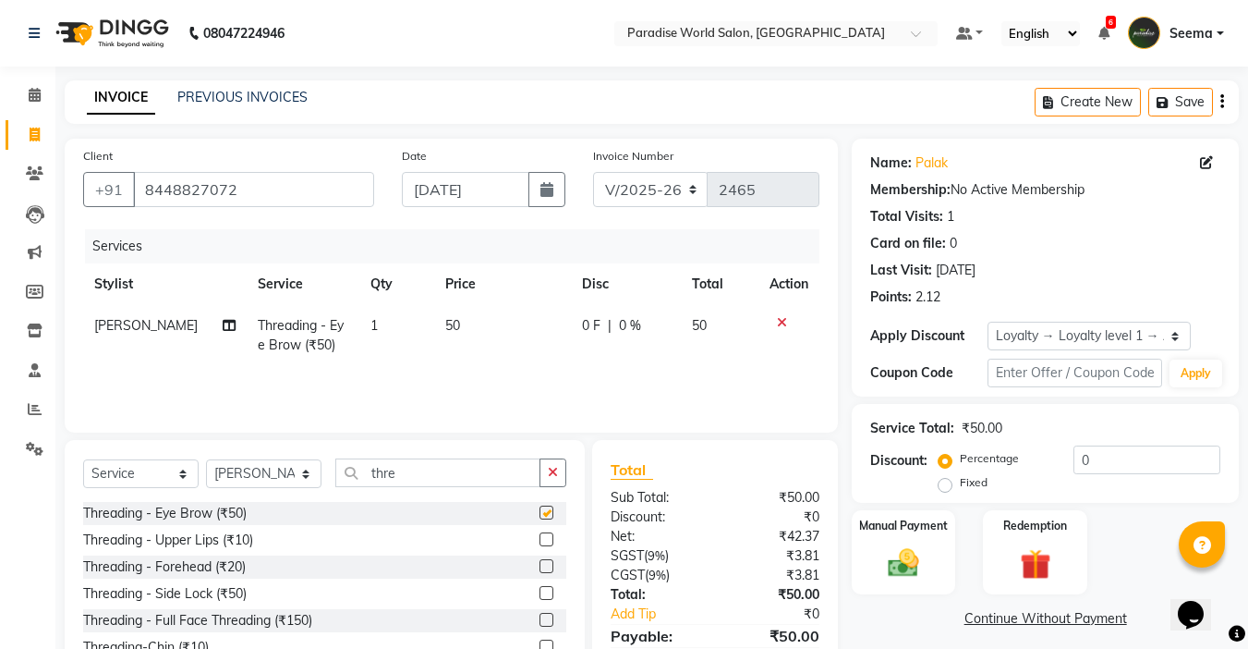
checkbox input "false"
click at [253, 475] on select "Select Stylist [PERSON_NAME] [PERSON_NAME] [PERSON_NAME] company Deepak [PERSON…" at bounding box center [263, 473] width 115 height 29
select select "58495"
click at [206, 459] on select "Select Stylist [PERSON_NAME] [PERSON_NAME] [PERSON_NAME] company Deepak [PERSON…" at bounding box center [263, 473] width 115 height 29
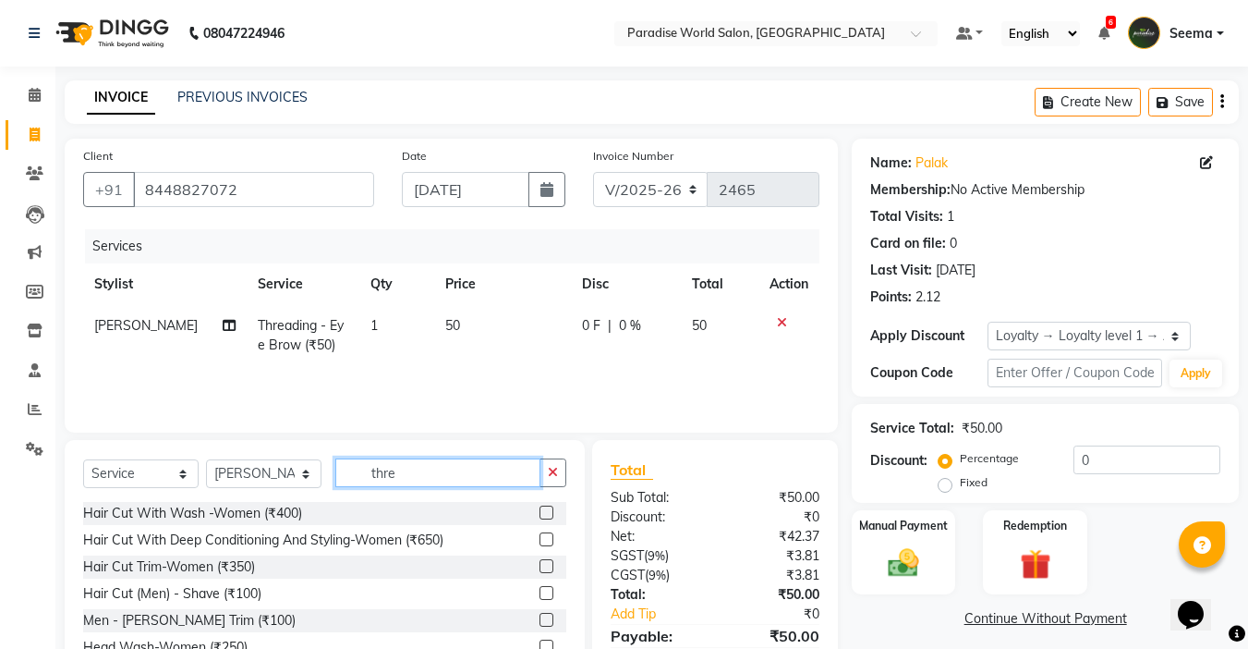
click at [430, 465] on input "thre" at bounding box center [437, 472] width 205 height 29
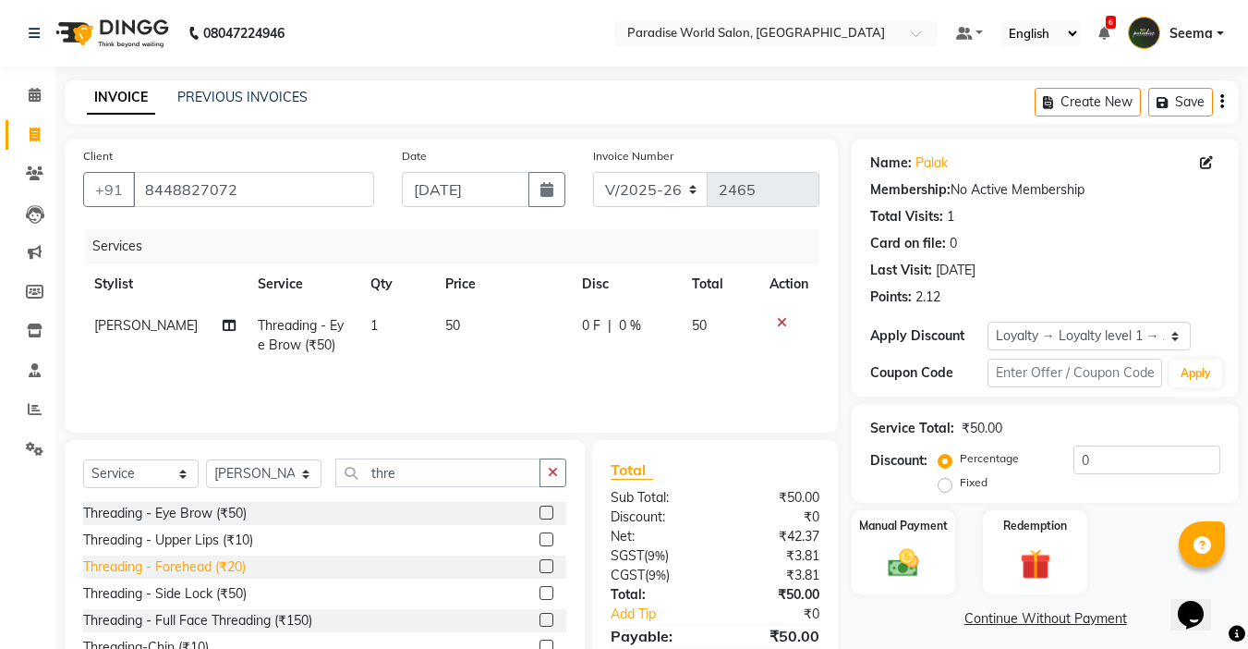
click at [238, 559] on div "Threading - Forehead (₹20)" at bounding box center [164, 566] width 163 height 19
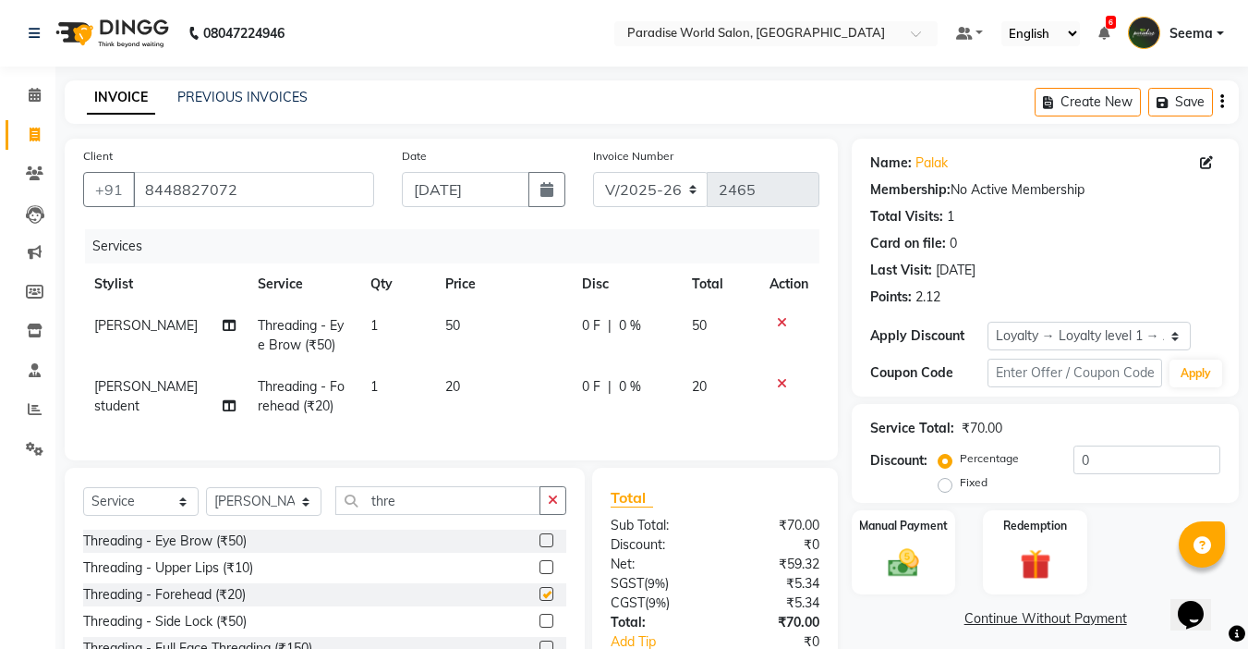
checkbox input "false"
click at [247, 577] on div "Threading - Upper Lips (₹10)" at bounding box center [168, 567] width 170 height 19
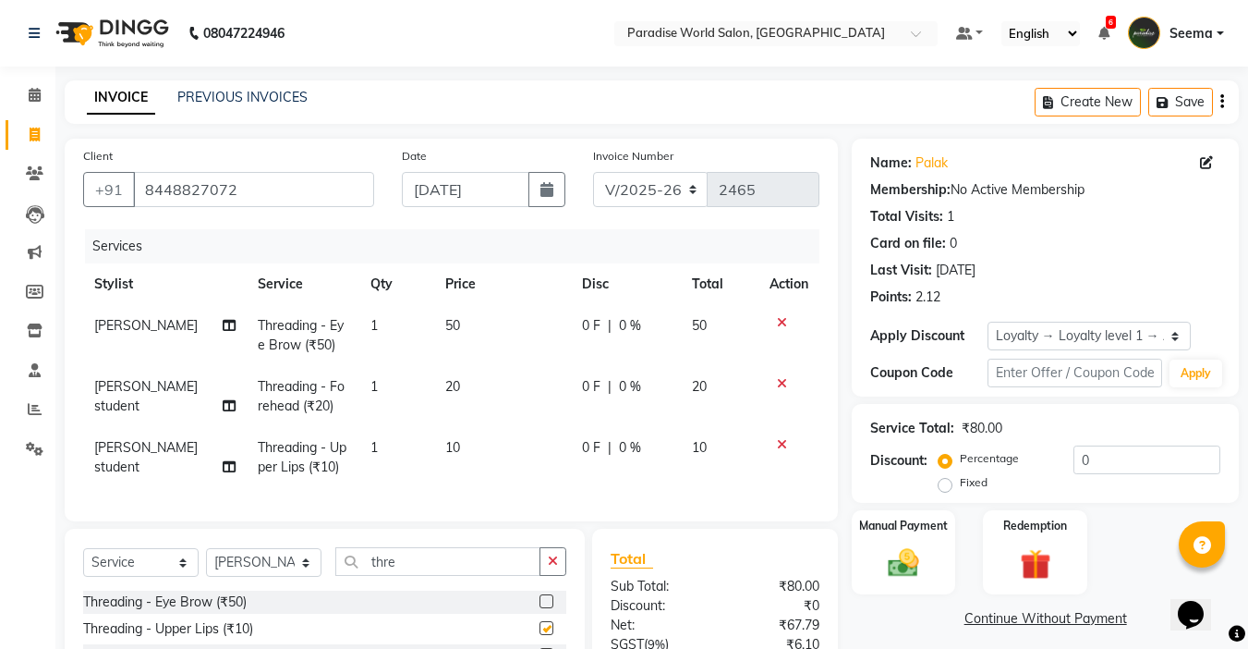
checkbox input "false"
click at [911, 536] on div "Manual Payment" at bounding box center [904, 552] width 108 height 88
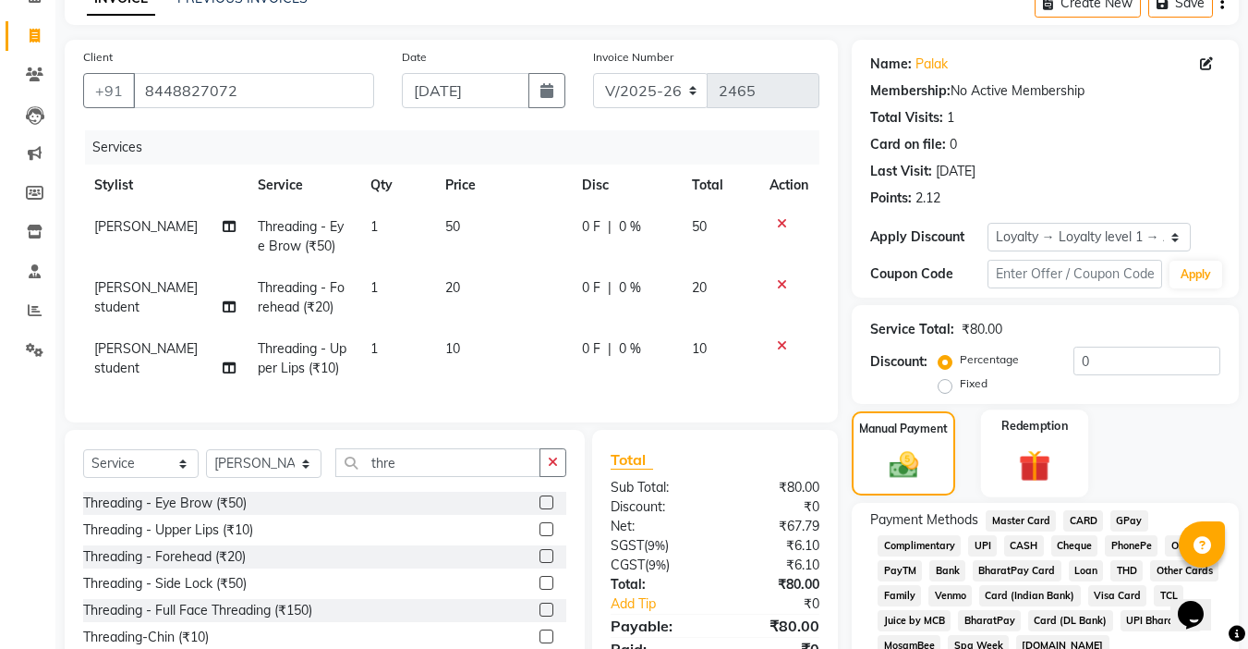
scroll to position [193, 0]
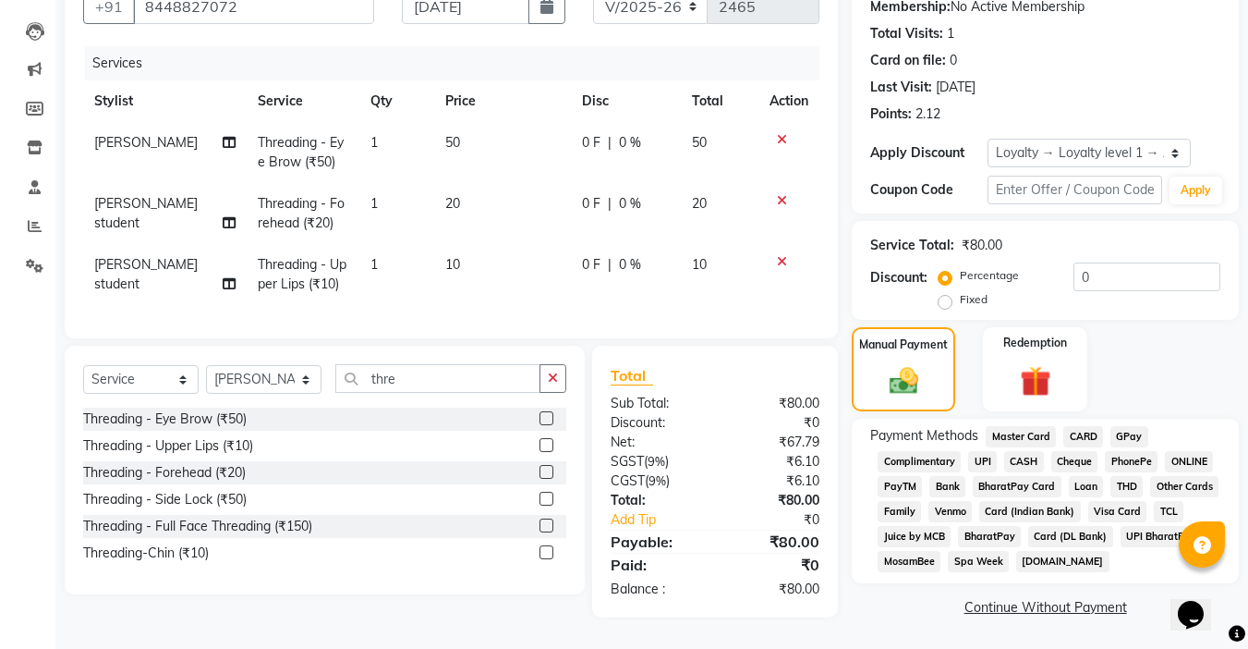
click at [1113, 426] on span "GPay" at bounding box center [1130, 436] width 38 height 21
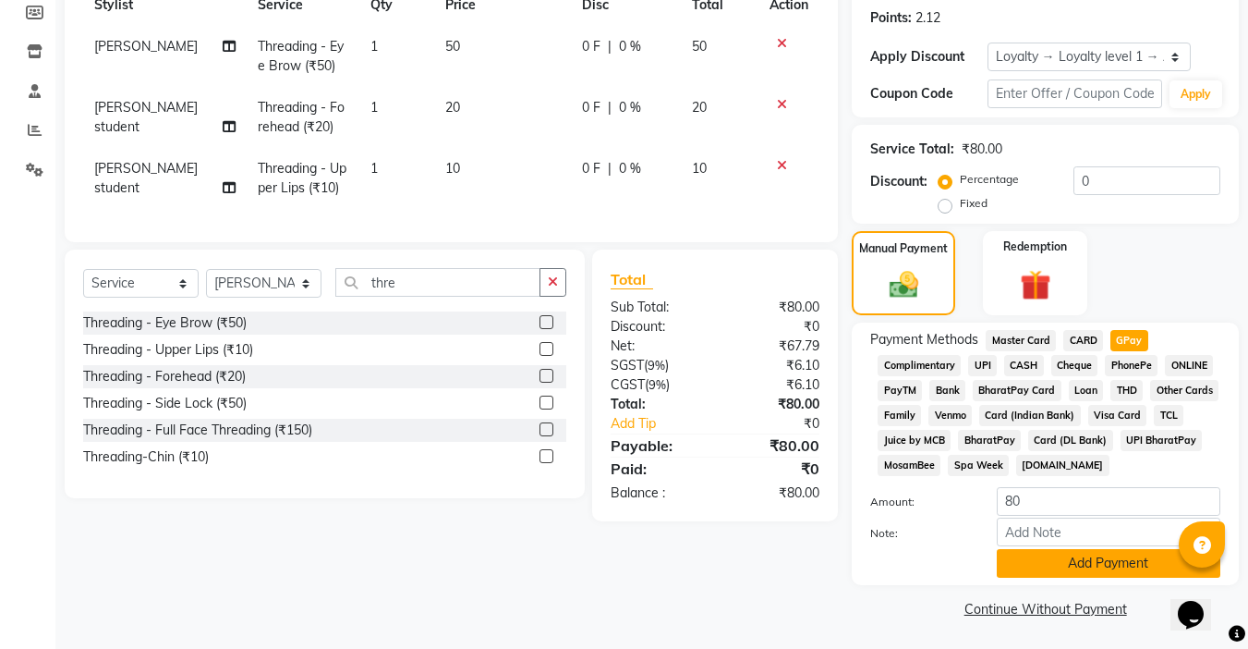
scroll to position [281, 0]
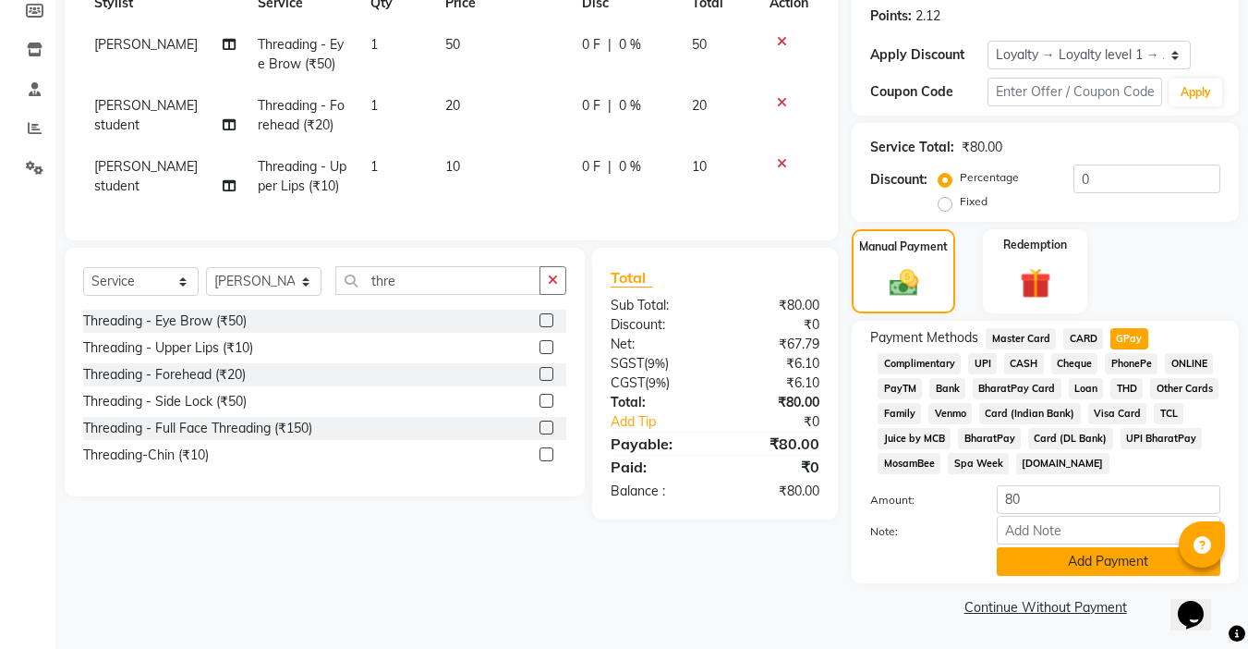
click at [1119, 560] on button "Add Payment" at bounding box center [1109, 561] width 224 height 29
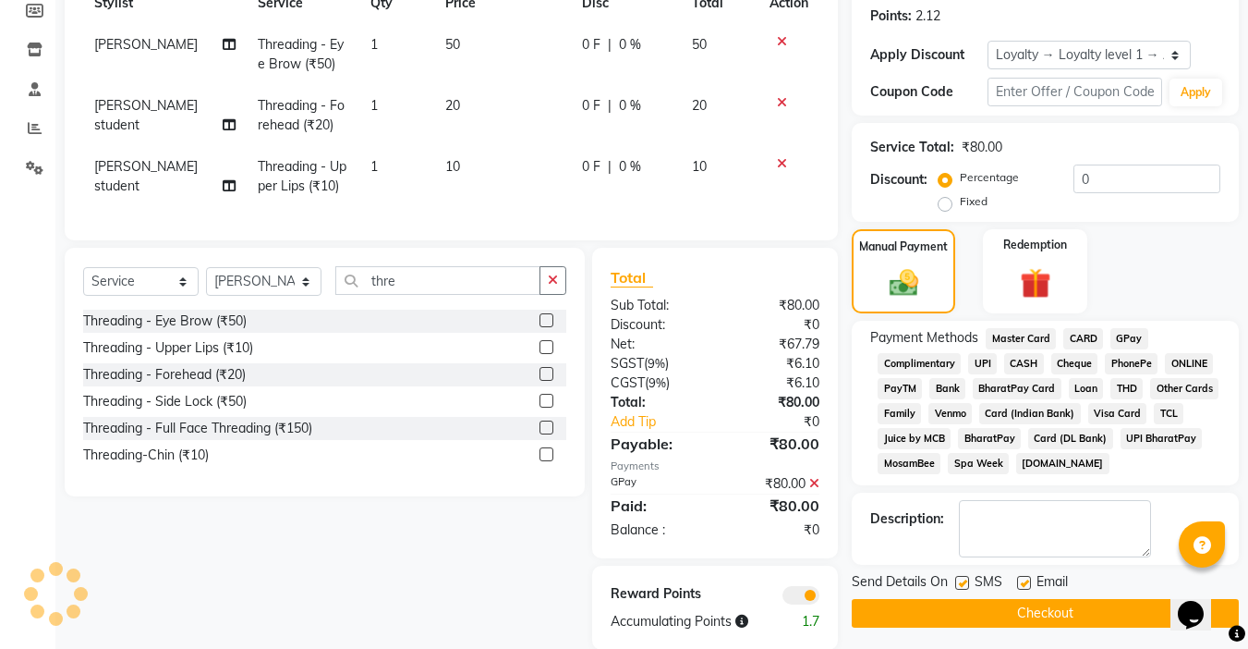
click at [1021, 585] on label at bounding box center [1024, 583] width 14 height 14
click at [1021, 585] on input "checkbox" at bounding box center [1023, 583] width 12 height 12
checkbox input "false"
click at [963, 585] on label at bounding box center [962, 583] width 14 height 14
click at [963, 585] on input "checkbox" at bounding box center [961, 583] width 12 height 12
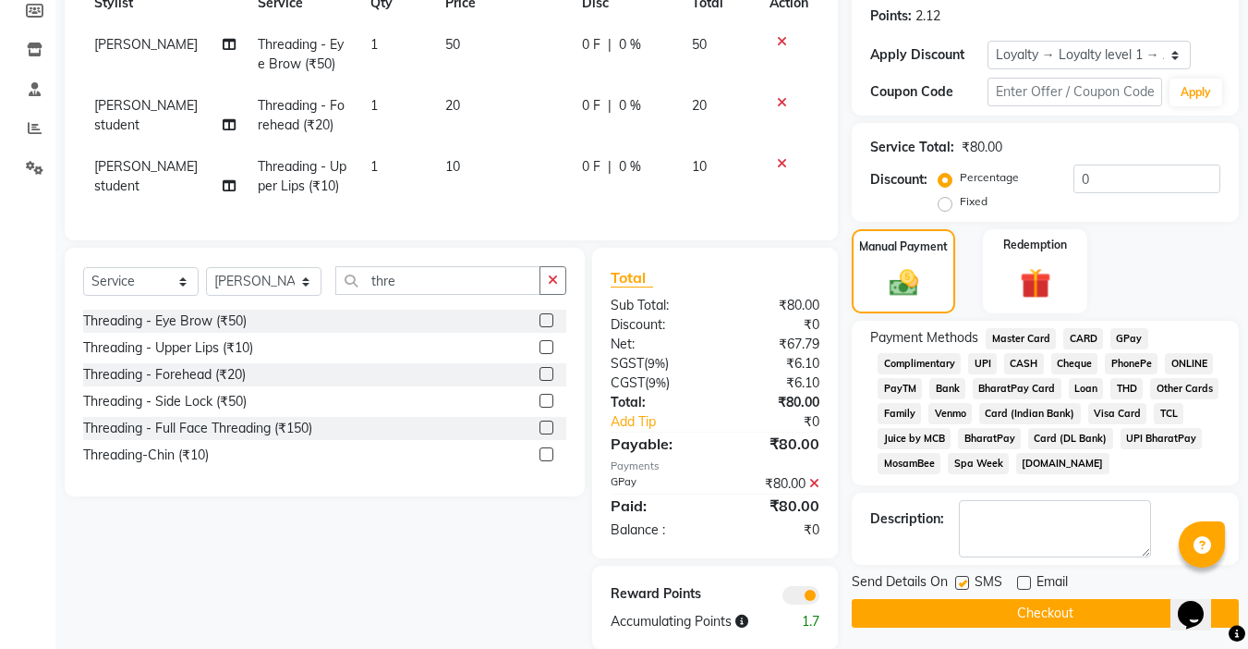
checkbox input "false"
click at [1005, 609] on button "Checkout" at bounding box center [1045, 613] width 387 height 29
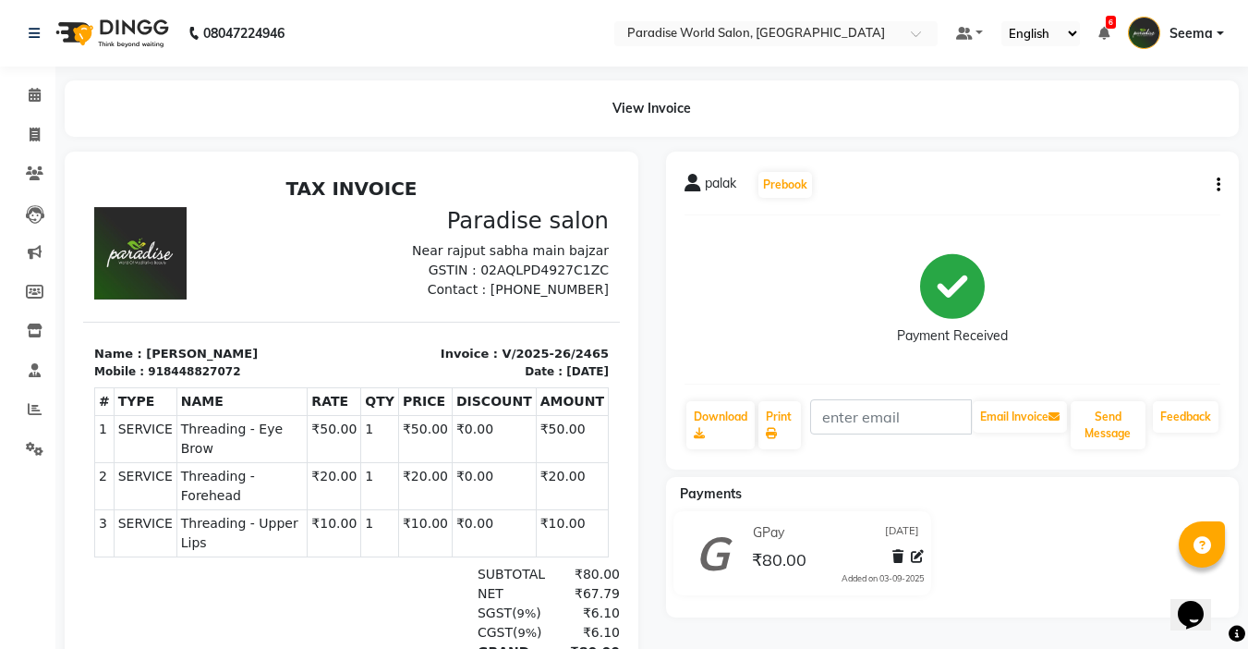
click at [839, 556] on div "₹80.00" at bounding box center [836, 559] width 176 height 25
click at [33, 133] on icon at bounding box center [35, 135] width 10 height 14
select select "service"
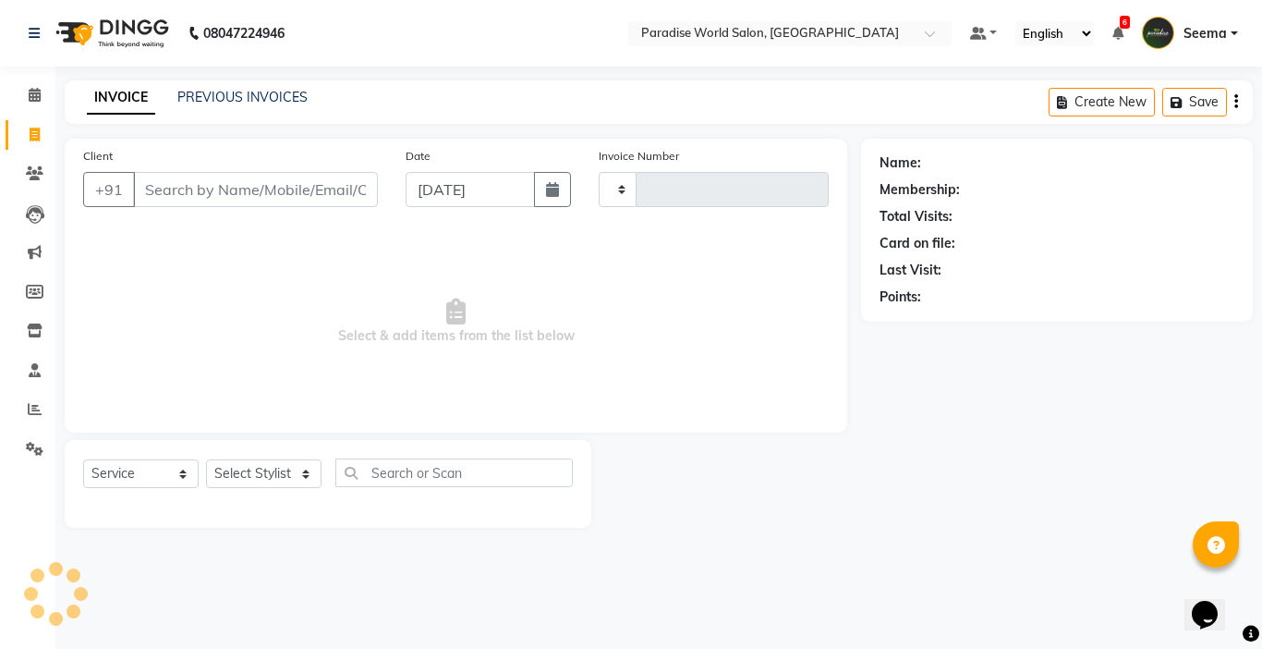
type input "2466"
select select "4451"
click at [254, 178] on input "Client" at bounding box center [255, 189] width 245 height 35
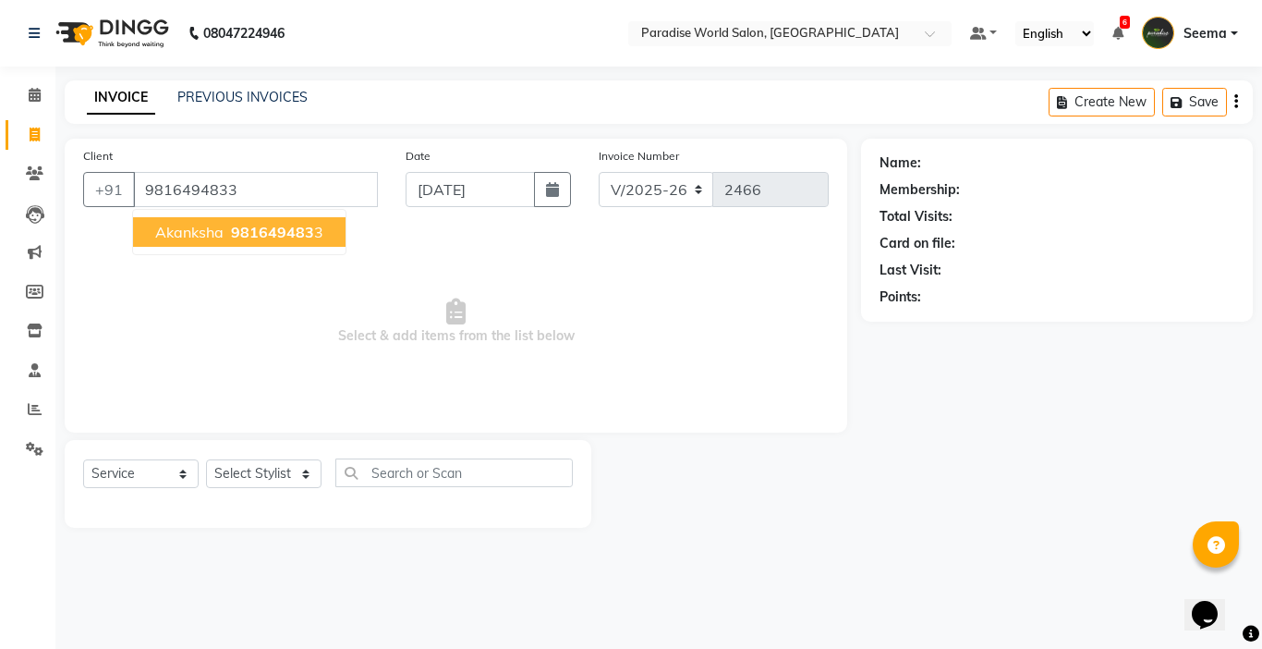
type input "9816494833"
click at [291, 229] on span "981649483" at bounding box center [272, 232] width 83 height 18
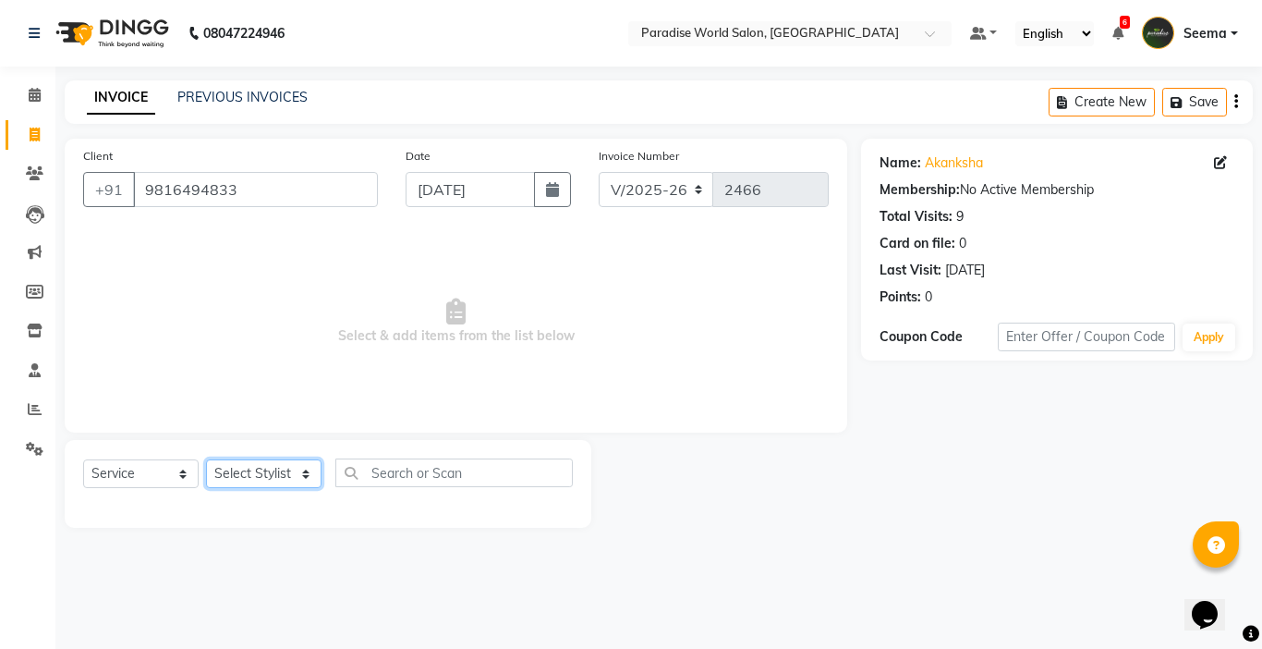
click at [269, 473] on select "Select Stylist [PERSON_NAME] [PERSON_NAME] [PERSON_NAME] company Deepak [PERSON…" at bounding box center [263, 473] width 115 height 29
select select "24939"
click at [206, 459] on select "Select Stylist [PERSON_NAME] [PERSON_NAME] [PERSON_NAME] company Deepak [PERSON…" at bounding box center [263, 473] width 115 height 29
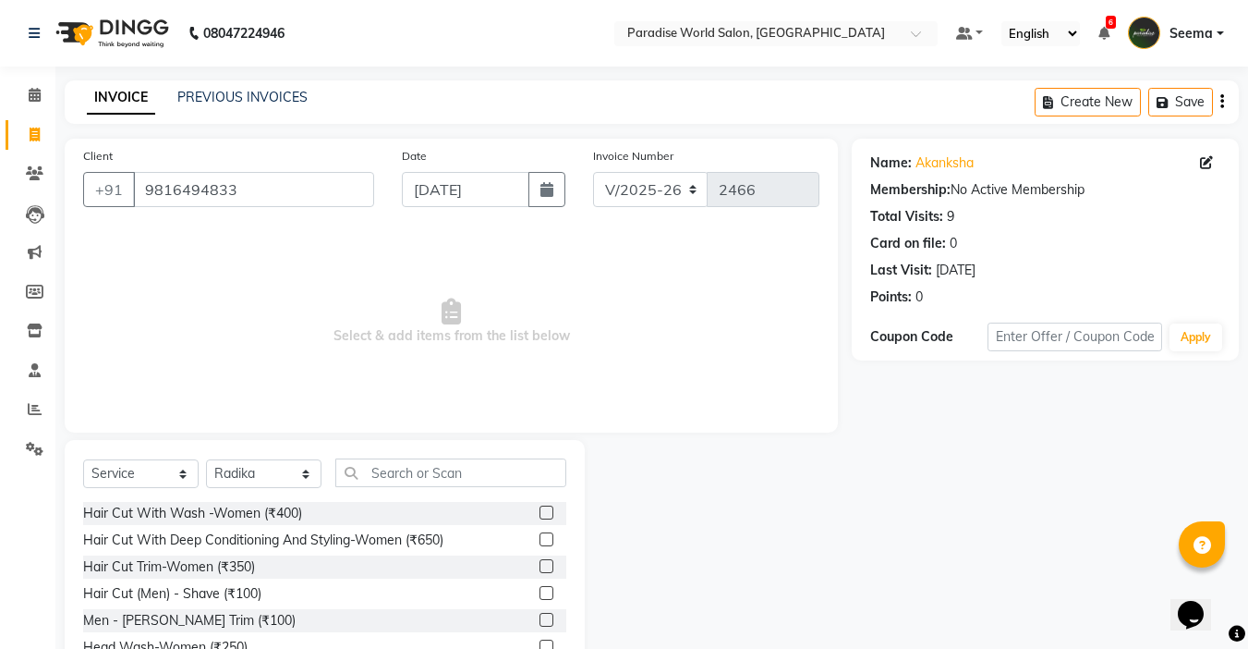
click at [410, 456] on div "Select Service Product Membership Package Voucher Prepaid Gift Card Select Styl…" at bounding box center [325, 576] width 520 height 273
click at [415, 465] on input "text" at bounding box center [450, 472] width 231 height 29
click at [436, 461] on input "text" at bounding box center [450, 472] width 231 height 29
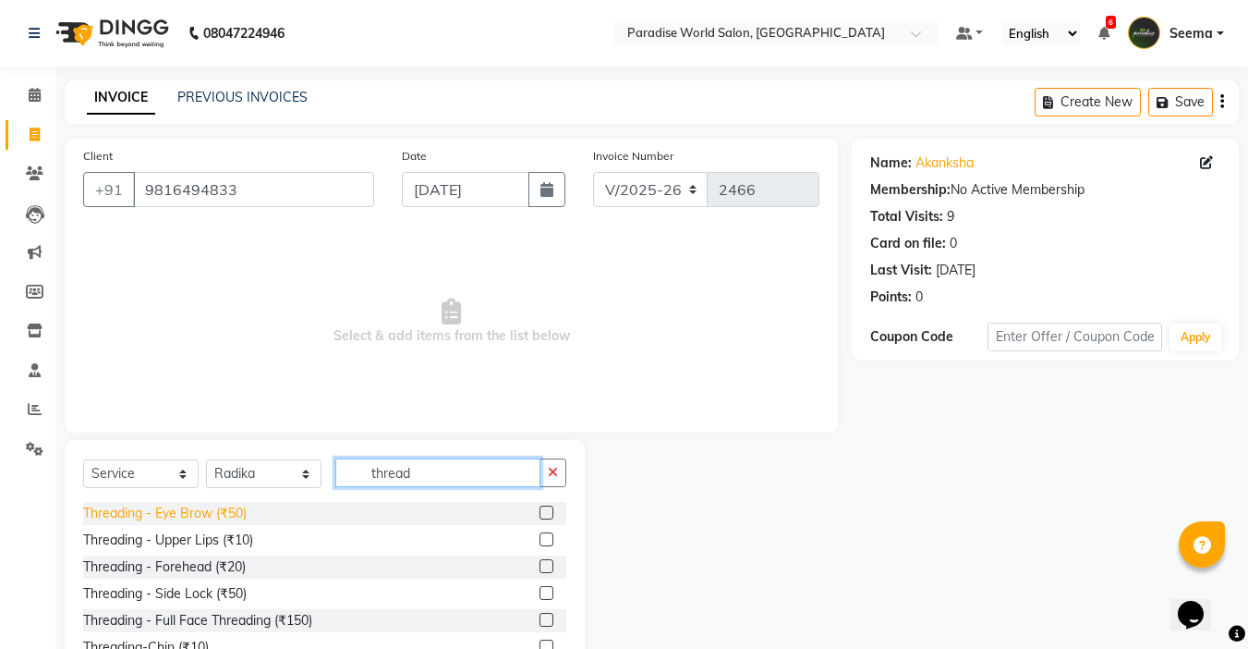
type input "thread"
click at [217, 517] on div "Threading - Eye Brow (₹50)" at bounding box center [165, 513] width 164 height 19
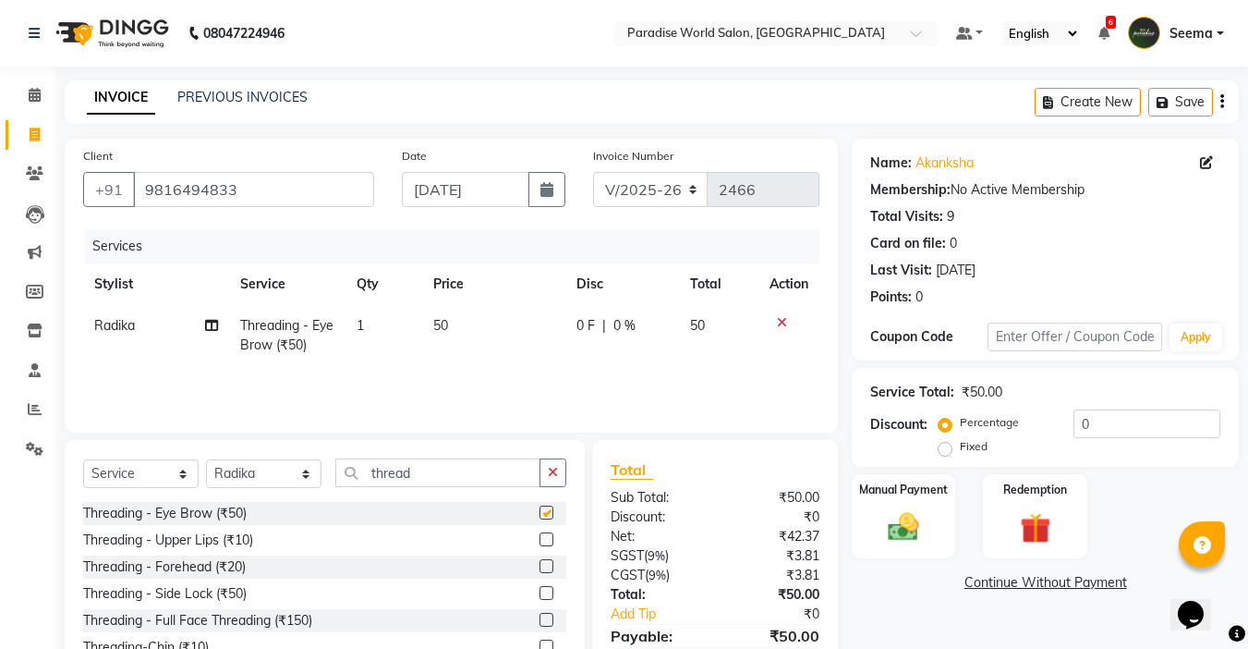
checkbox input "false"
click at [229, 555] on div "Threading - Forehead (₹20)" at bounding box center [324, 566] width 483 height 23
drag, startPoint x: 232, startPoint y: 541, endPoint x: 238, endPoint y: 549, distance: 10.5
click at [232, 540] on div "Threading - Upper Lips (₹10)" at bounding box center [168, 539] width 170 height 19
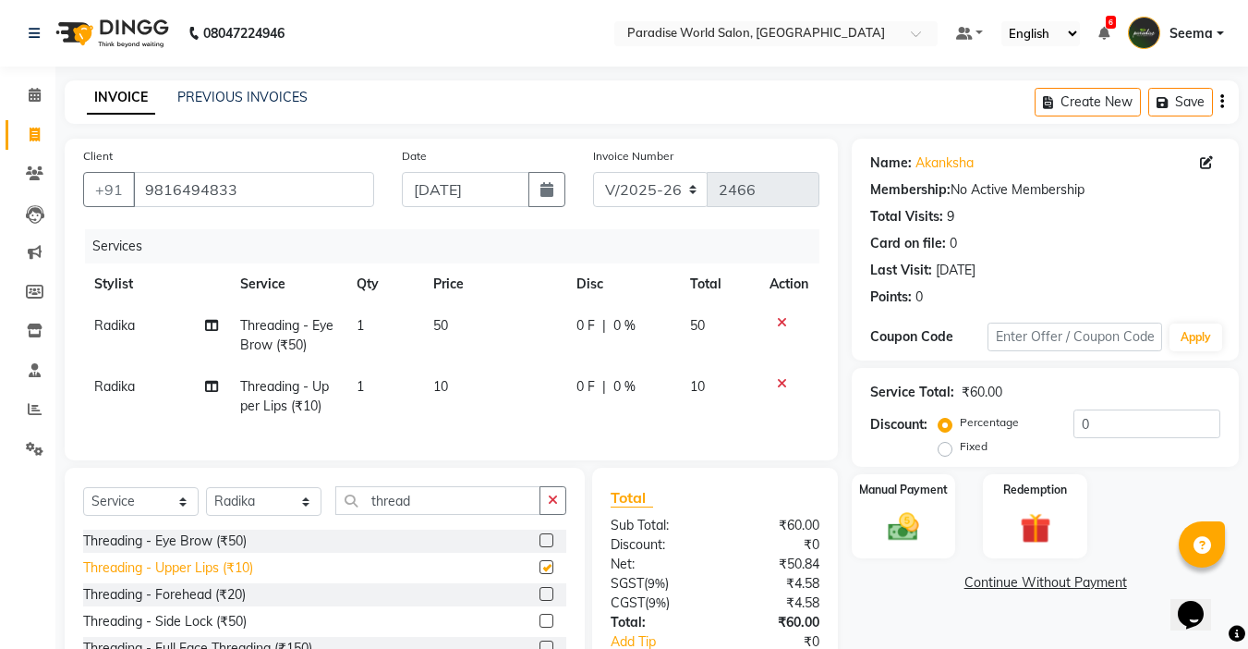
checkbox input "false"
click at [239, 603] on div "Threading - Forehead (₹20)" at bounding box center [164, 594] width 163 height 19
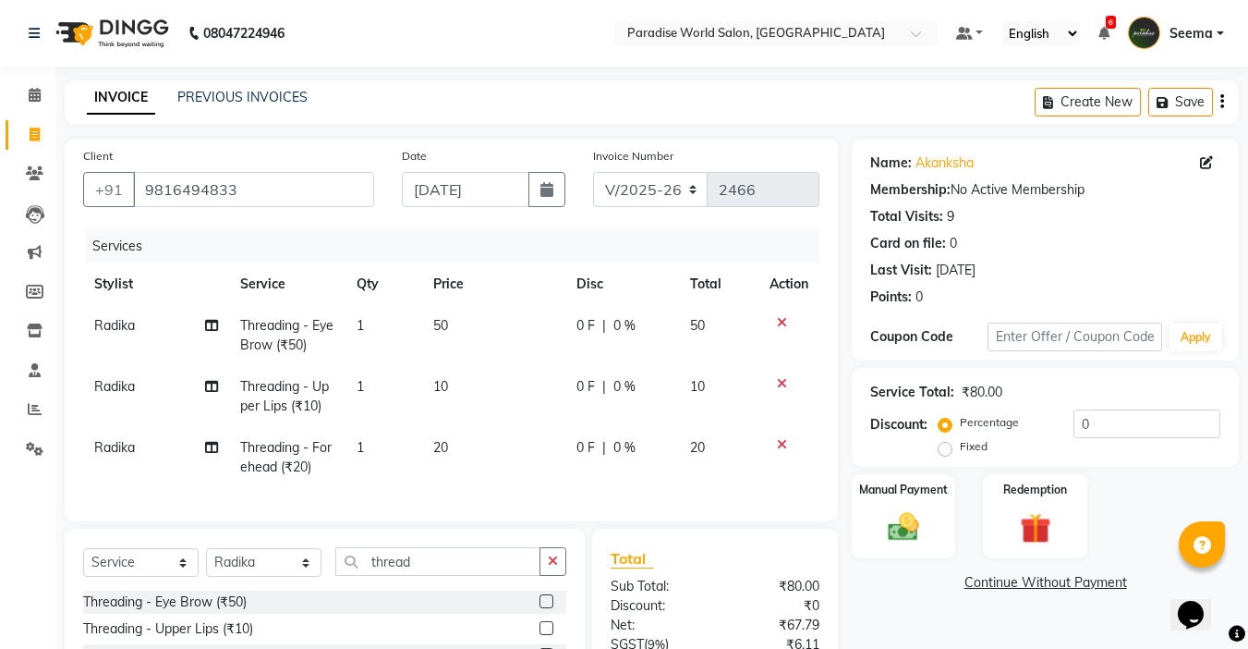
checkbox input "false"
click at [895, 537] on img at bounding box center [904, 526] width 52 height 37
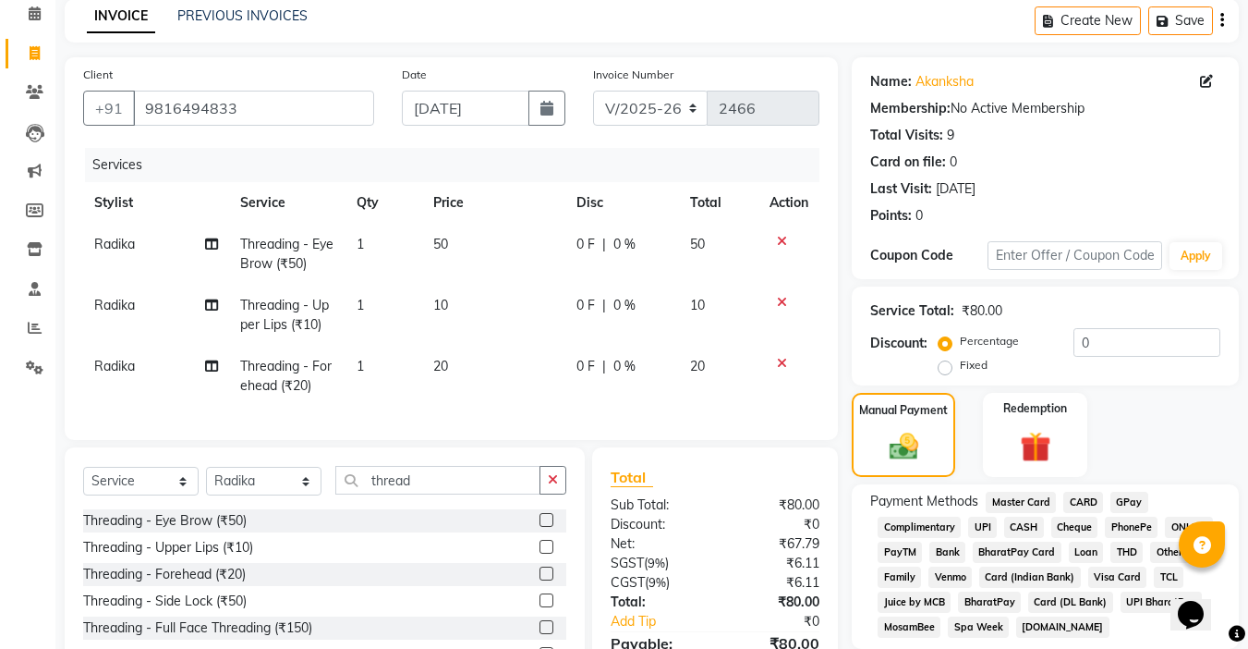
scroll to position [193, 0]
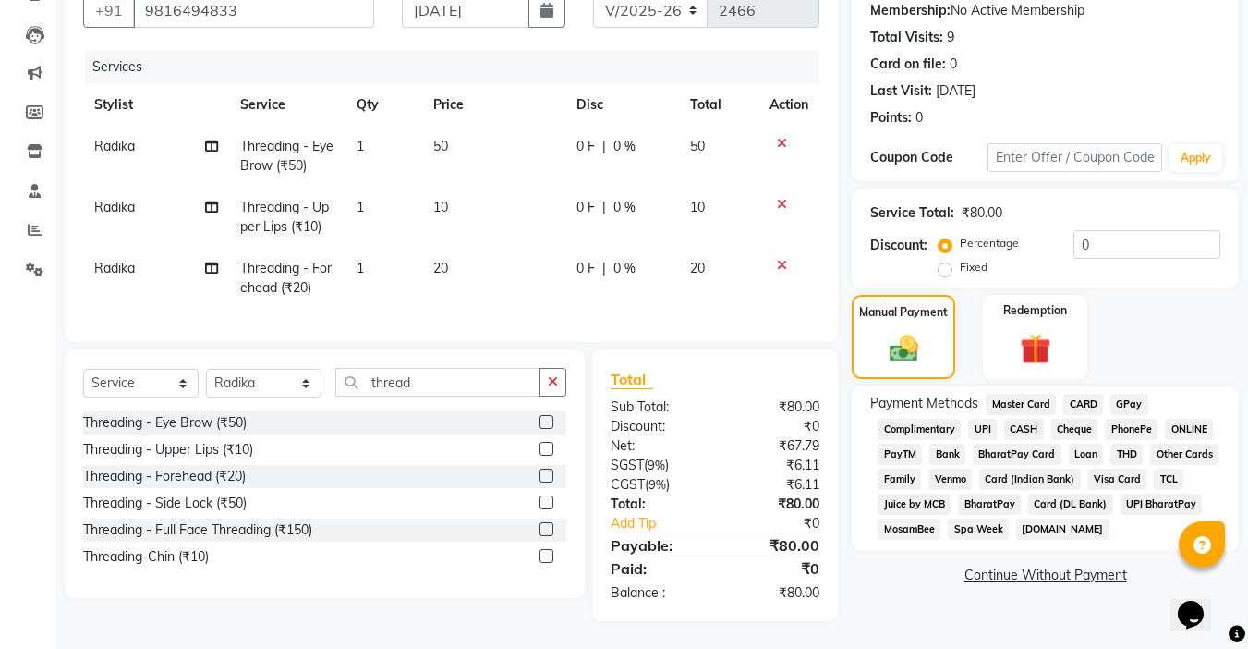
click at [1027, 419] on span "CASH" at bounding box center [1024, 429] width 40 height 21
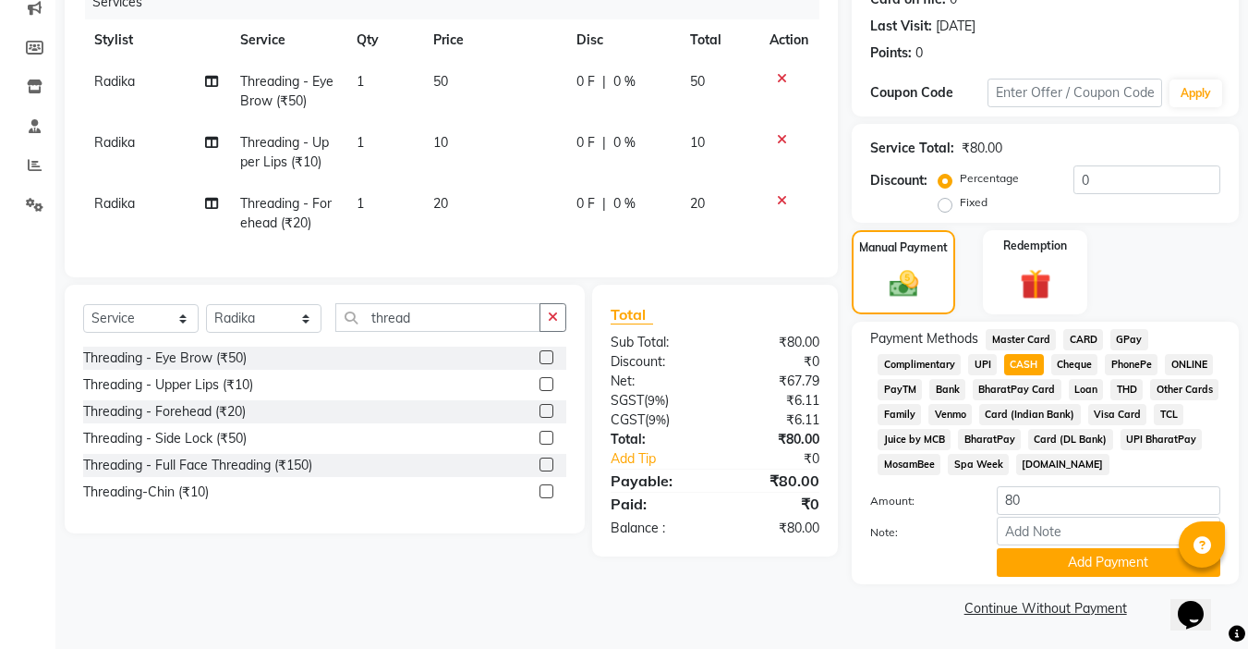
scroll to position [245, 0]
click at [1100, 567] on button "Add Payment" at bounding box center [1109, 561] width 224 height 29
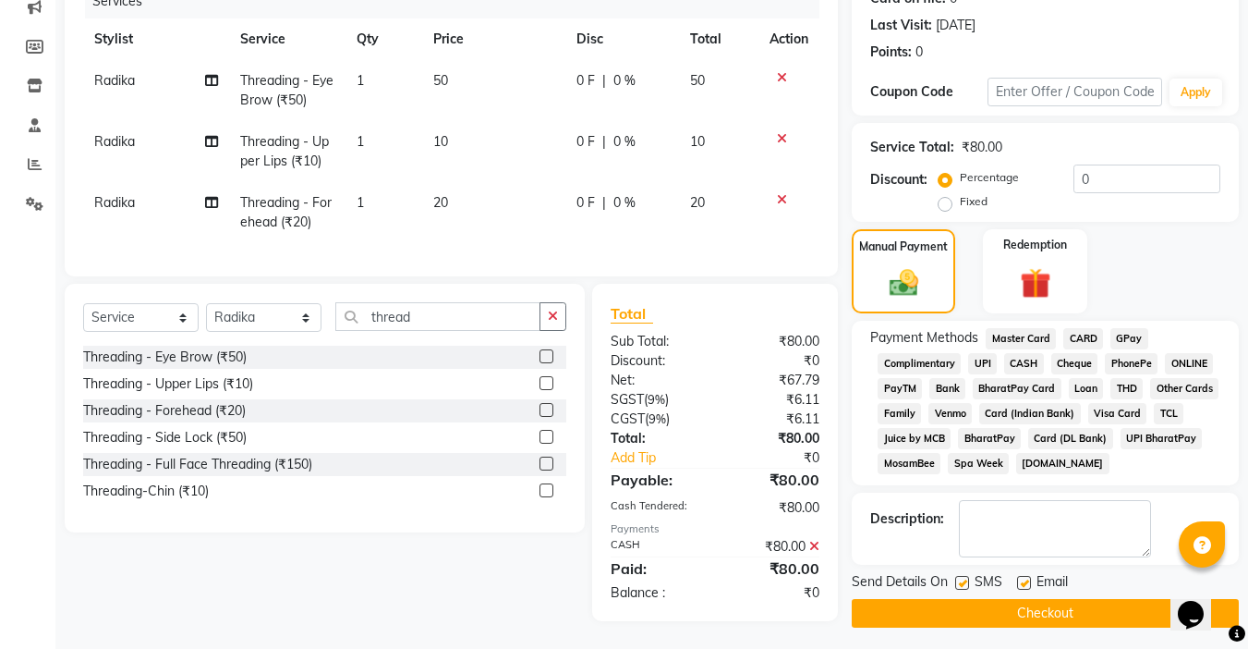
click at [1062, 608] on button "Checkout" at bounding box center [1045, 613] width 387 height 29
